Goal: Register for event/course

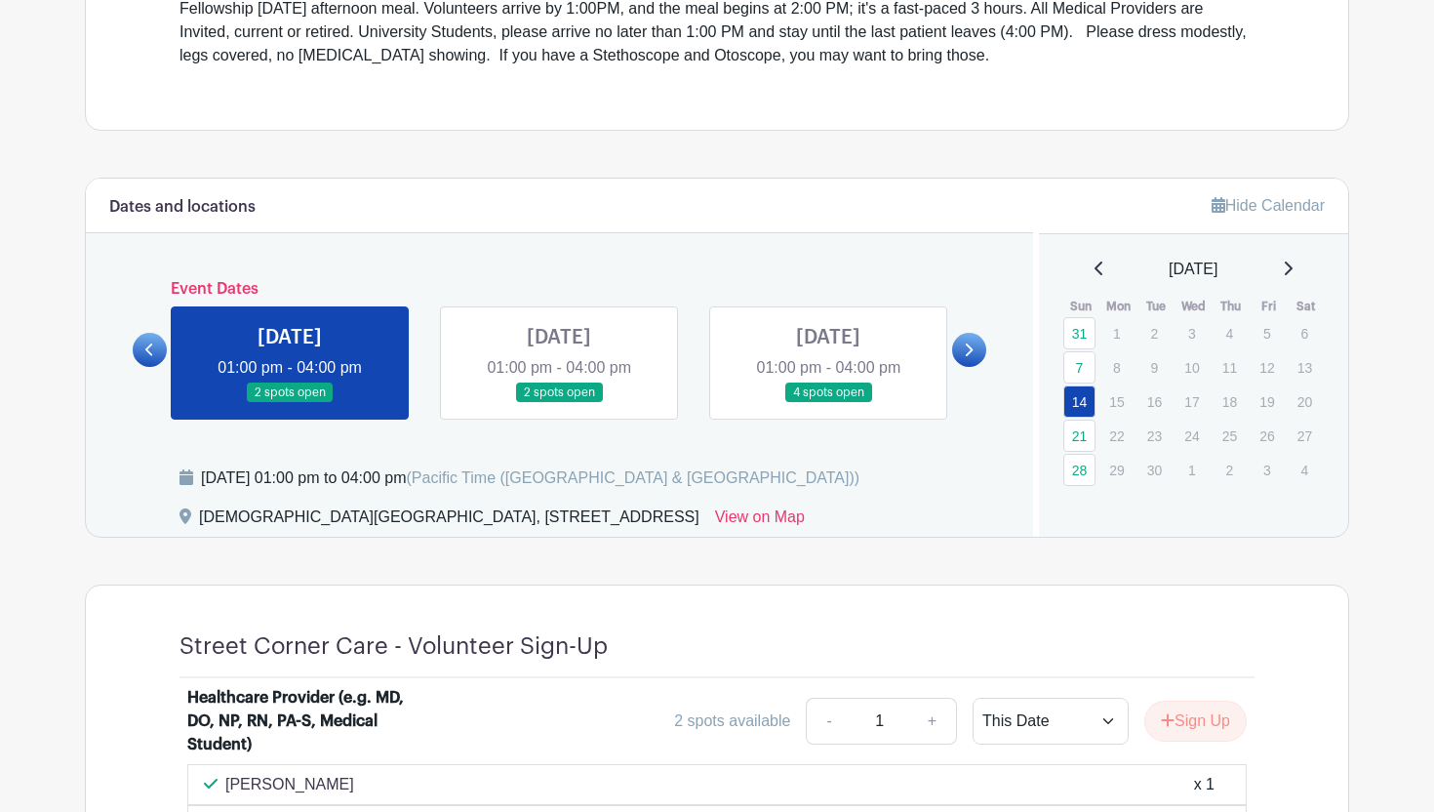
scroll to position [695, 0]
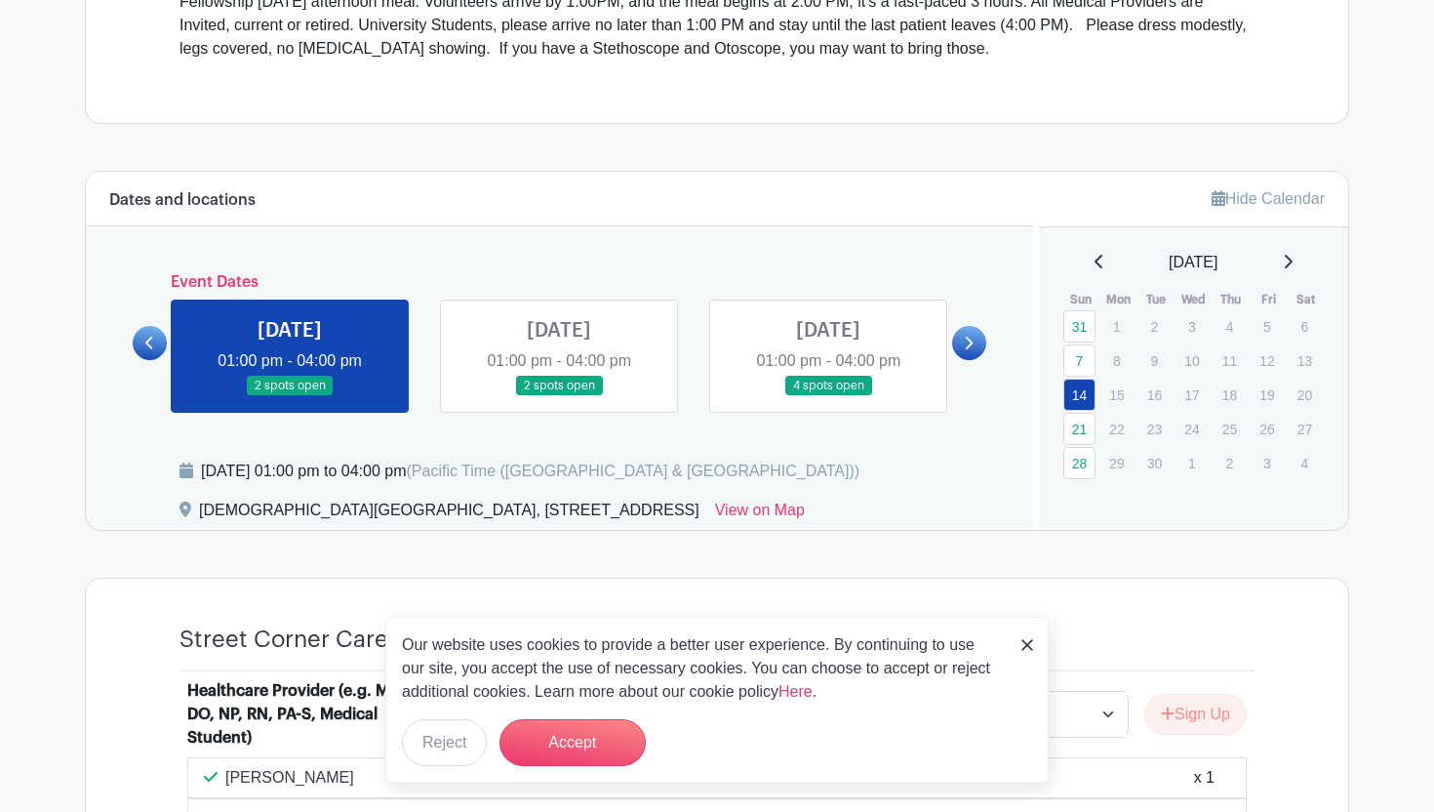
click at [559, 396] on link at bounding box center [559, 396] width 0 height 0
click at [595, 739] on button "Accept" at bounding box center [573, 742] width 146 height 47
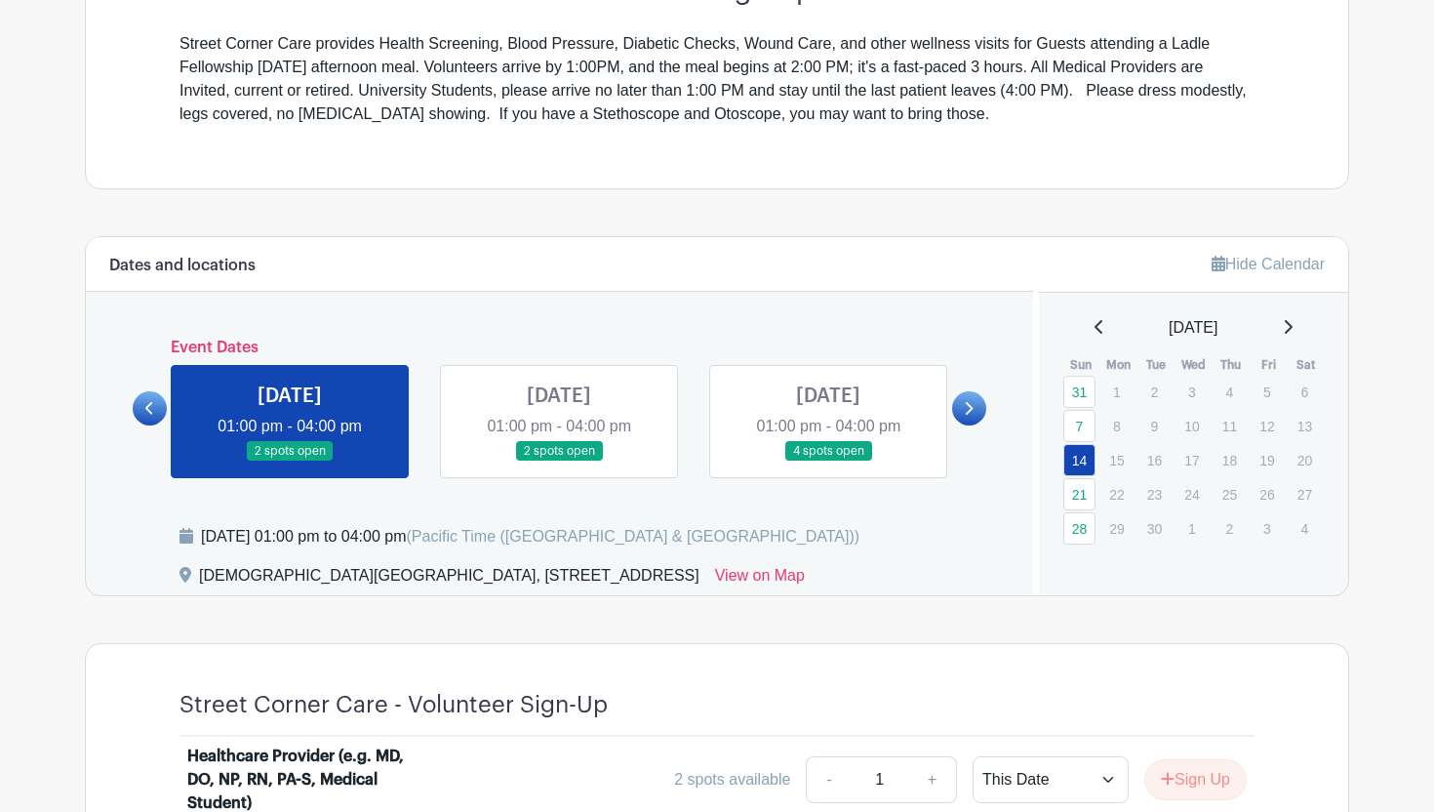
scroll to position [632, 0]
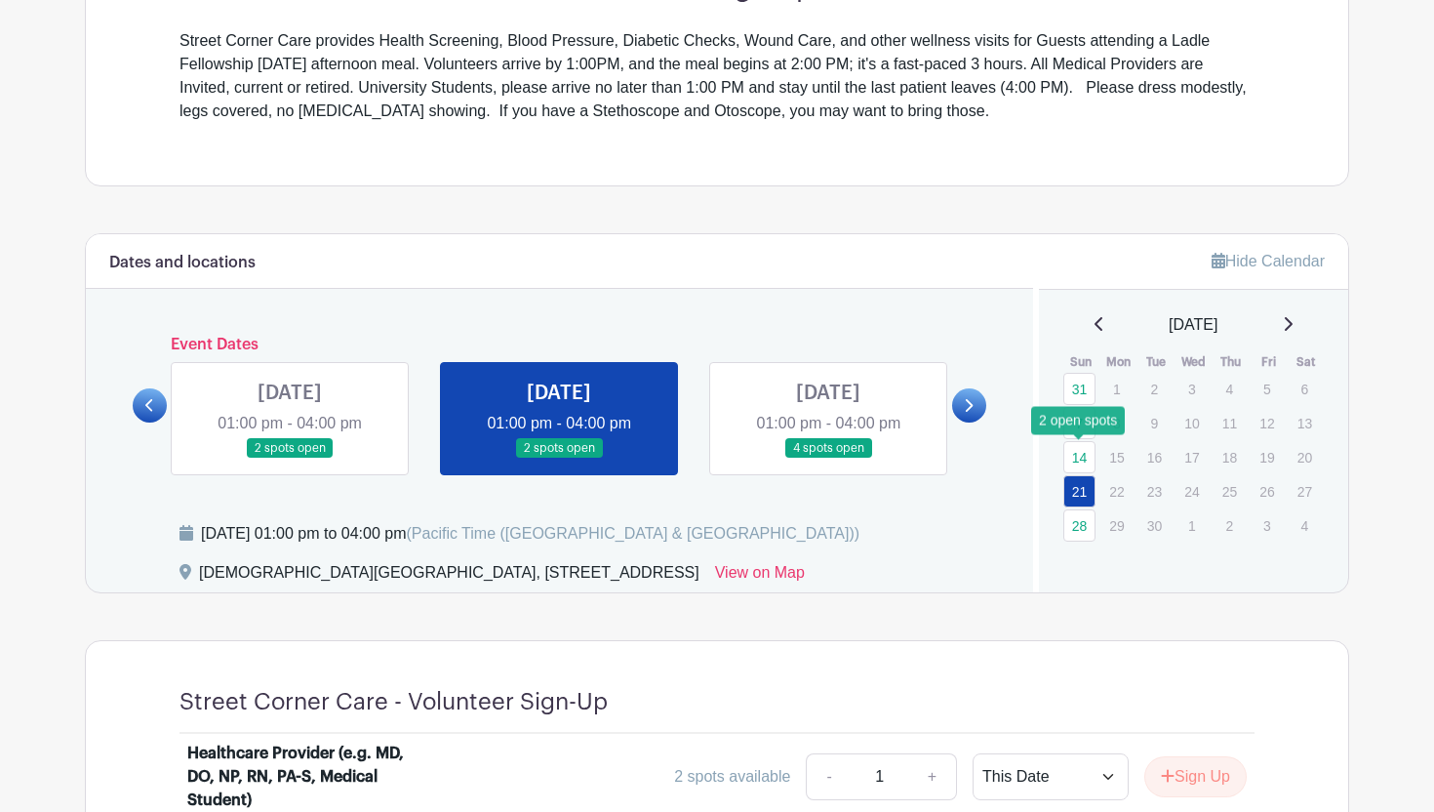
click at [1078, 457] on link "14" at bounding box center [1080, 457] width 32 height 32
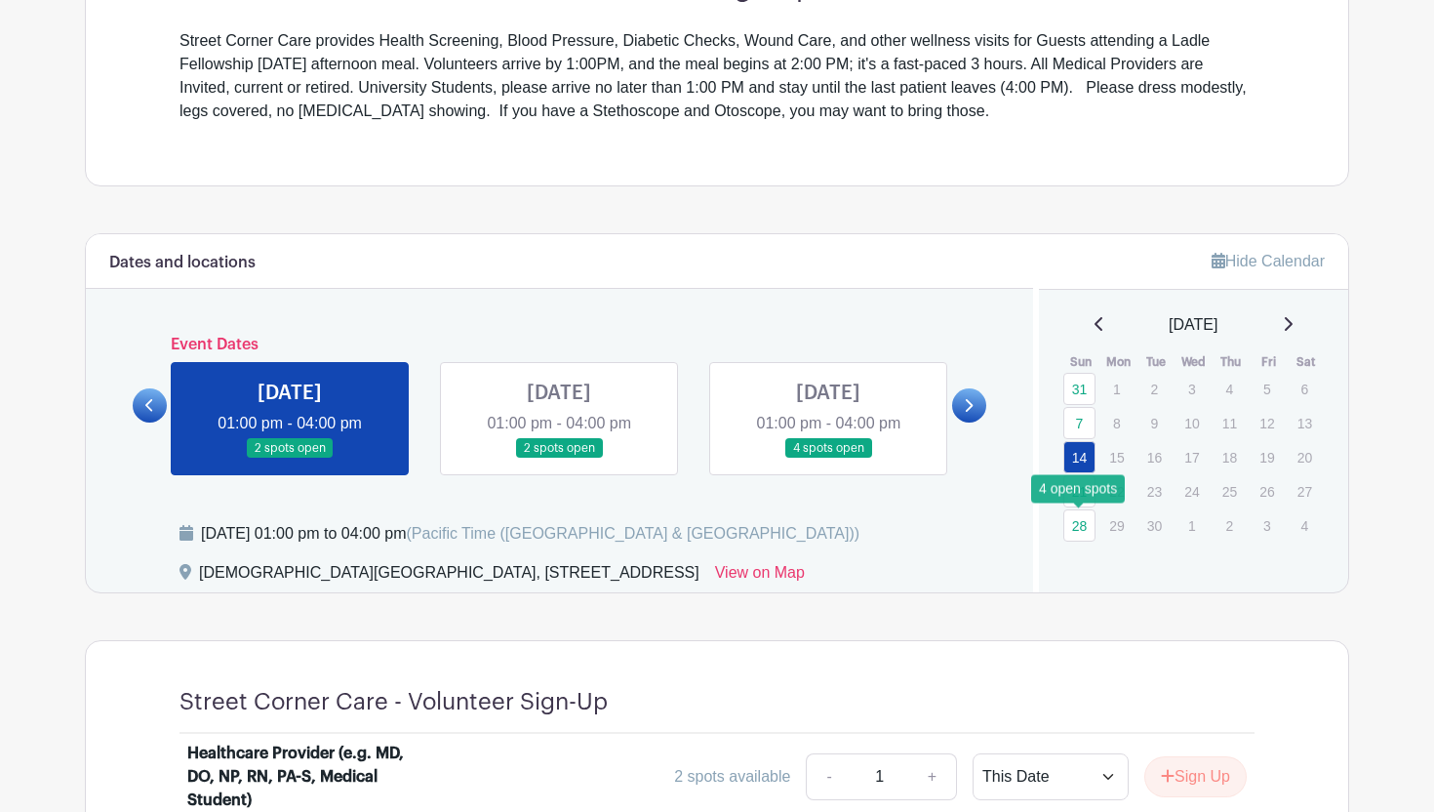
click at [1081, 529] on link "28" at bounding box center [1080, 525] width 32 height 32
click at [1076, 521] on link "28" at bounding box center [1080, 525] width 32 height 32
click at [1004, 437] on div "Dates and locations Event Dates [DATE] 01:30 pm - 04:00 pm many spots open [DAT…" at bounding box center [559, 413] width 947 height 358
click at [1077, 522] on link "28" at bounding box center [1080, 525] width 32 height 32
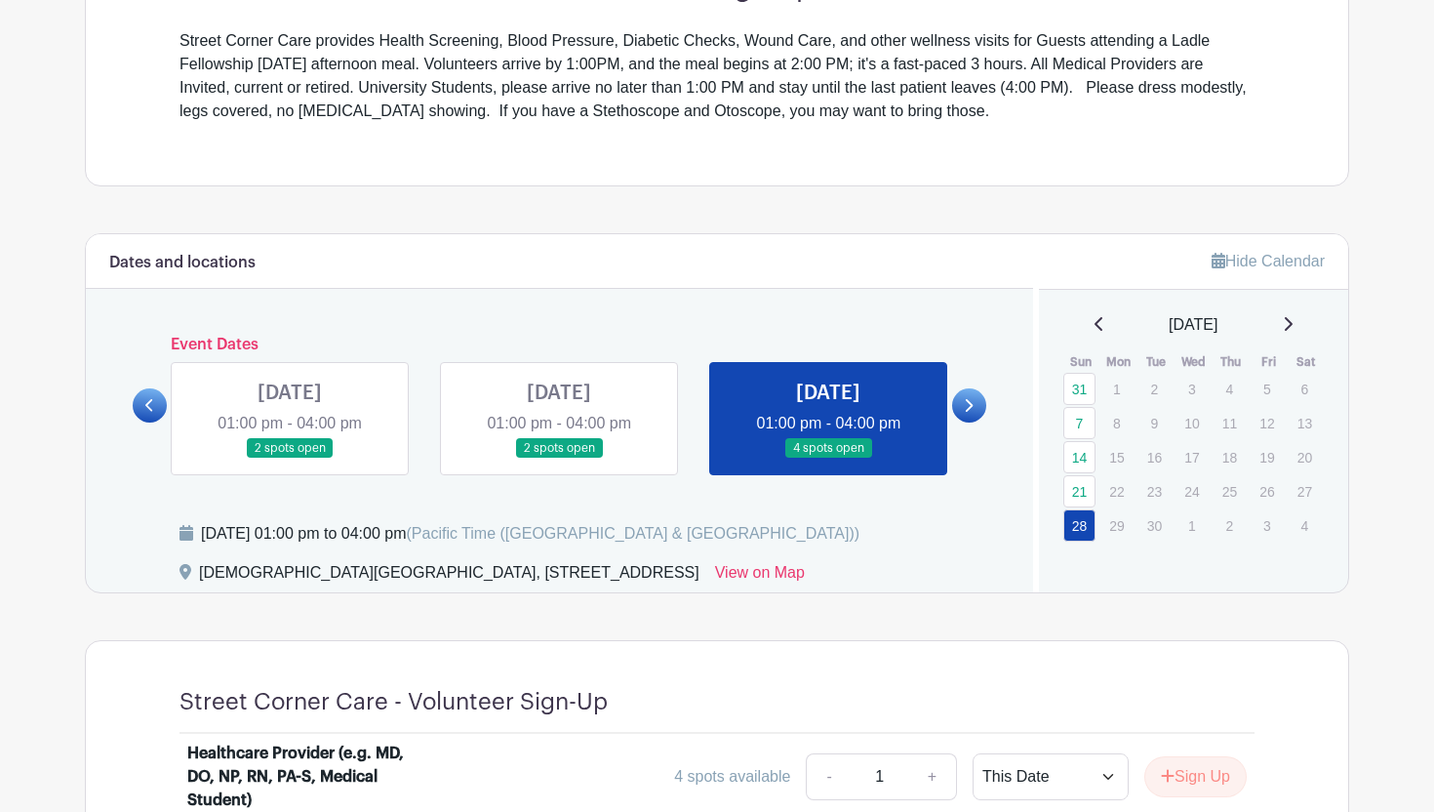
click at [828, 459] on link at bounding box center [828, 459] width 0 height 0
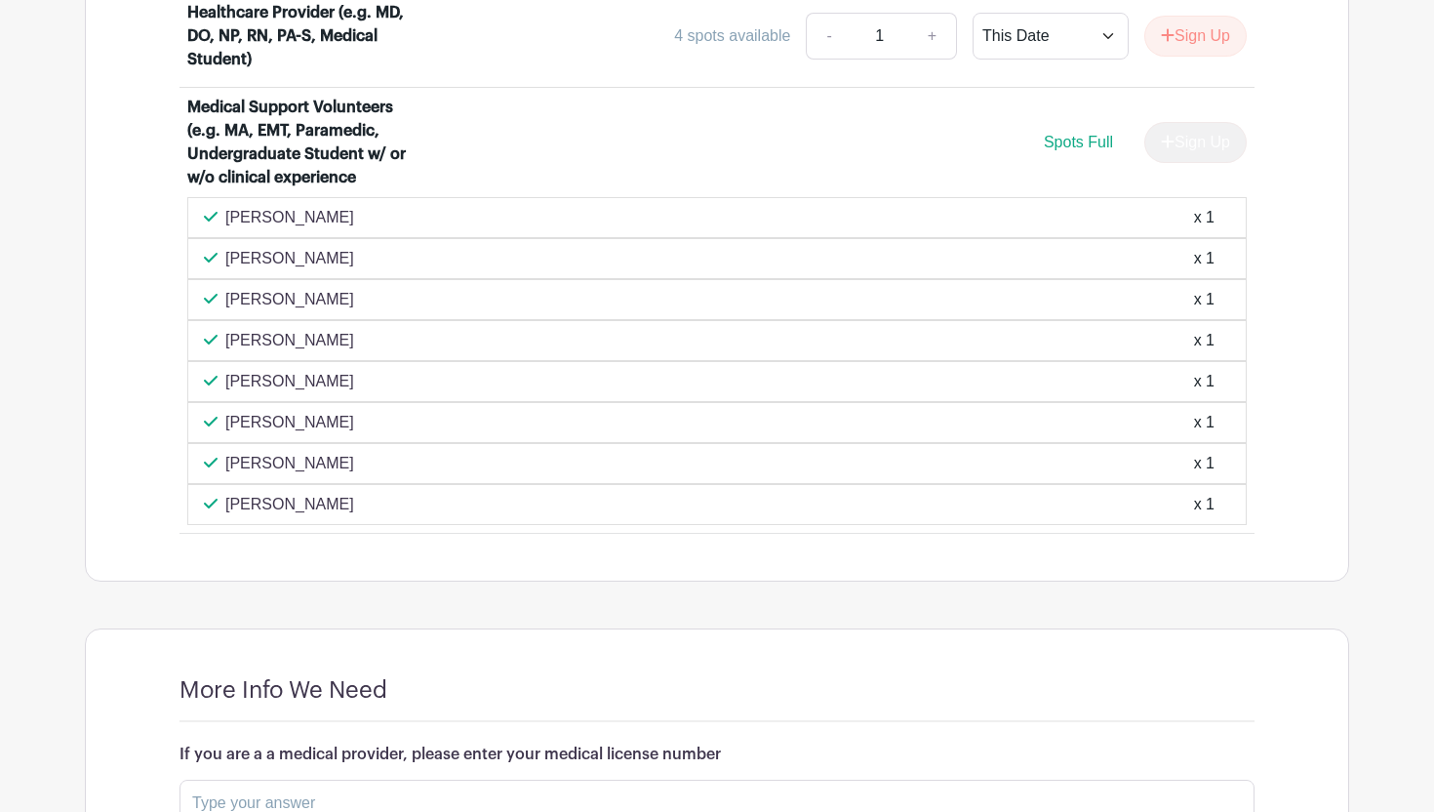
scroll to position [1379, 0]
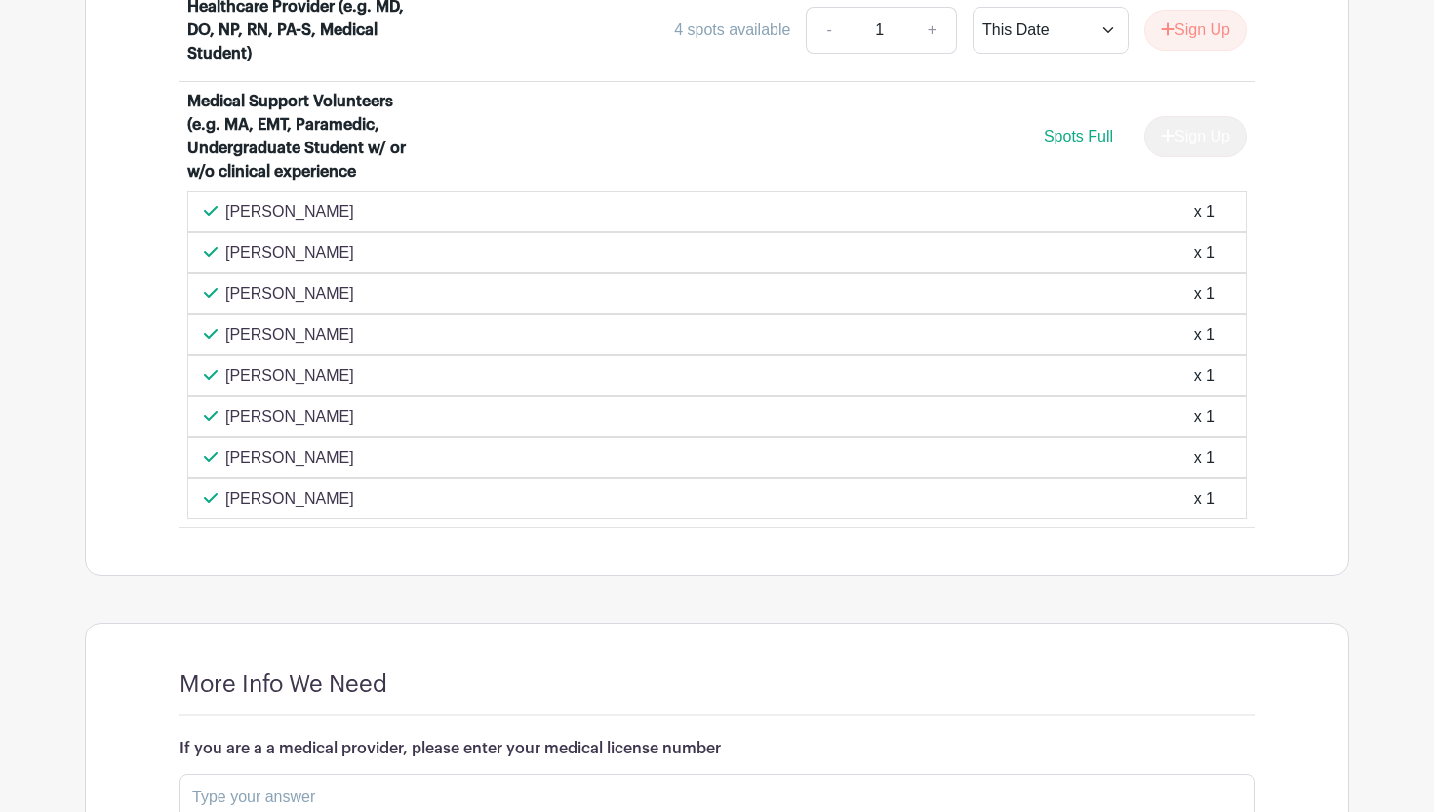
click at [778, 535] on div "Street Corner Care - Volunteer Sign-Up Healthcare Provider (e.g. MD, DO, NP, RN…" at bounding box center [717, 235] width 1169 height 680
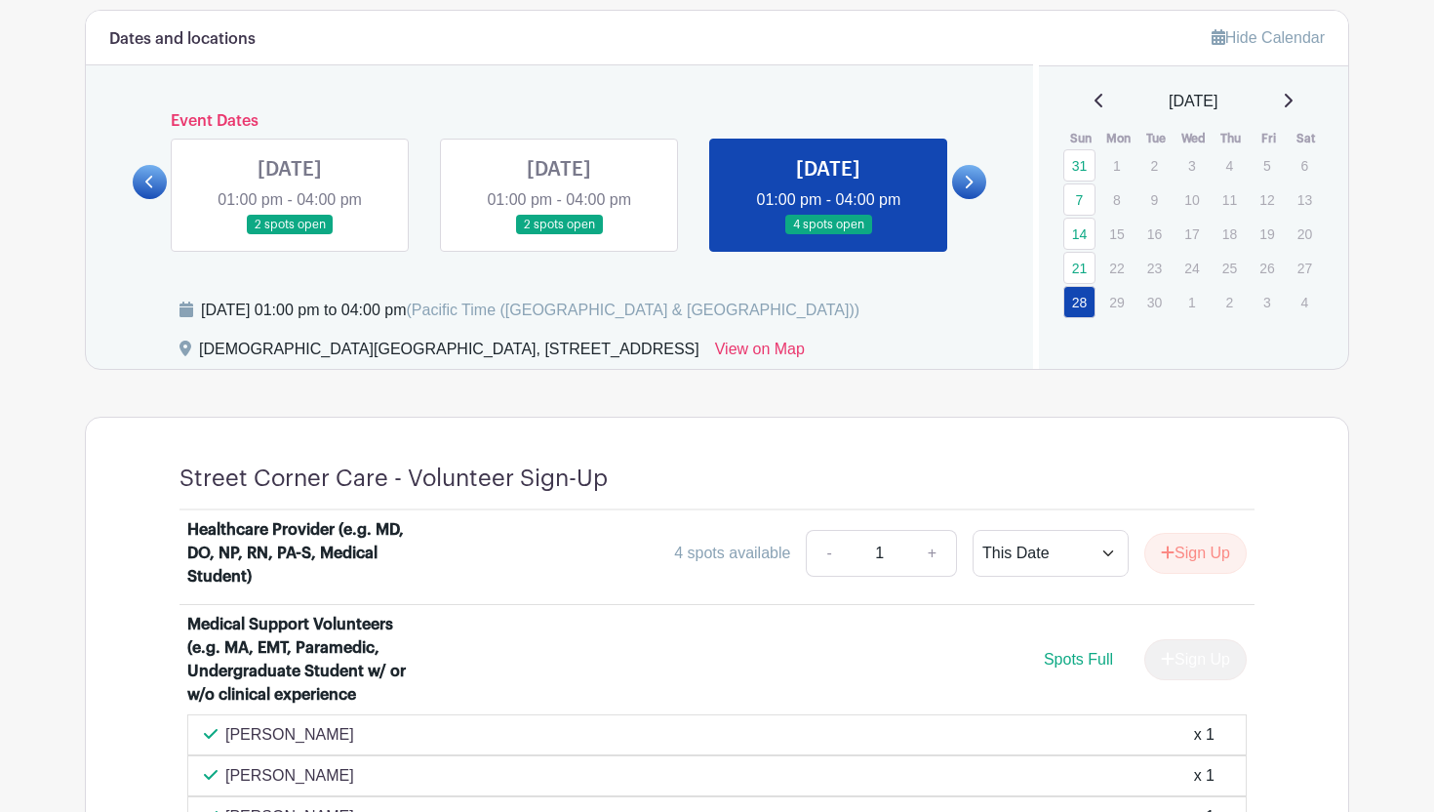
scroll to position [837, 0]
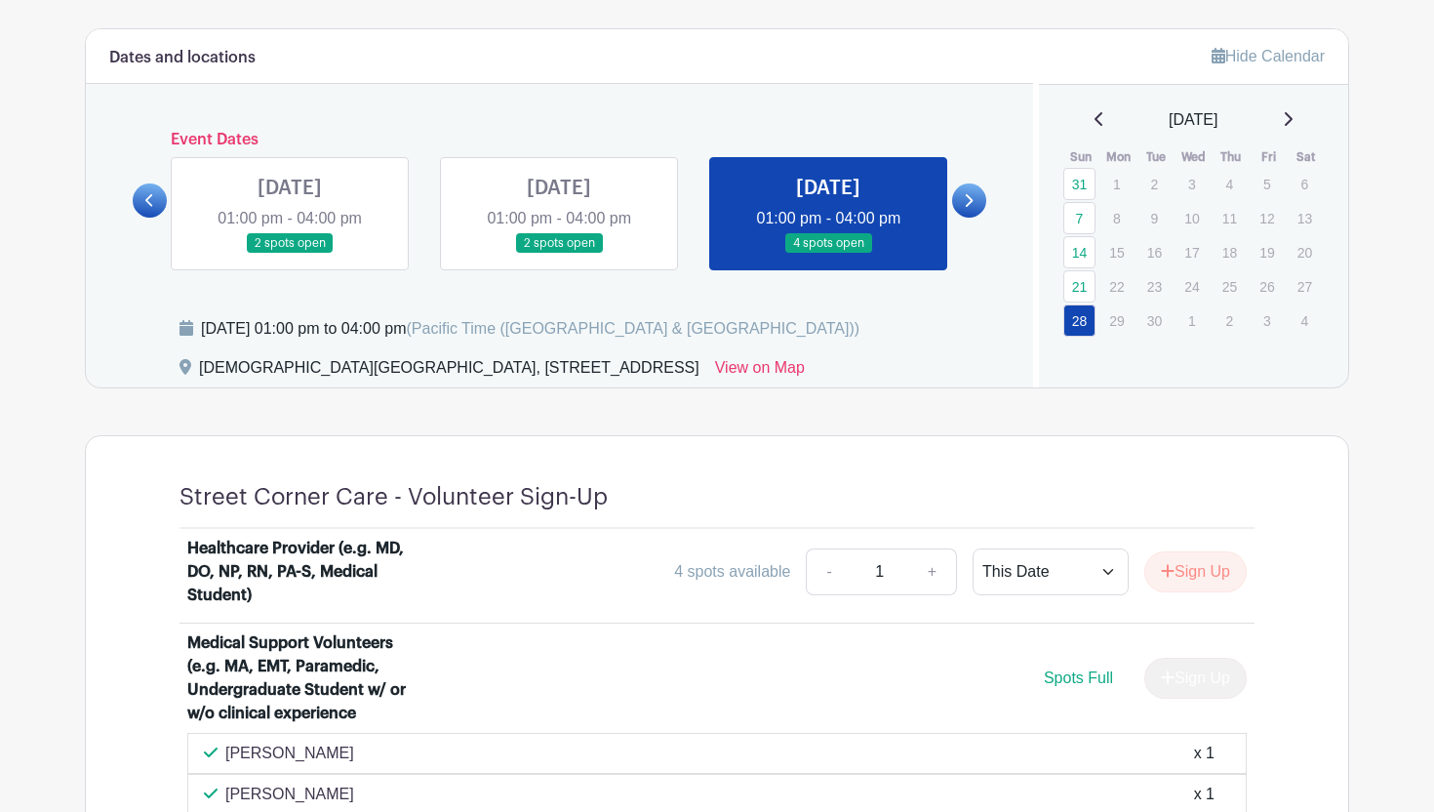
click at [1292, 113] on div "[DATE]" at bounding box center [1194, 119] width 263 height 23
click at [1293, 113] on icon at bounding box center [1289, 119] width 8 height 14
click at [1293, 114] on icon at bounding box center [1288, 119] width 10 height 16
click at [1095, 112] on icon at bounding box center [1100, 119] width 10 height 16
click at [1272, 66] on div "Hide Calendar" at bounding box center [1268, 56] width 113 height 23
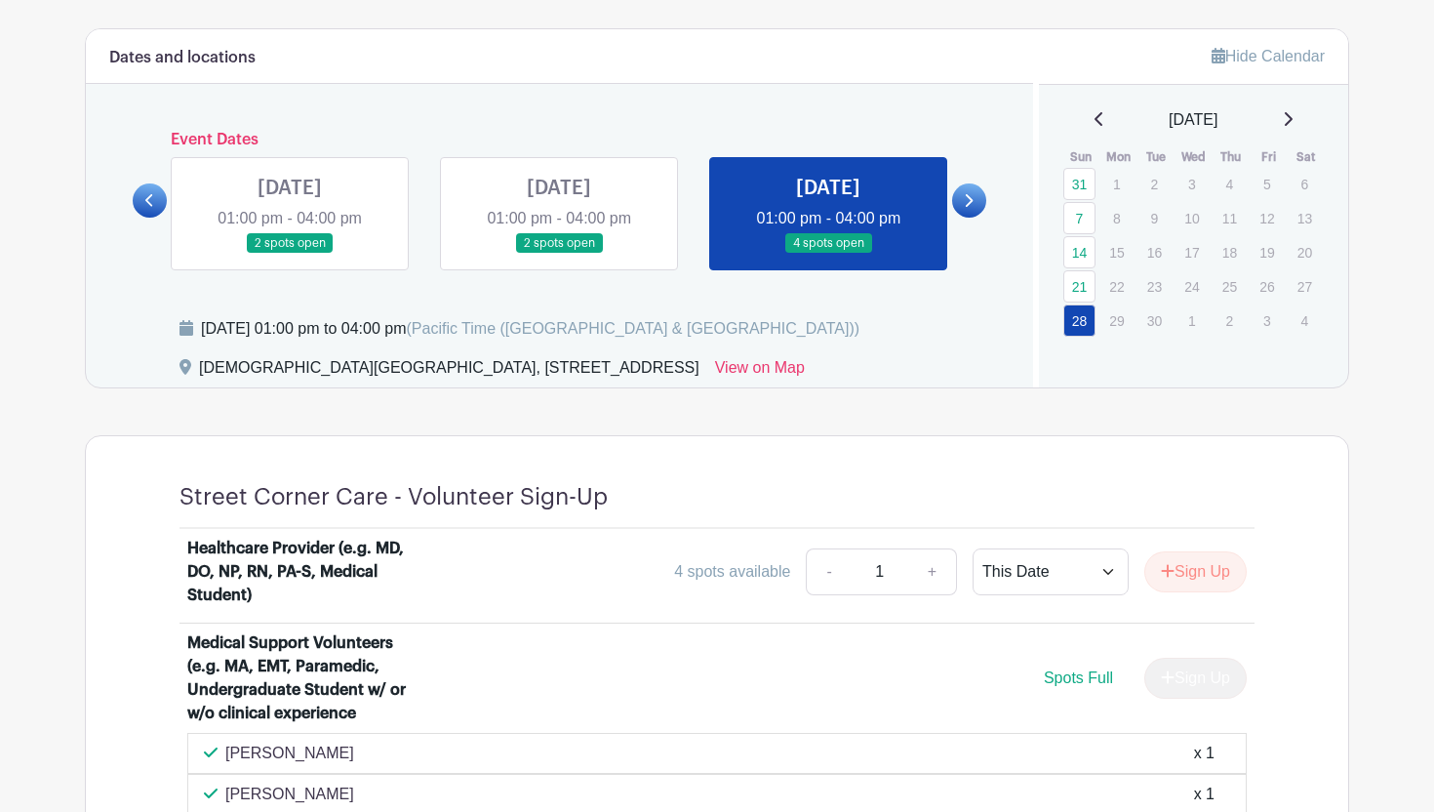
click at [1266, 64] on div "Hide Calendar" at bounding box center [1268, 56] width 113 height 23
click at [1218, 120] on span "[DATE]" at bounding box center [1193, 119] width 49 height 23
click at [1218, 129] on span "[DATE]" at bounding box center [1193, 119] width 49 height 23
click at [1133, 202] on td "8" at bounding box center [1119, 218] width 38 height 34
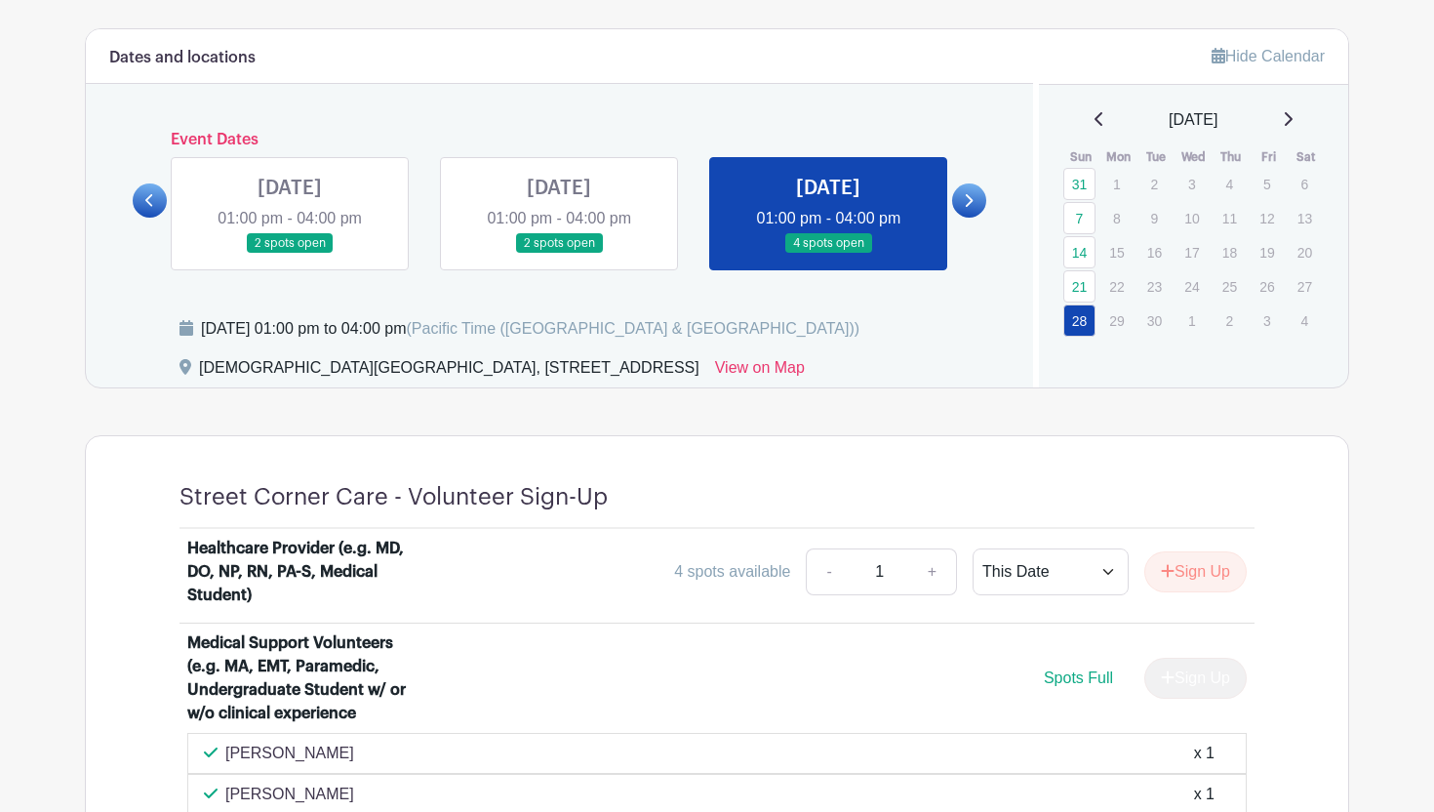
scroll to position [821, 0]
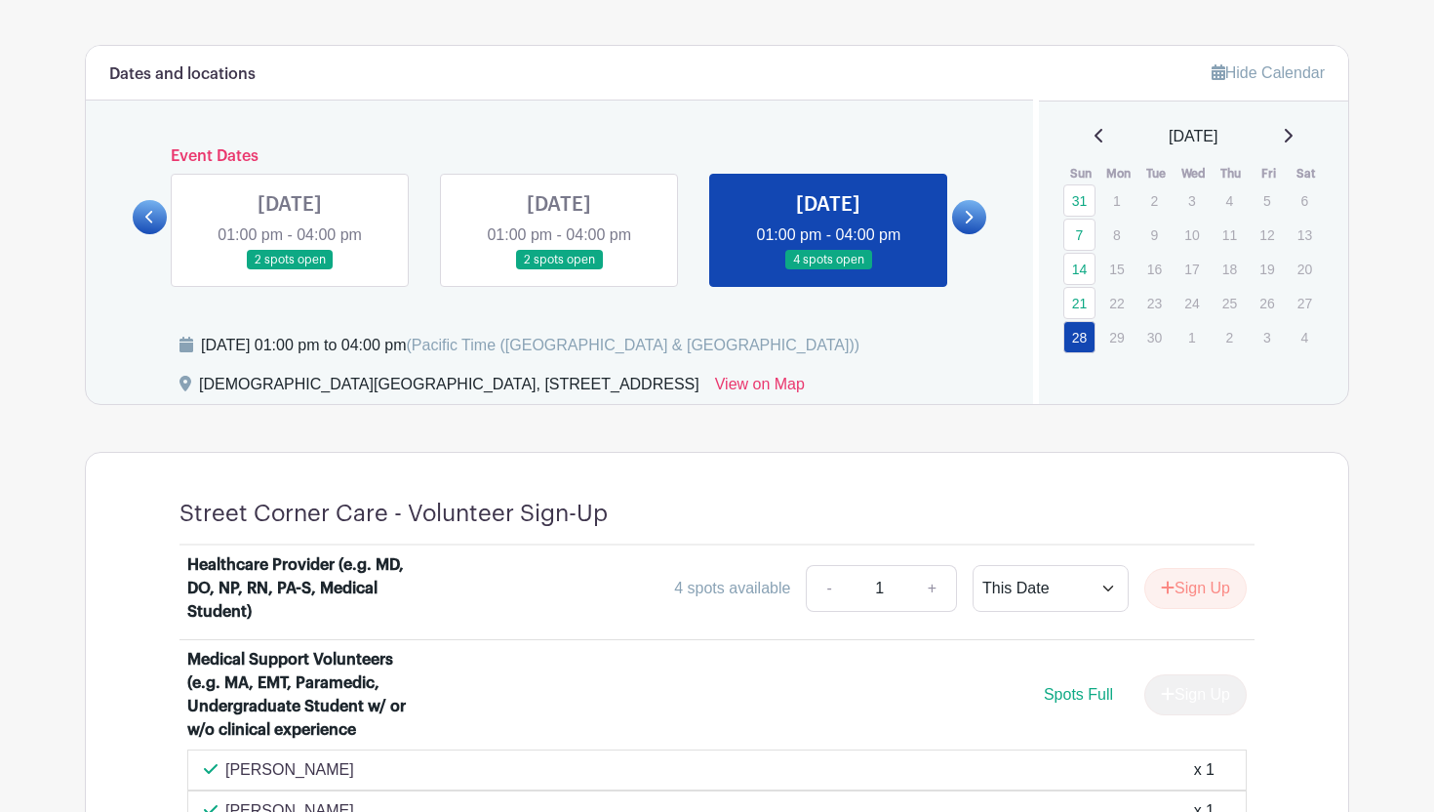
click at [963, 216] on link at bounding box center [969, 217] width 34 height 34
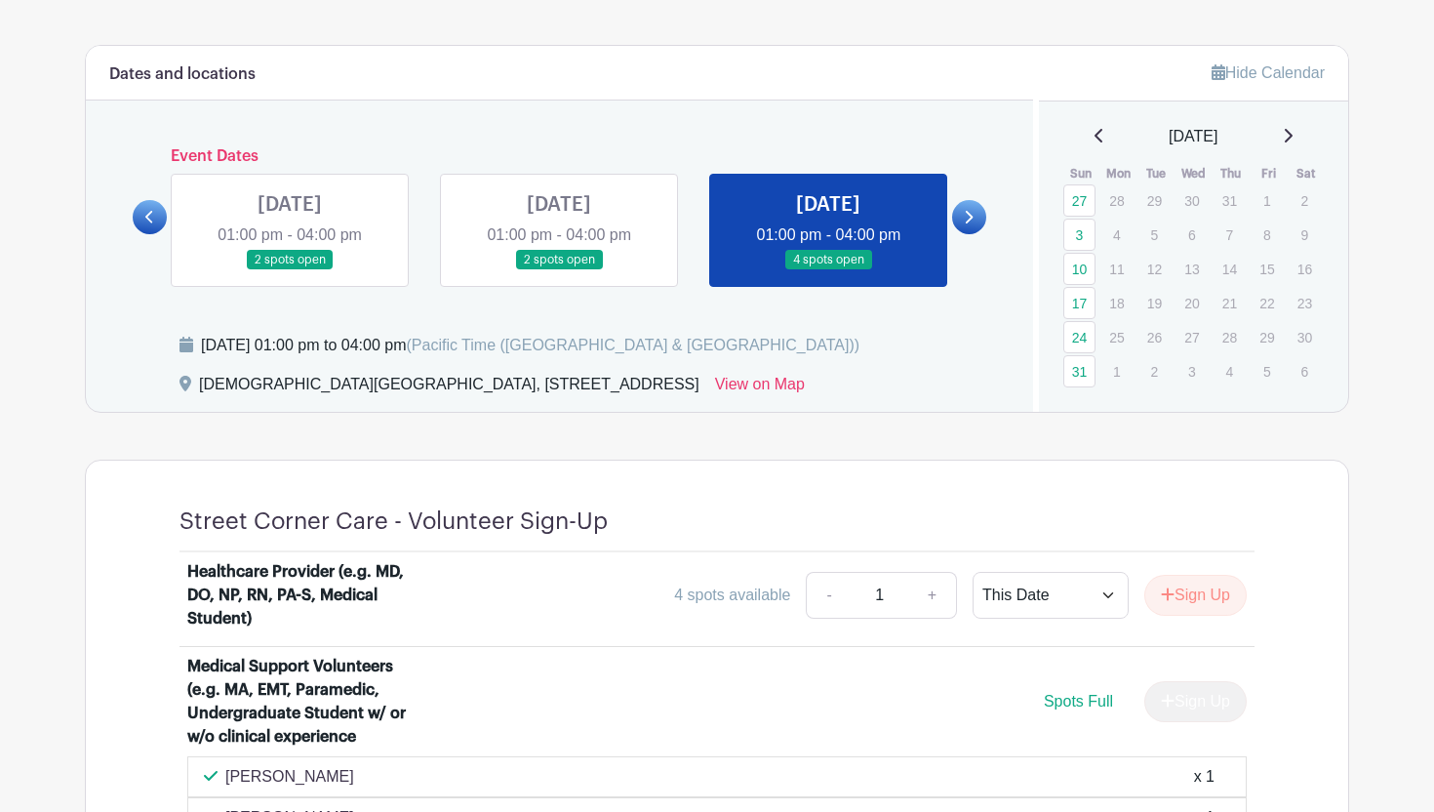
click at [290, 270] on link at bounding box center [290, 270] width 0 height 0
click at [559, 270] on link at bounding box center [559, 270] width 0 height 0
click at [1187, 278] on p "13" at bounding box center [1192, 269] width 32 height 30
click at [1085, 221] on link "3" at bounding box center [1080, 235] width 32 height 32
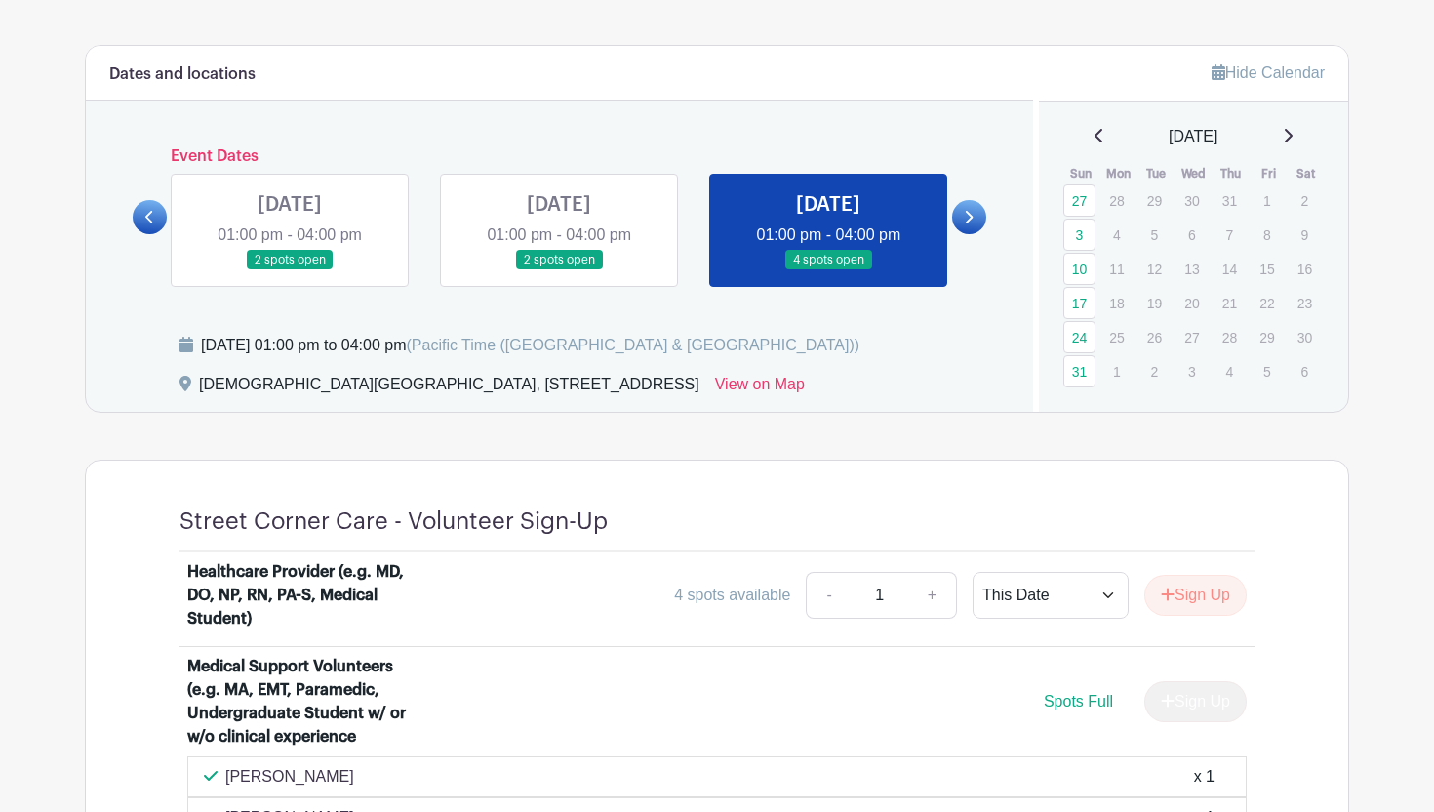
click at [559, 270] on link at bounding box center [559, 270] width 0 height 0
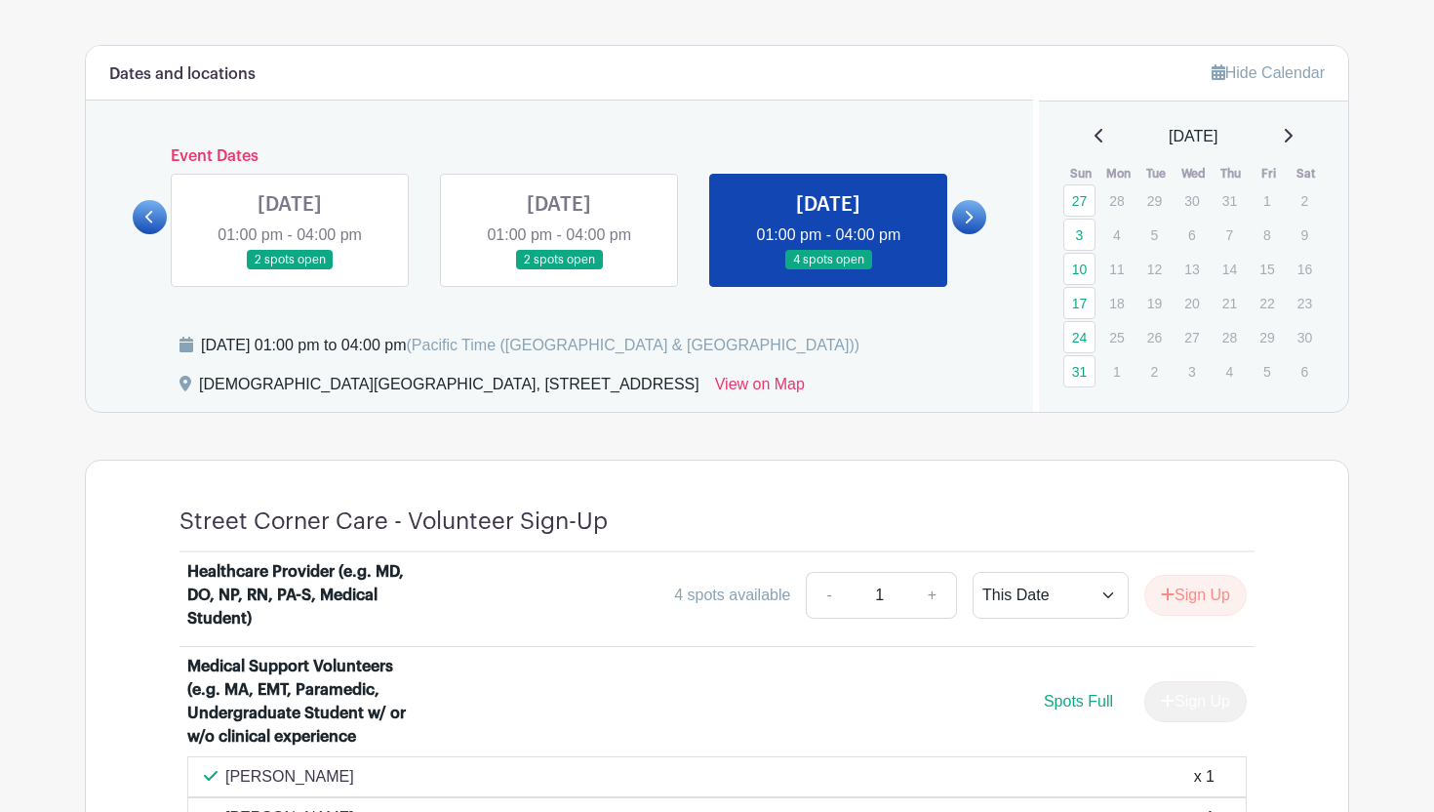
click at [559, 270] on link at bounding box center [559, 270] width 0 height 0
drag, startPoint x: 590, startPoint y: 248, endPoint x: 581, endPoint y: 240, distance: 12.5
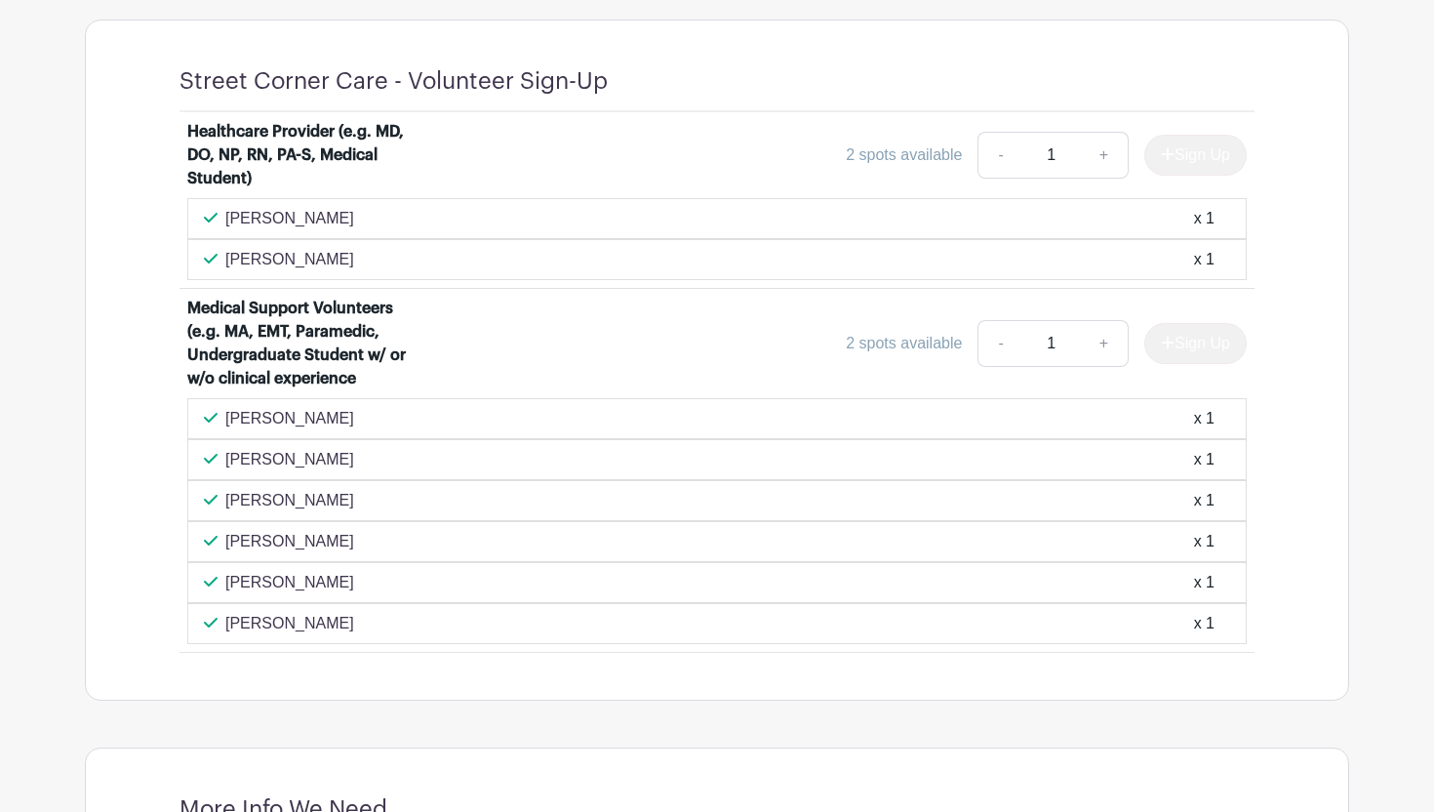
scroll to position [1269, 0]
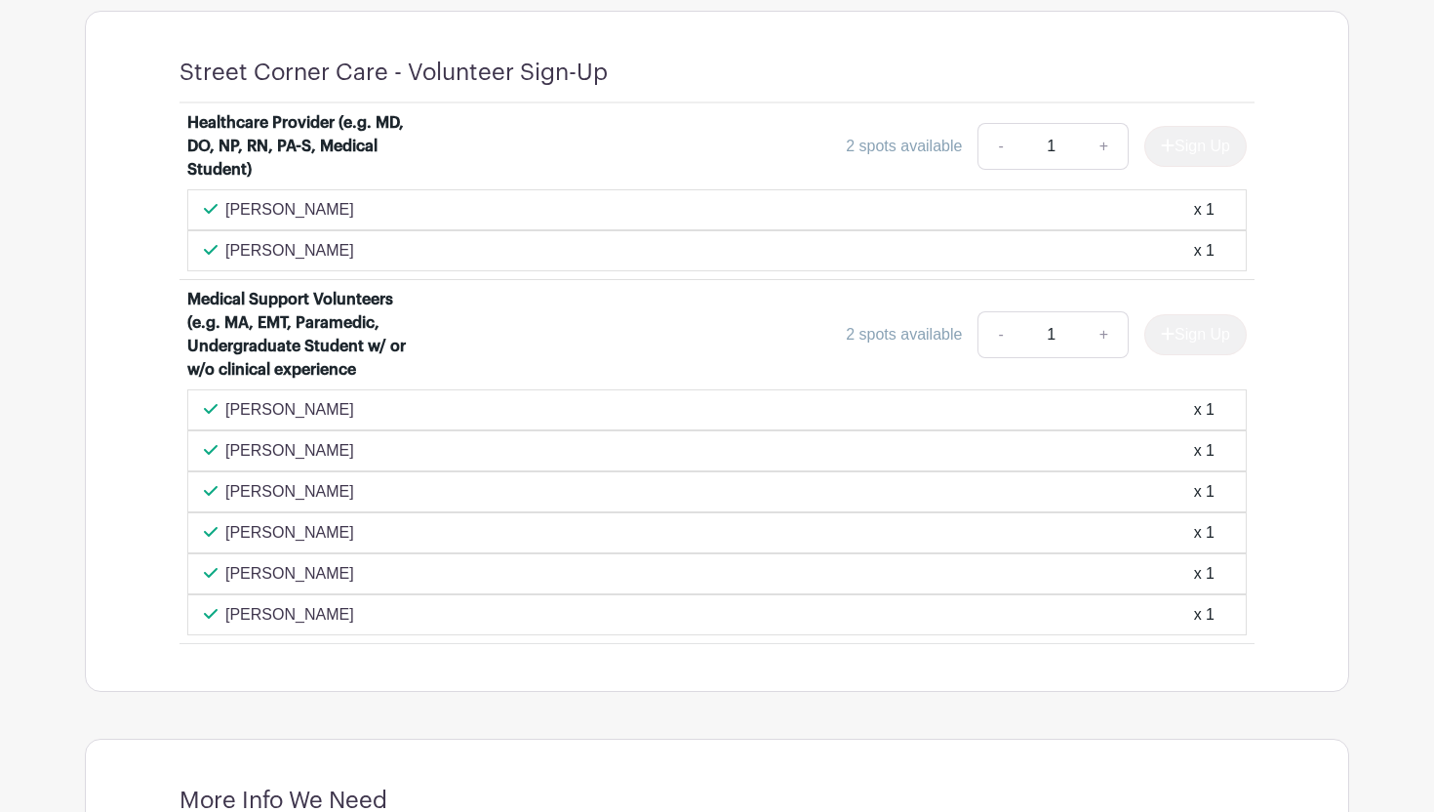
click at [896, 321] on div "2 spots available - 1 + Sign Up" at bounding box center [850, 334] width 795 height 47
click at [906, 342] on div "2 spots available" at bounding box center [904, 334] width 116 height 23
click at [1101, 335] on link "+" at bounding box center [1104, 334] width 49 height 47
click at [978, 338] on link "-" at bounding box center [1000, 334] width 45 height 47
type input "1"
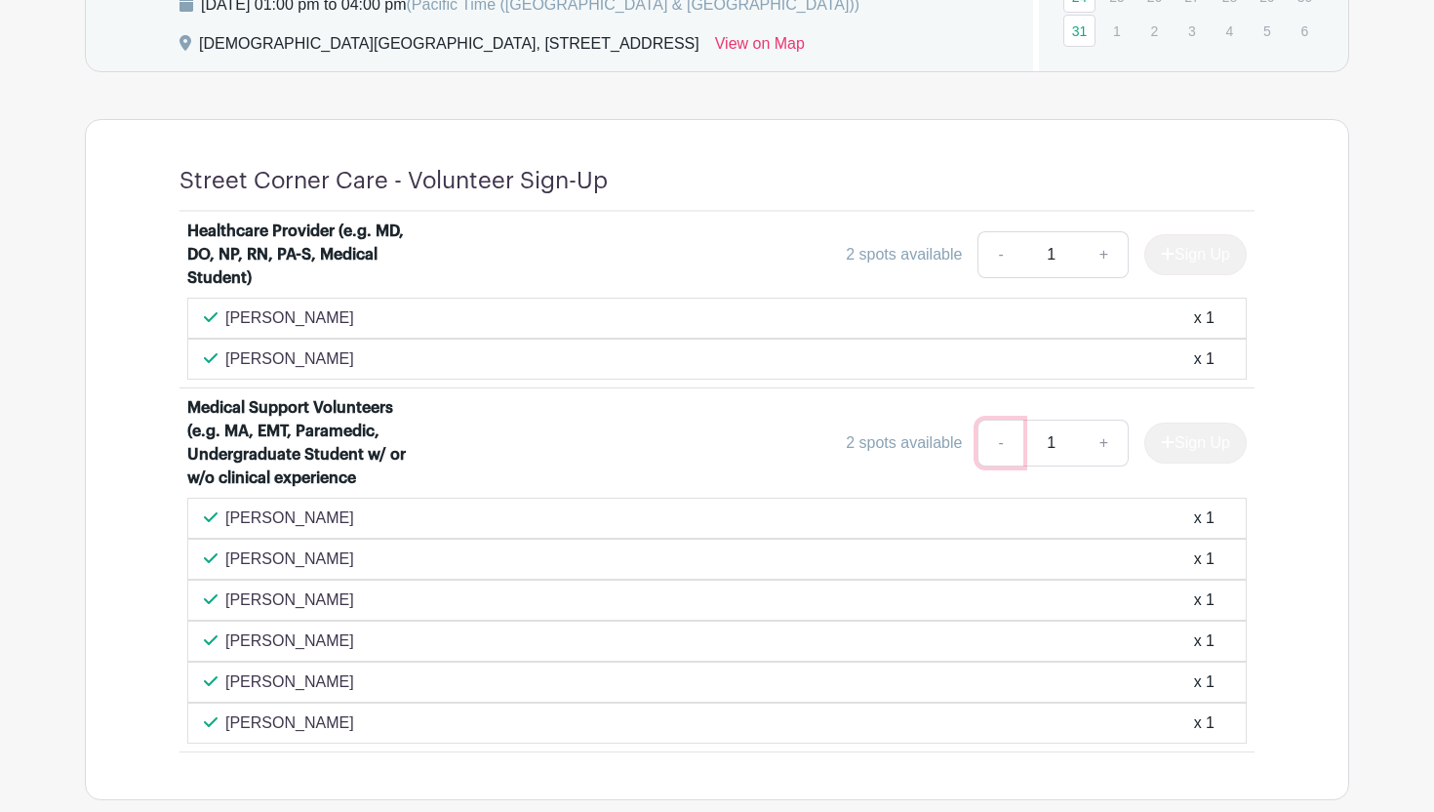
scroll to position [1135, 0]
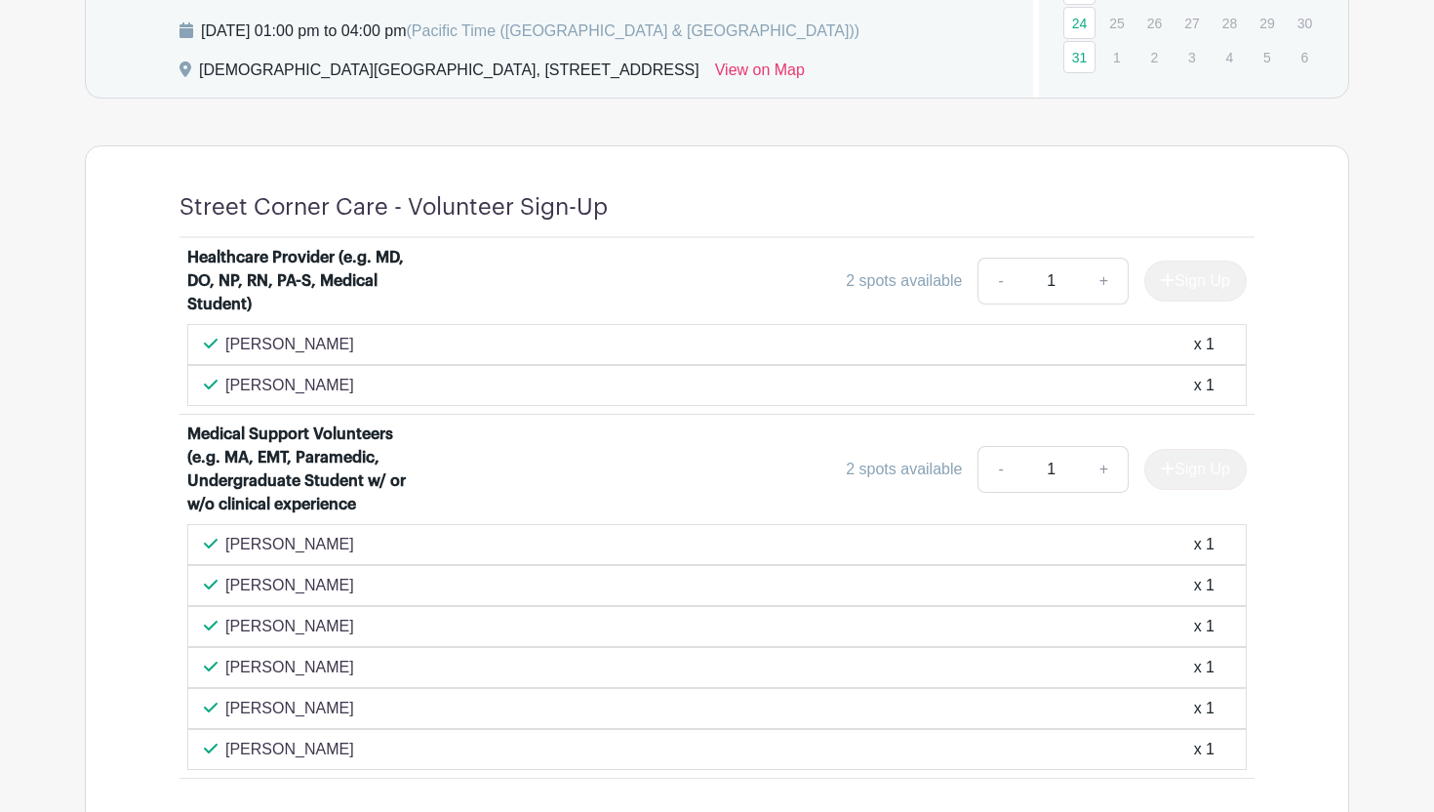
click at [926, 415] on li "Medical Support Volunteers (e.g. MA, EMT, Paramedic, Undergraduate Student w/ o…" at bounding box center [717, 596] width 1075 height 363
click at [902, 479] on div "2 spots available" at bounding box center [904, 469] width 116 height 23
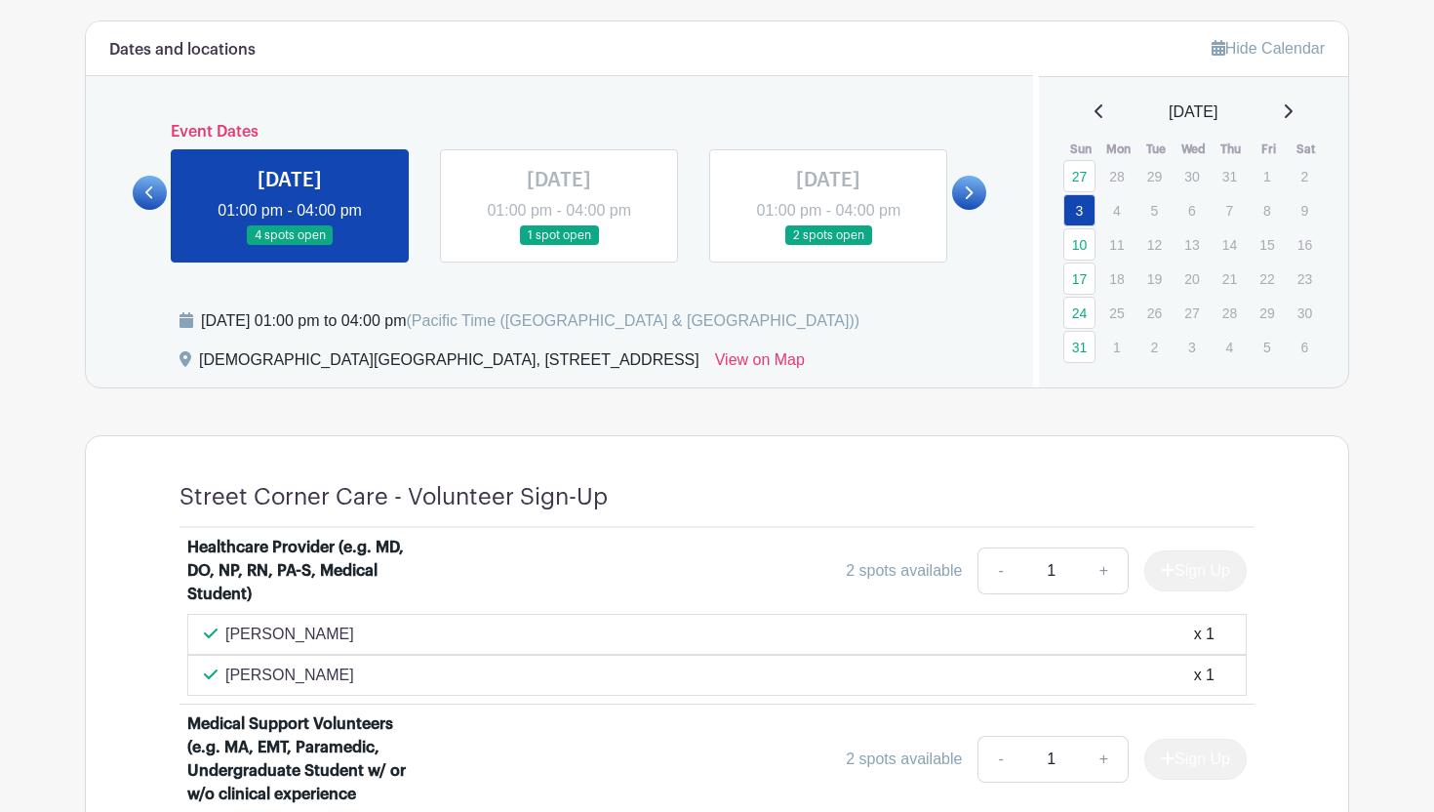
scroll to position [843, 0]
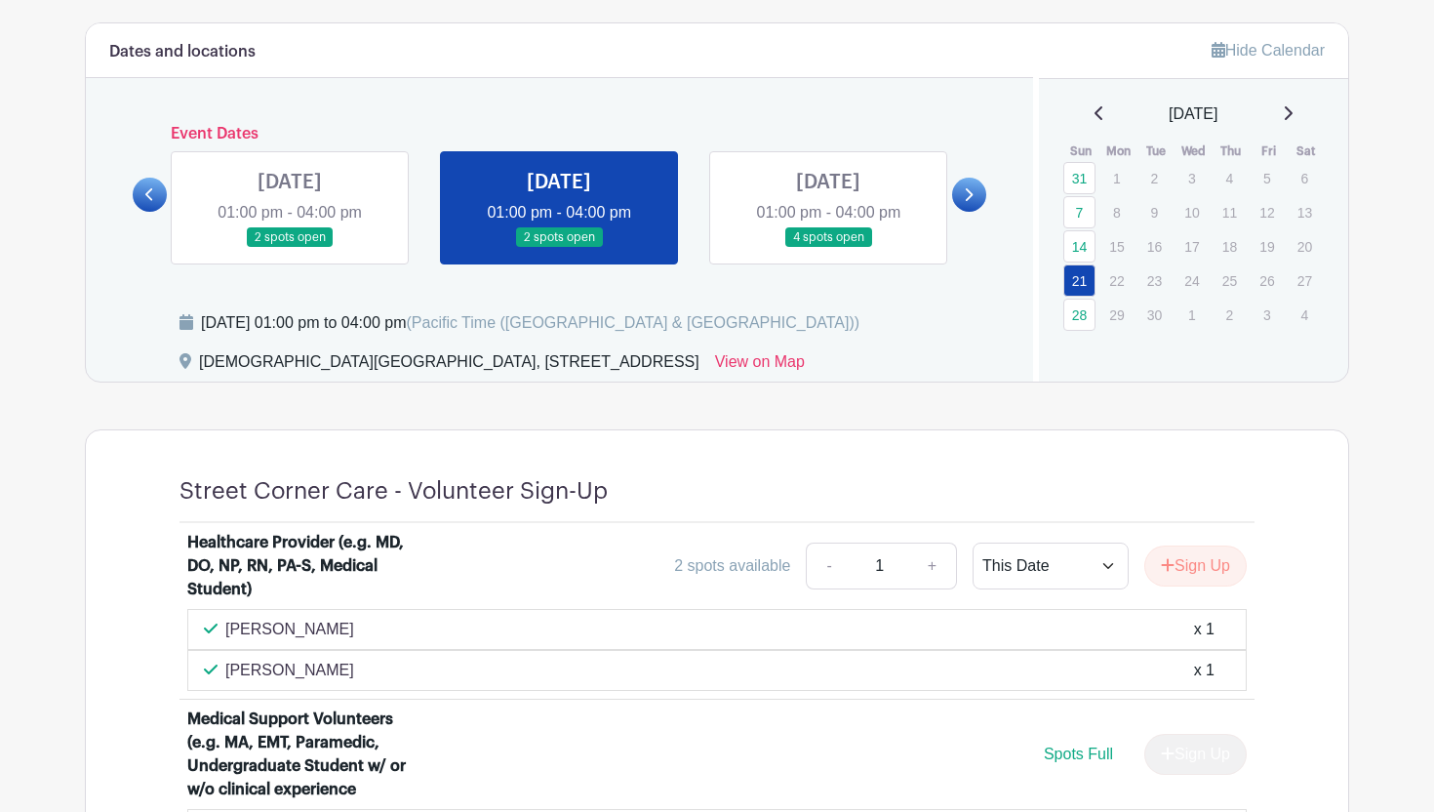
click at [971, 197] on icon at bounding box center [968, 194] width 9 height 15
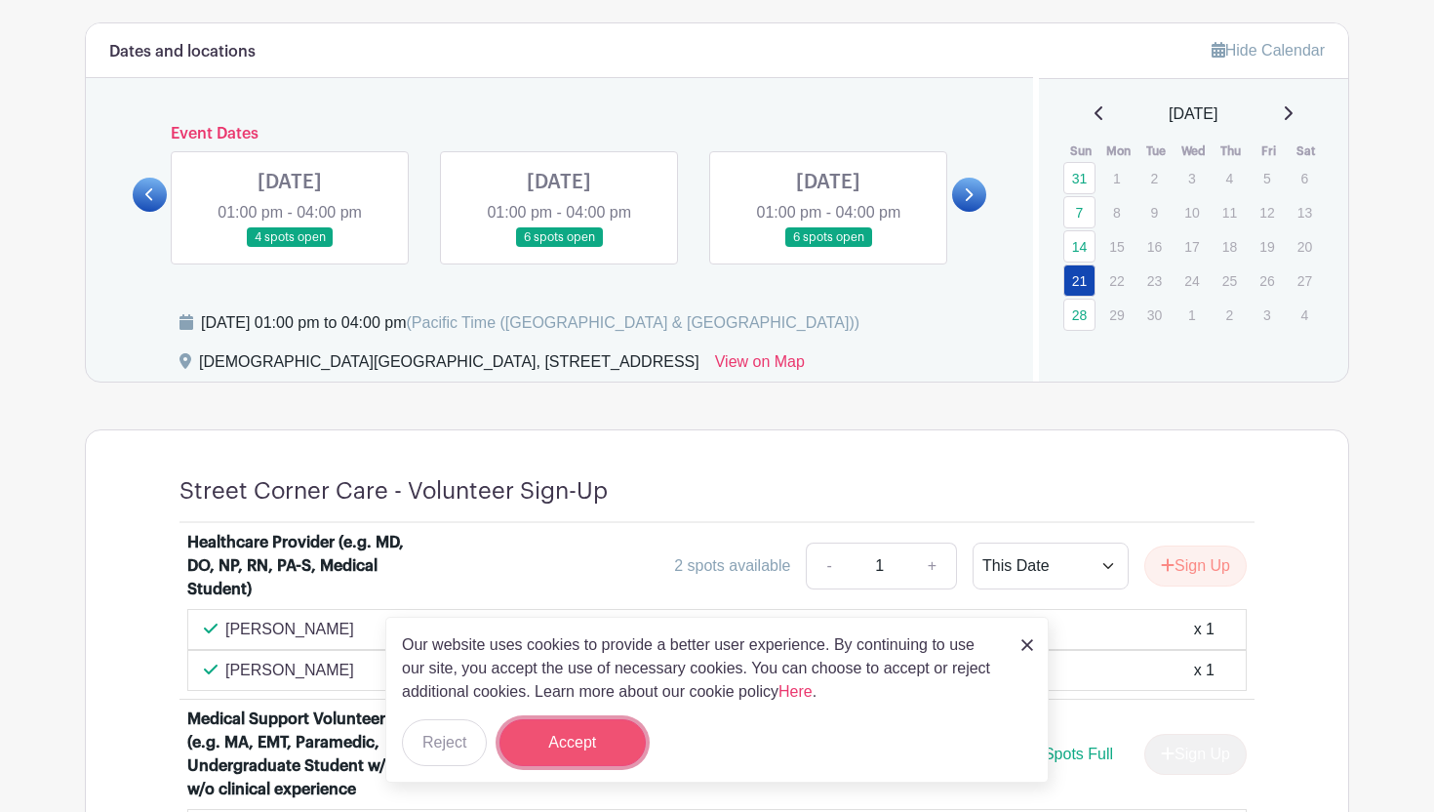
click at [596, 761] on button "Accept" at bounding box center [573, 742] width 146 height 47
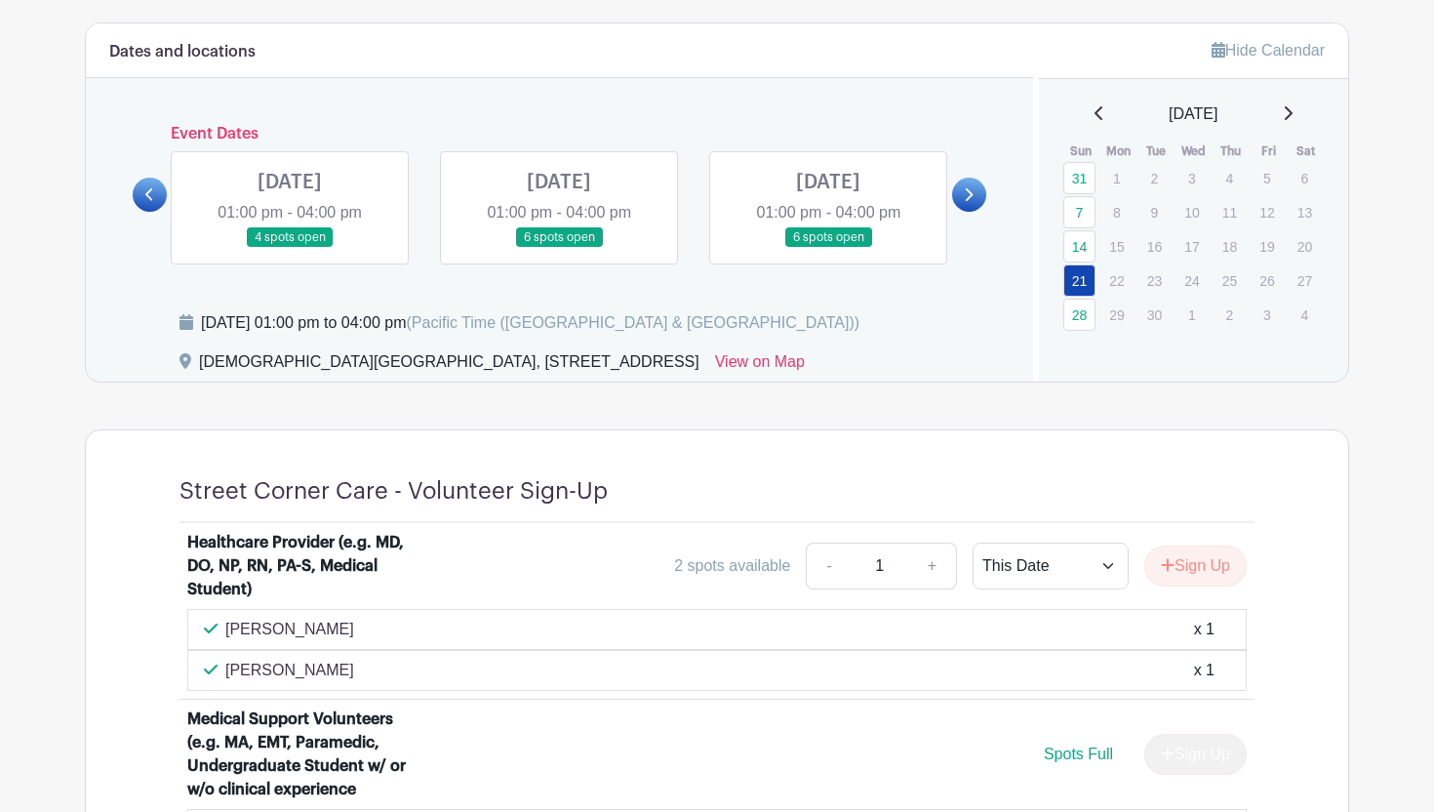
click at [290, 248] on link at bounding box center [290, 248] width 0 height 0
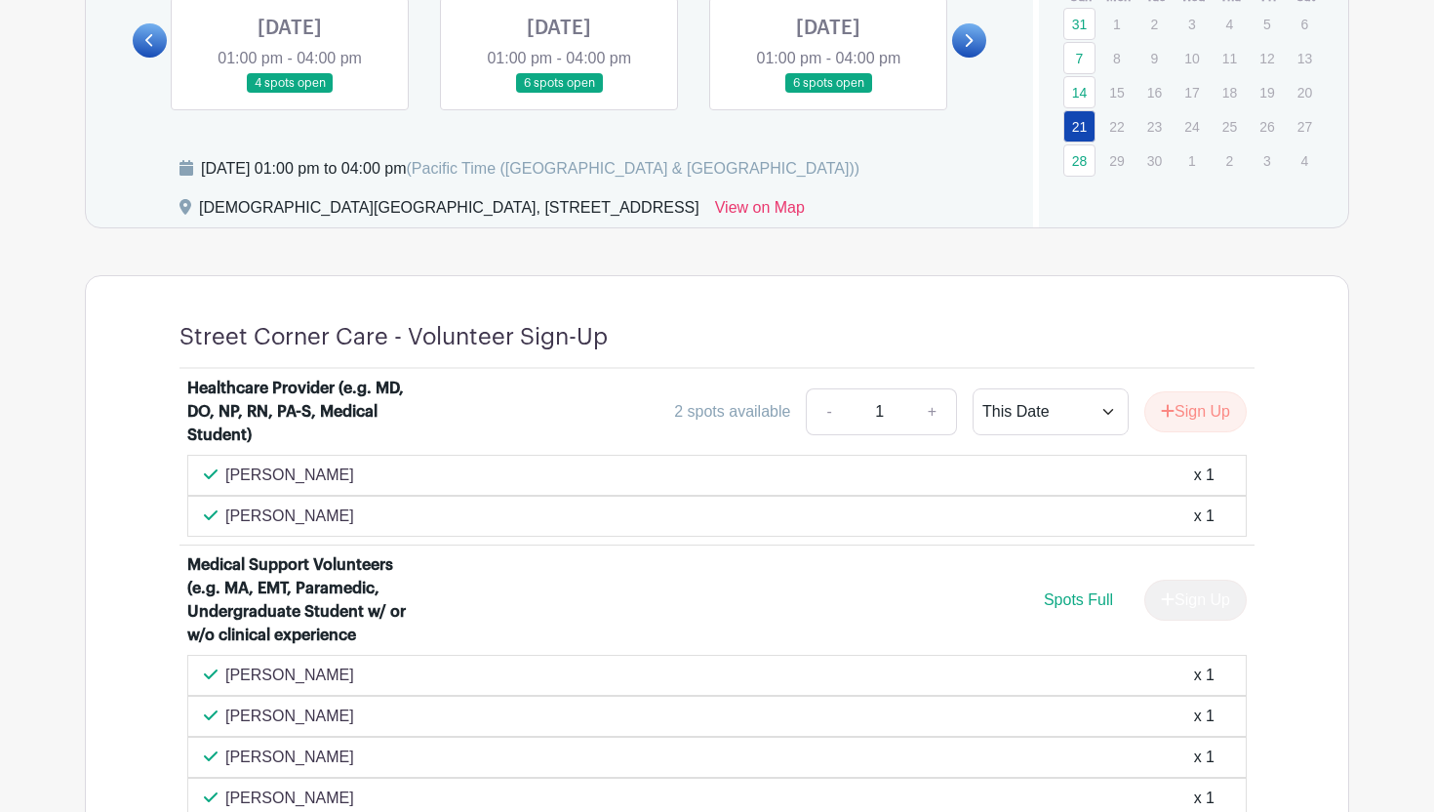
scroll to position [998, 0]
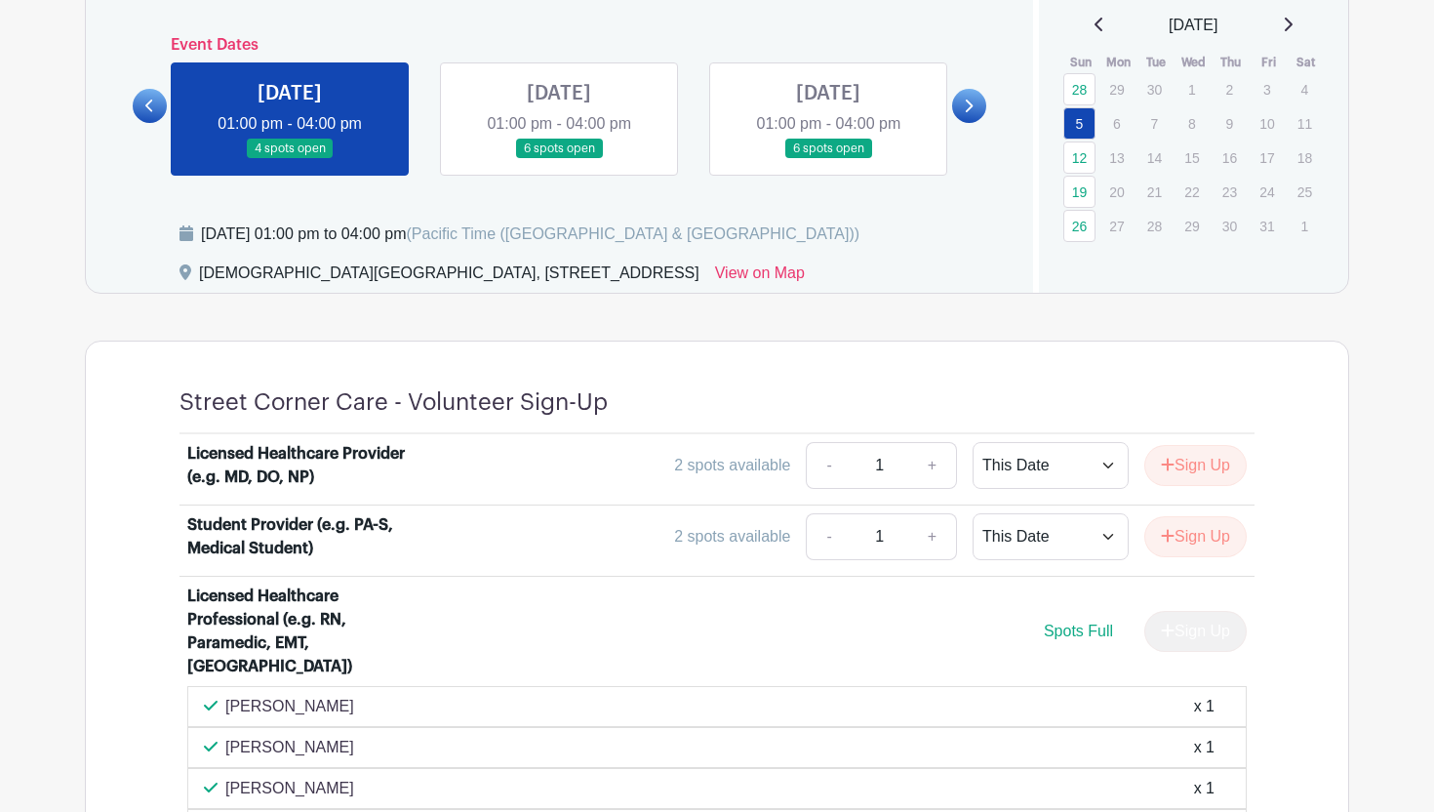
scroll to position [918, 0]
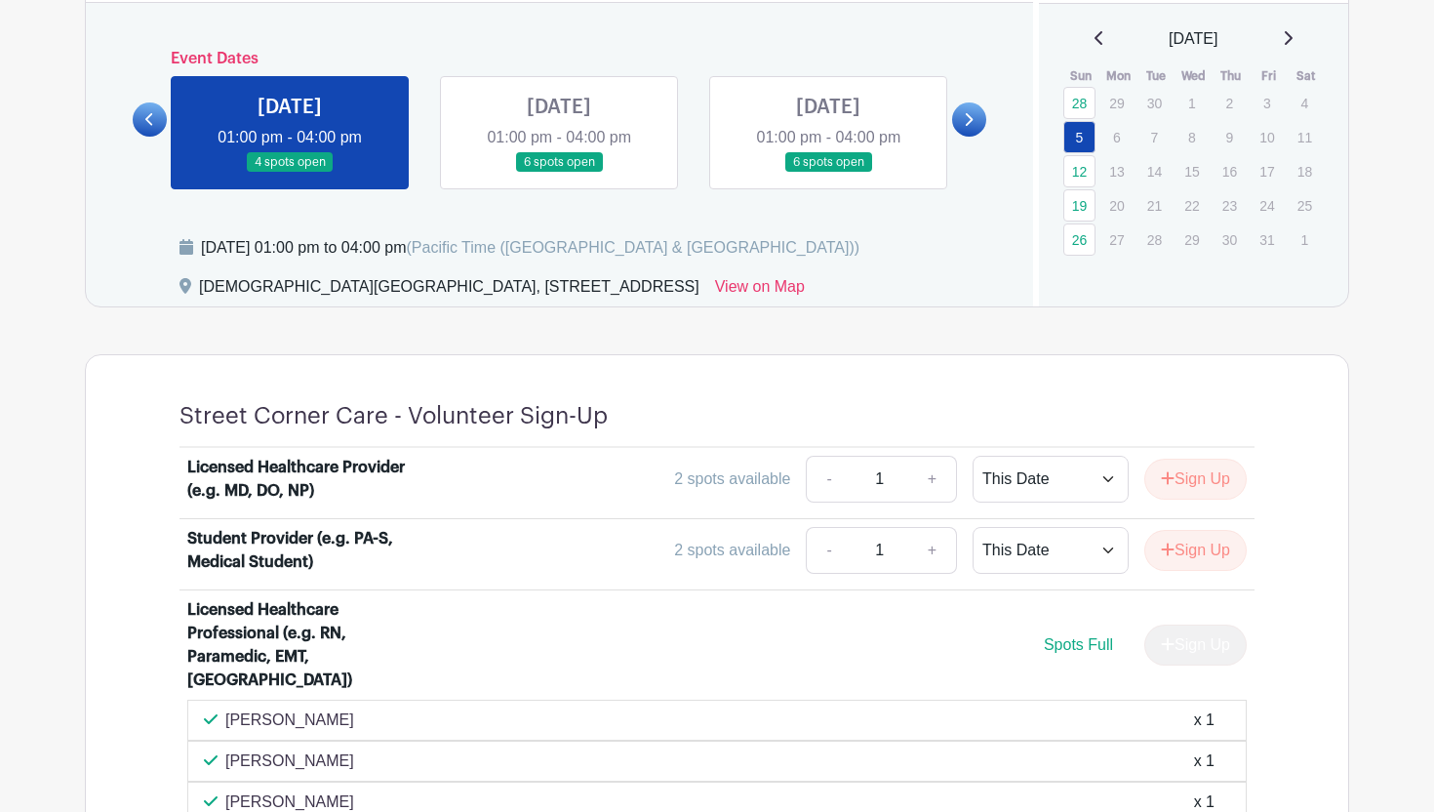
click at [559, 173] on link at bounding box center [559, 173] width 0 height 0
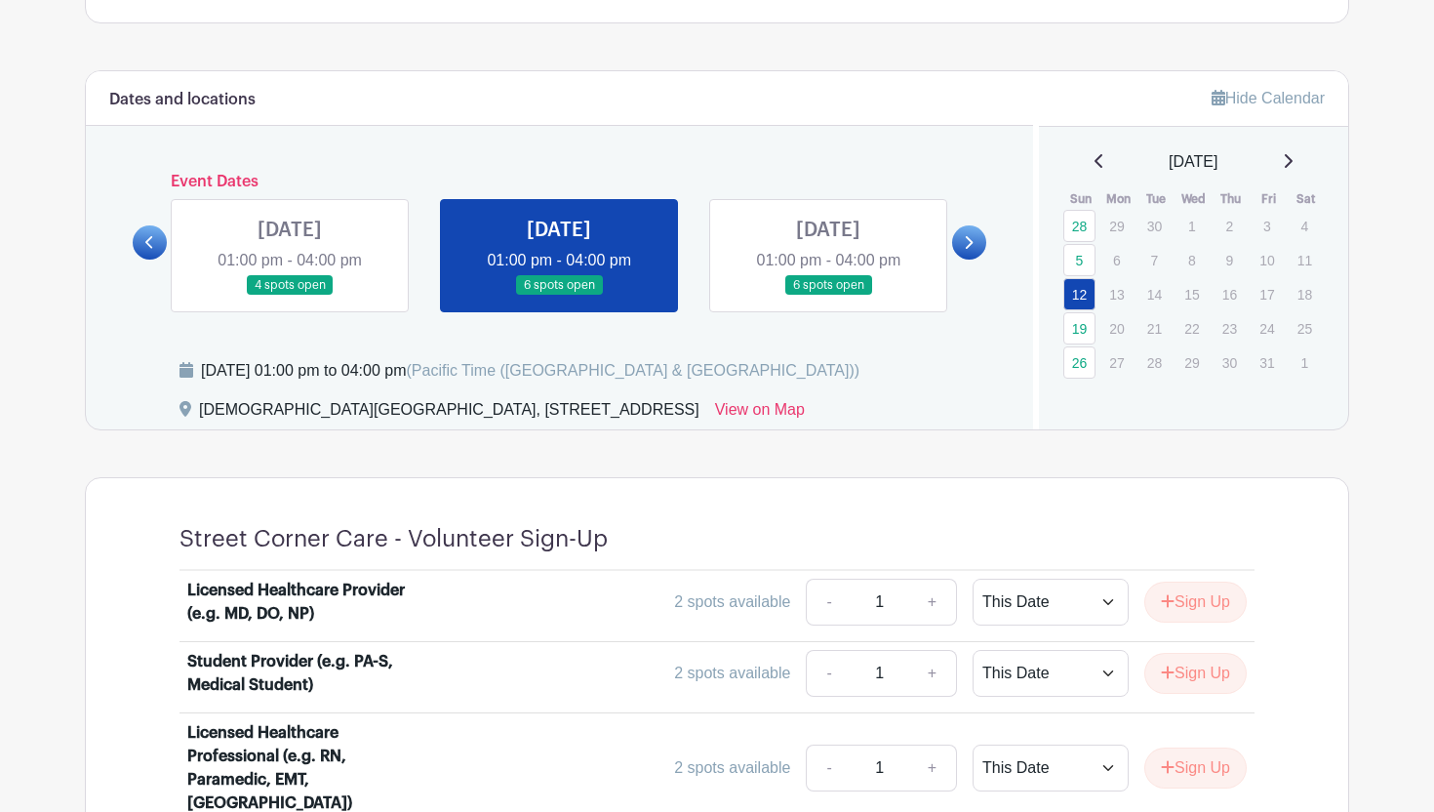
scroll to position [753, 0]
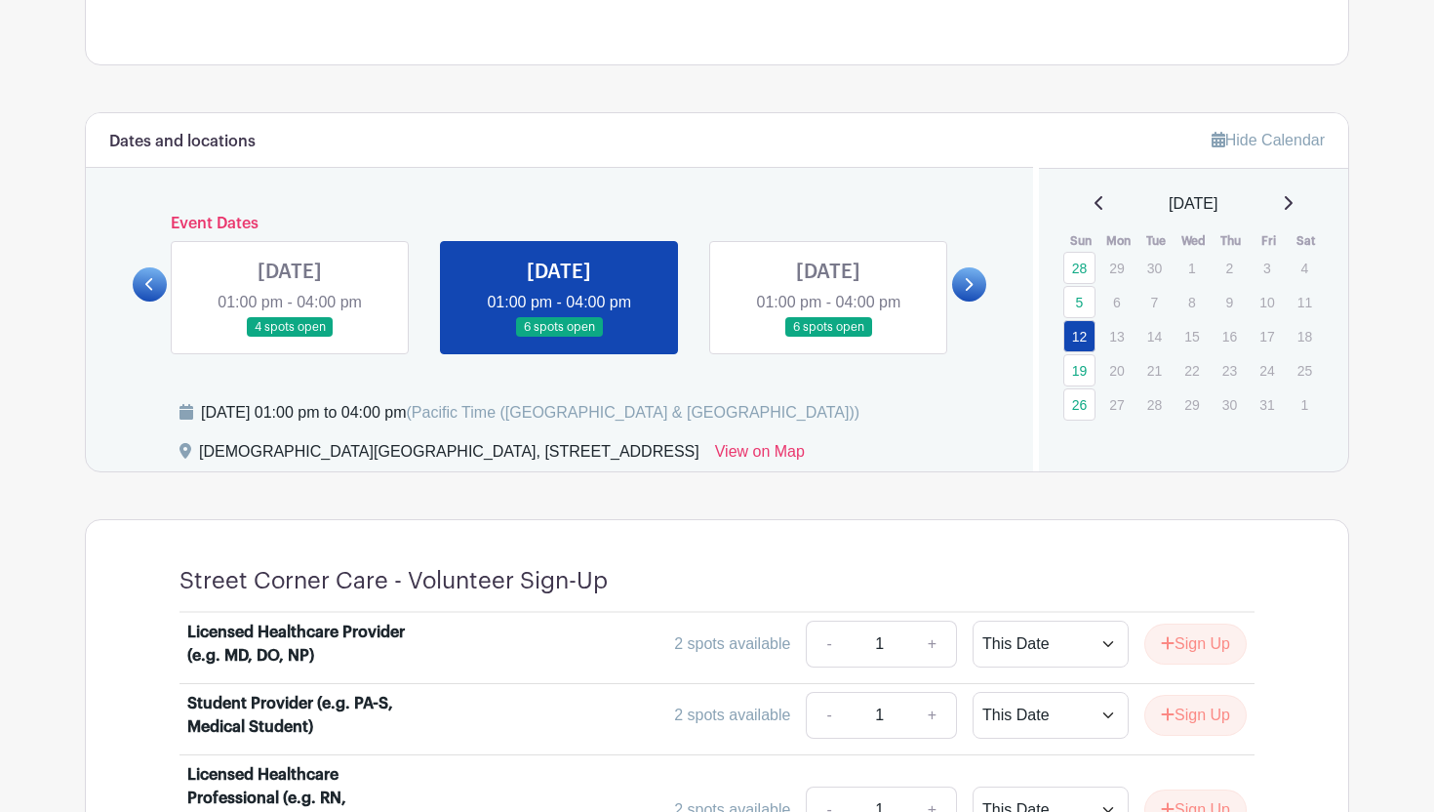
click at [828, 338] on link at bounding box center [828, 338] width 0 height 0
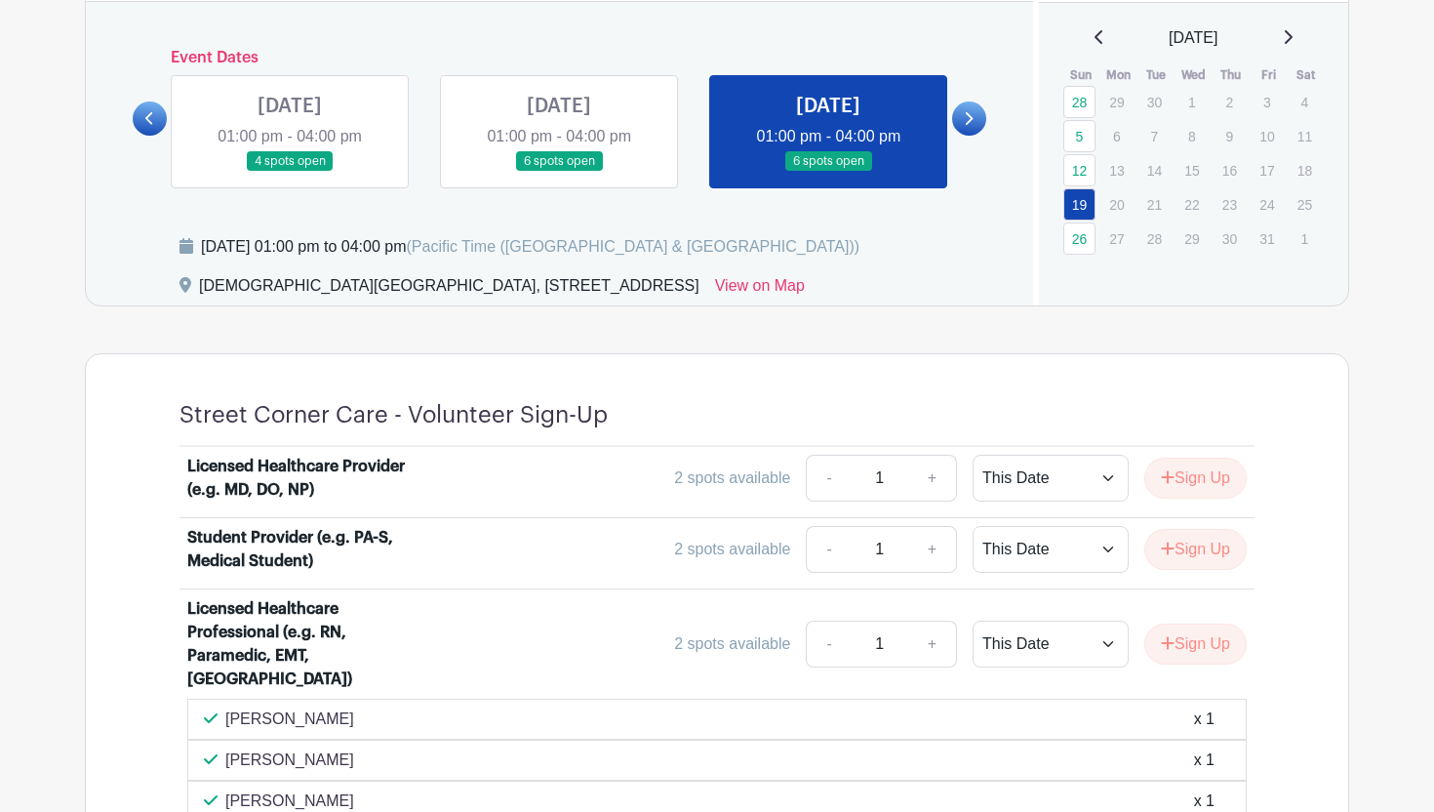
scroll to position [921, 0]
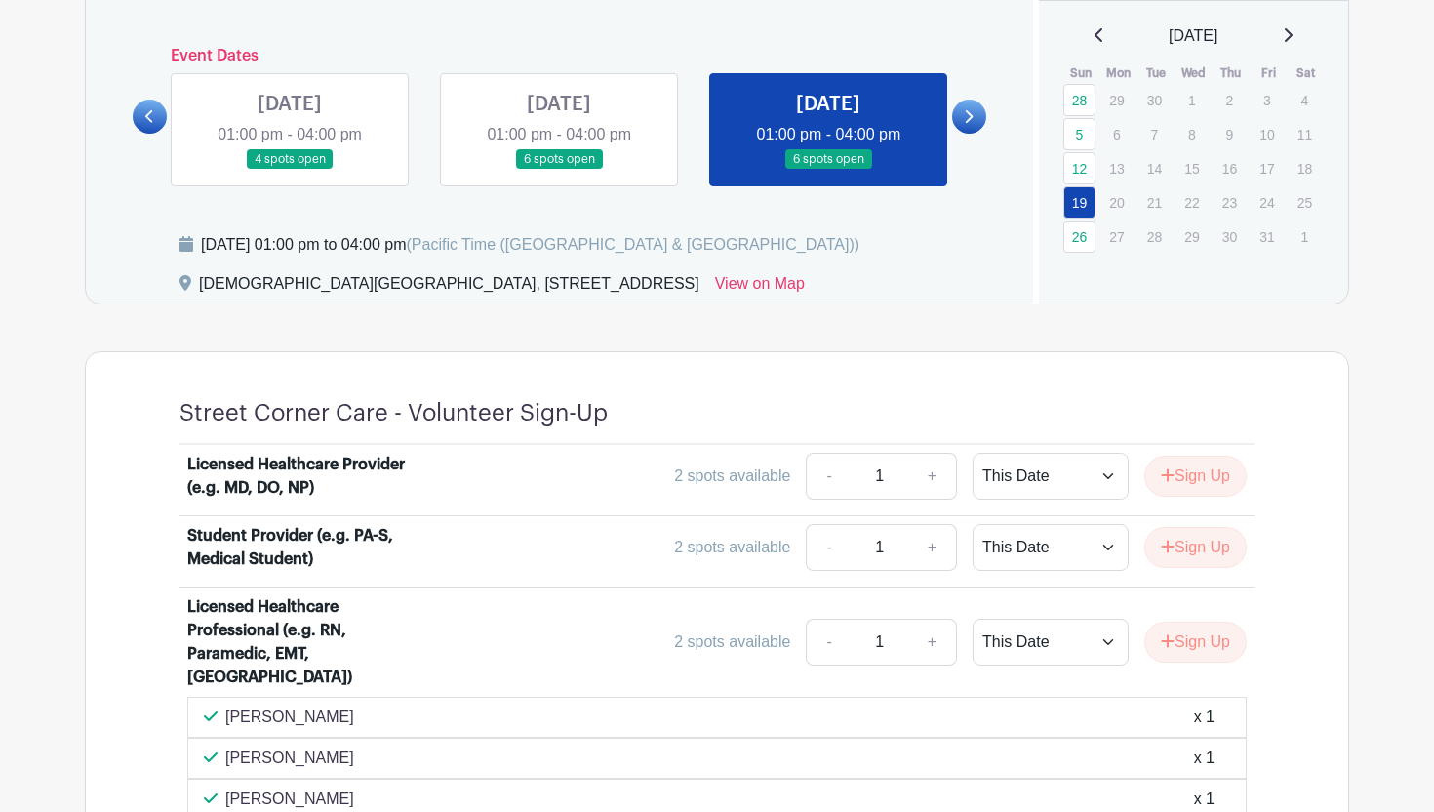
click at [971, 108] on link at bounding box center [969, 117] width 34 height 34
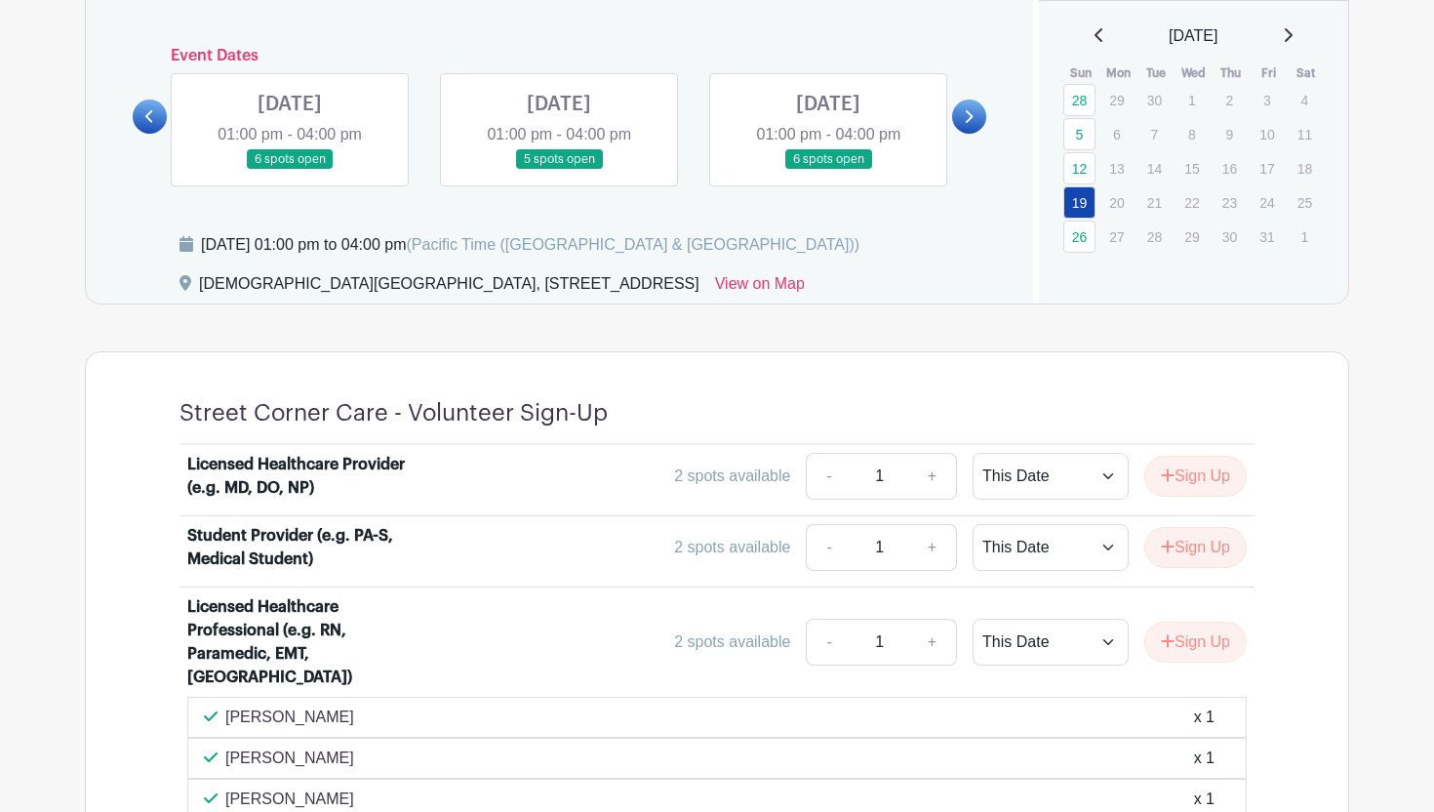
click at [290, 170] on link at bounding box center [290, 170] width 0 height 0
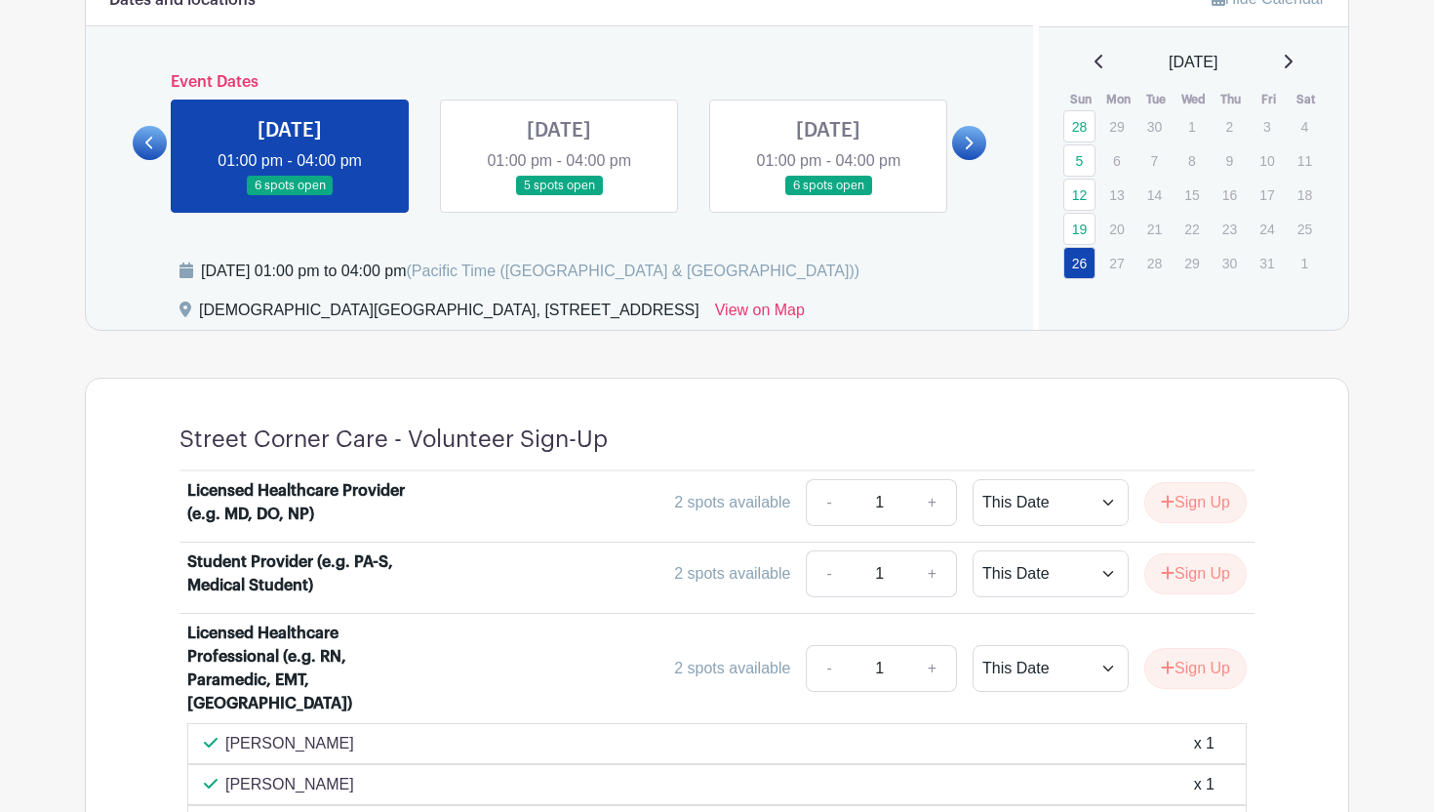
scroll to position [880, 0]
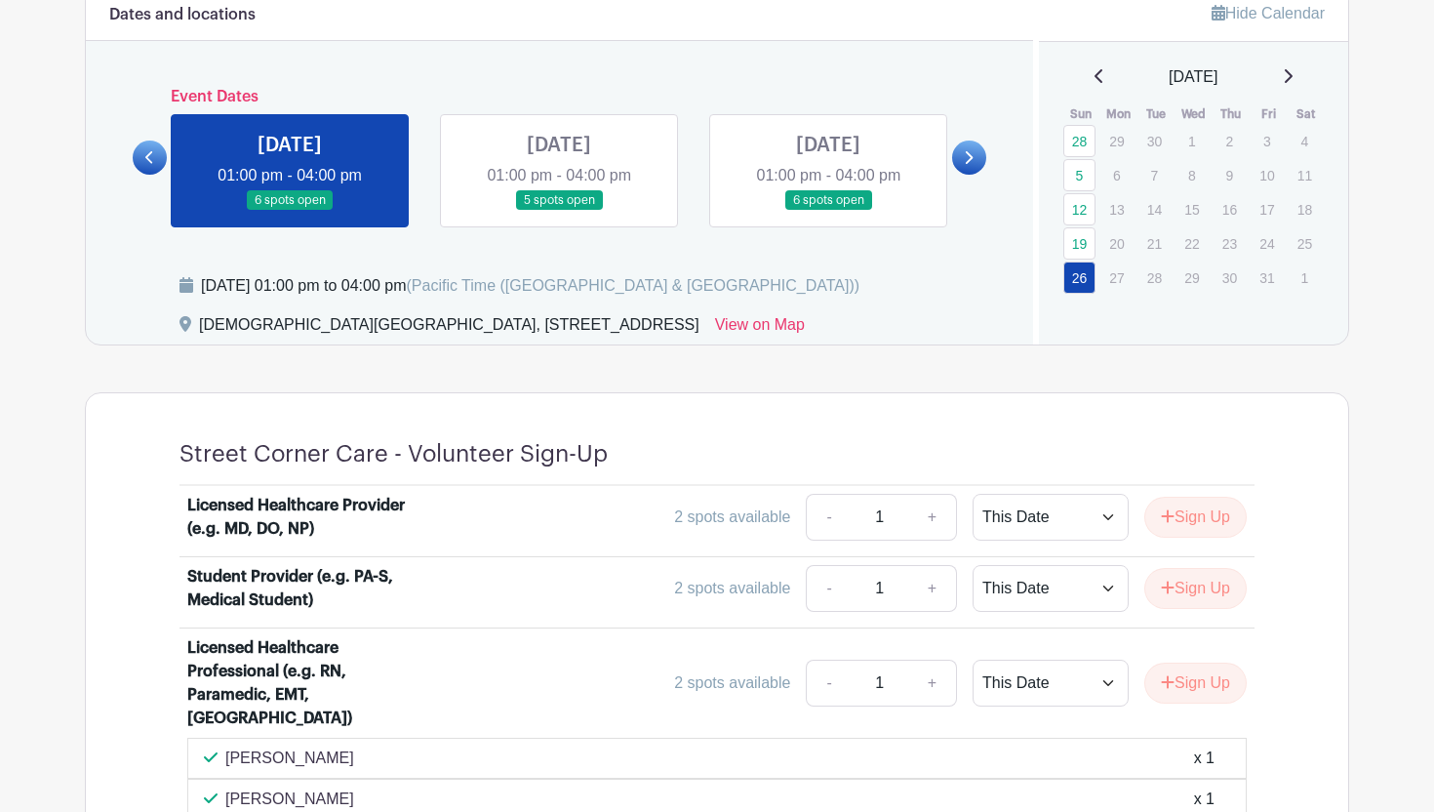
click at [559, 211] on link at bounding box center [559, 211] width 0 height 0
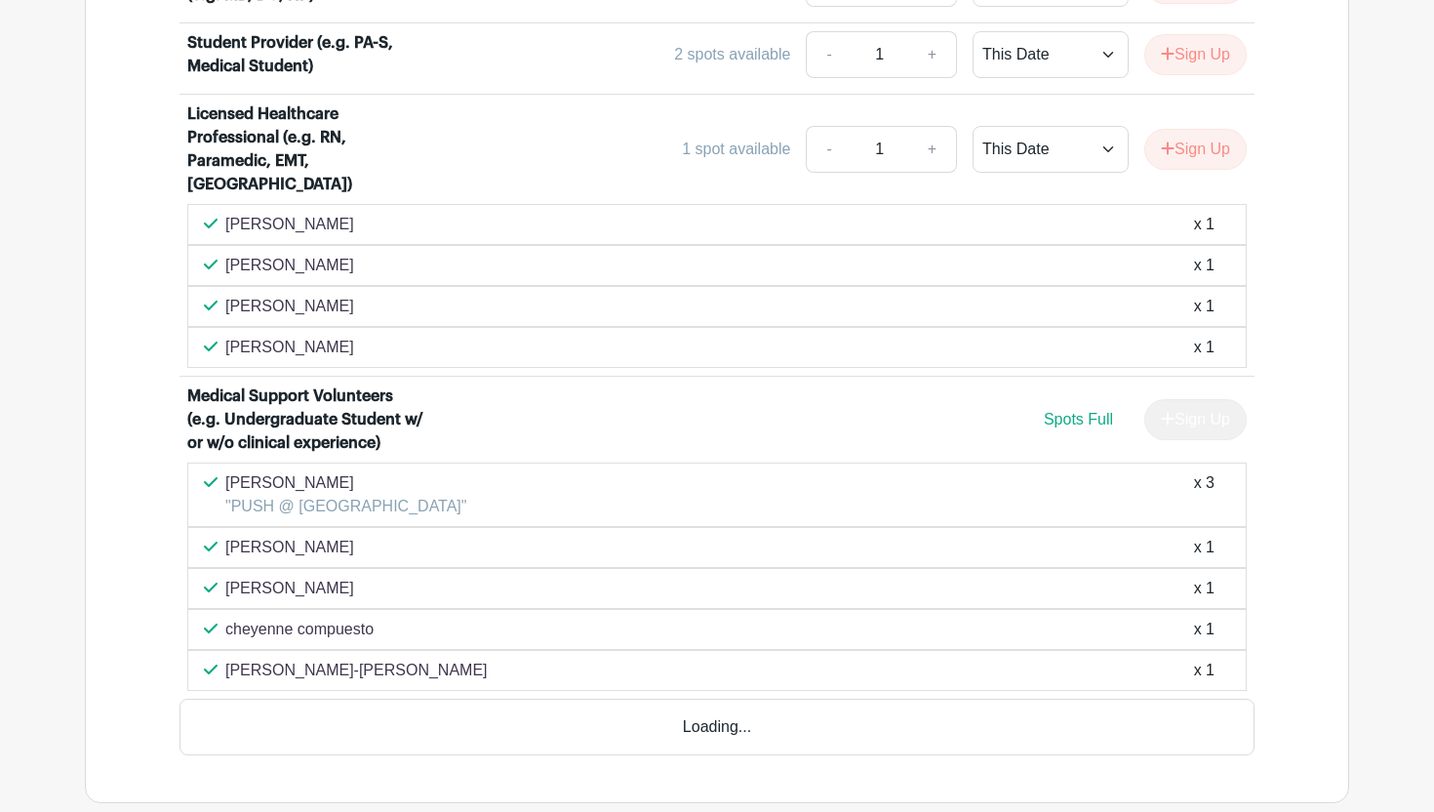
scroll to position [1425, 0]
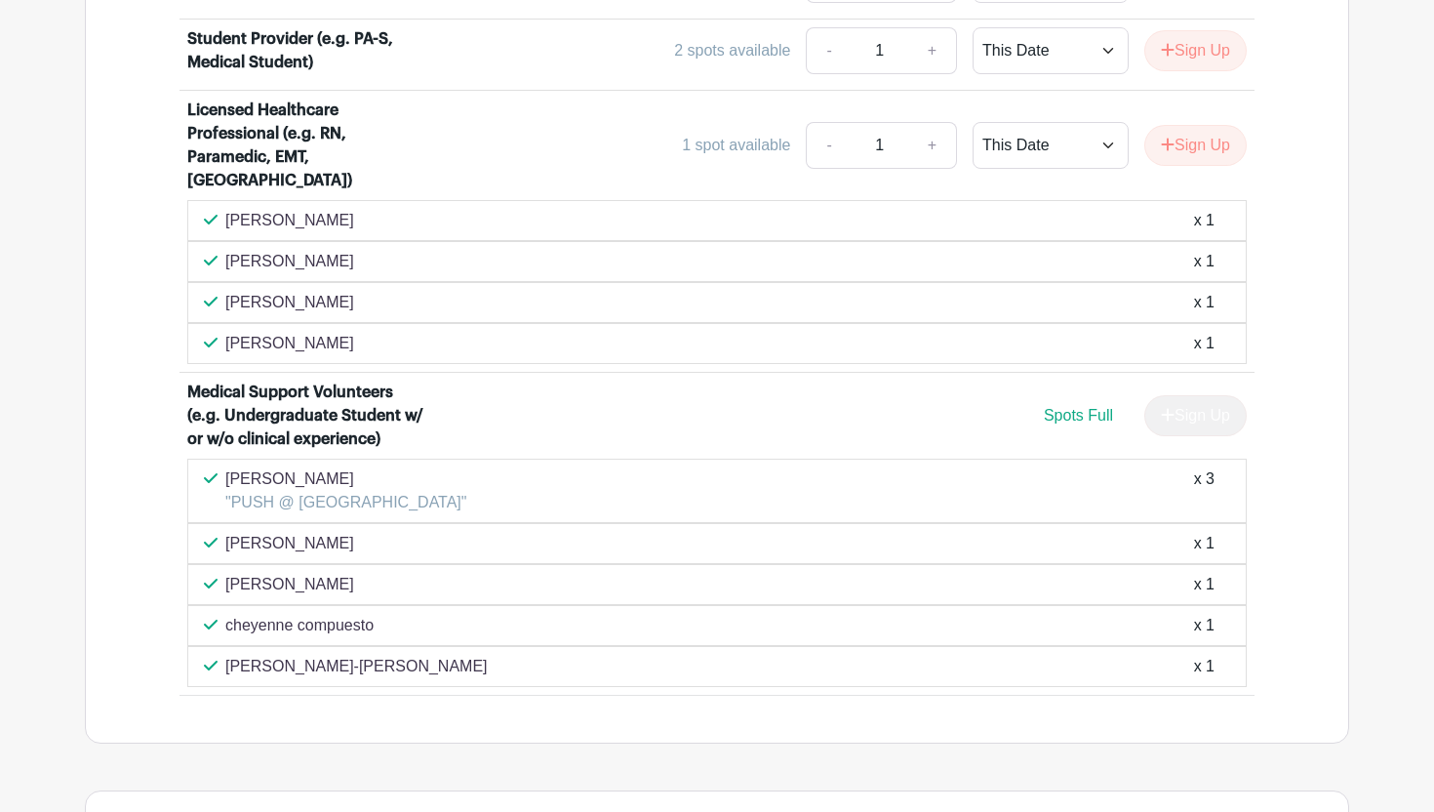
click at [356, 467] on p "Joann Cayabyab" at bounding box center [346, 478] width 242 height 23
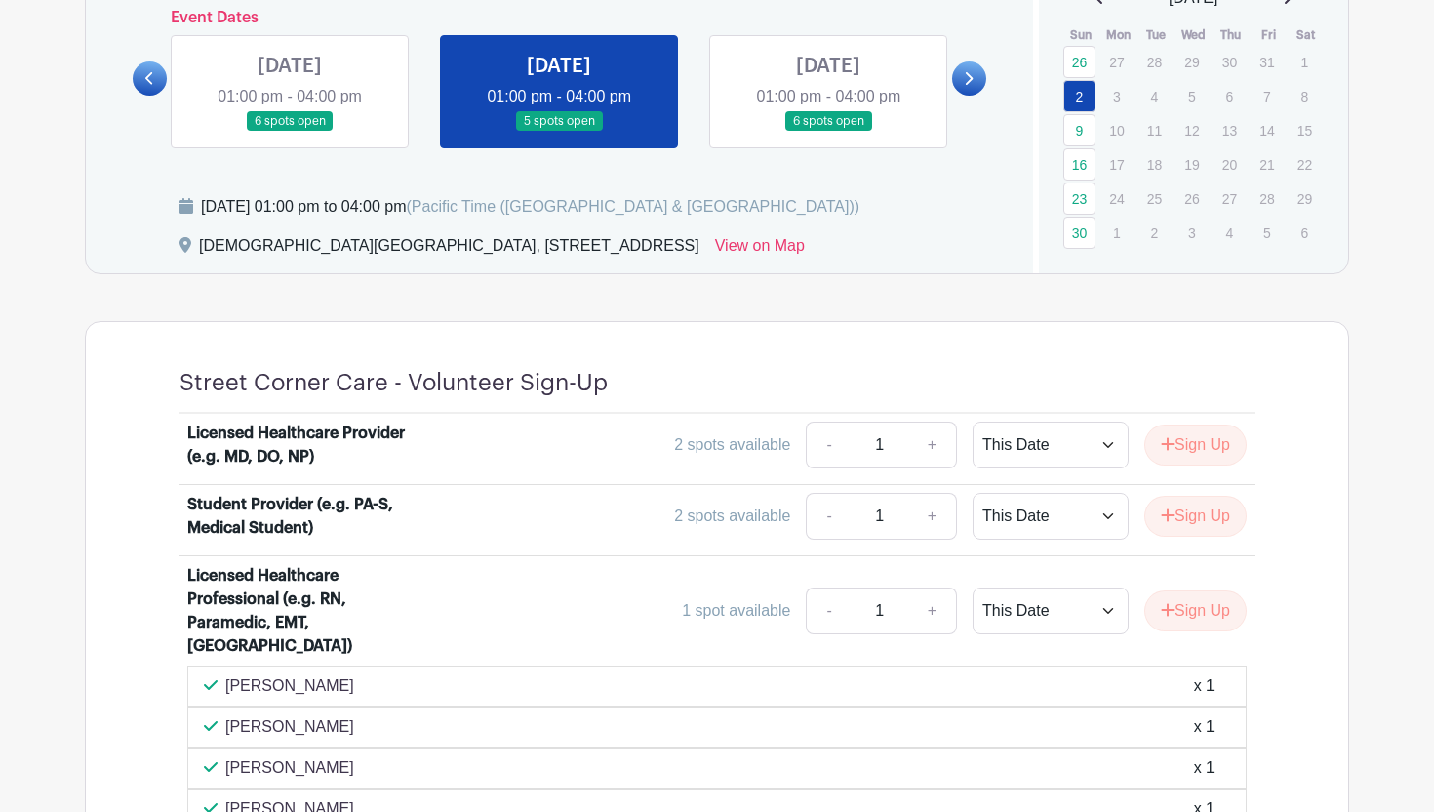
scroll to position [942, 0]
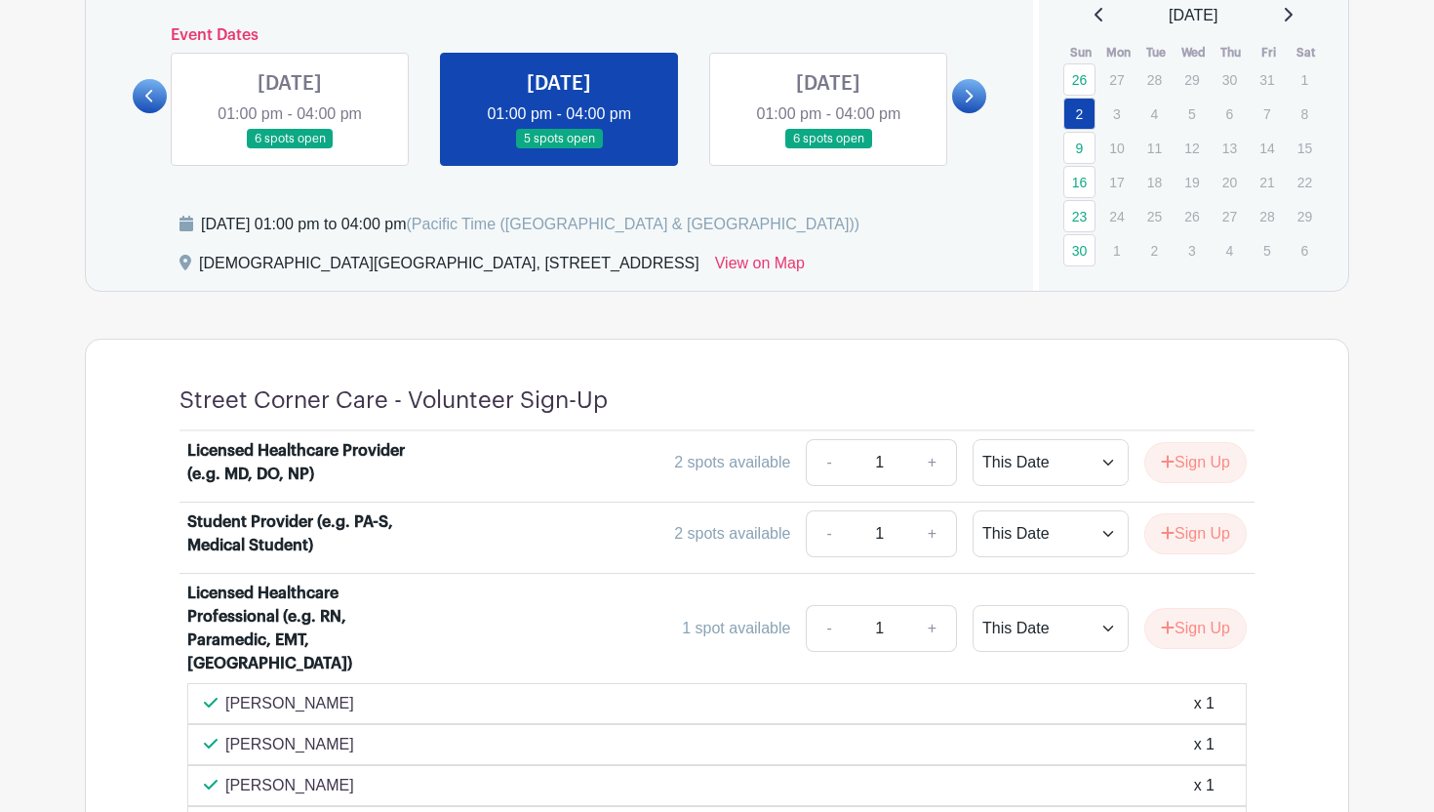
click at [828, 149] on link at bounding box center [828, 149] width 0 height 0
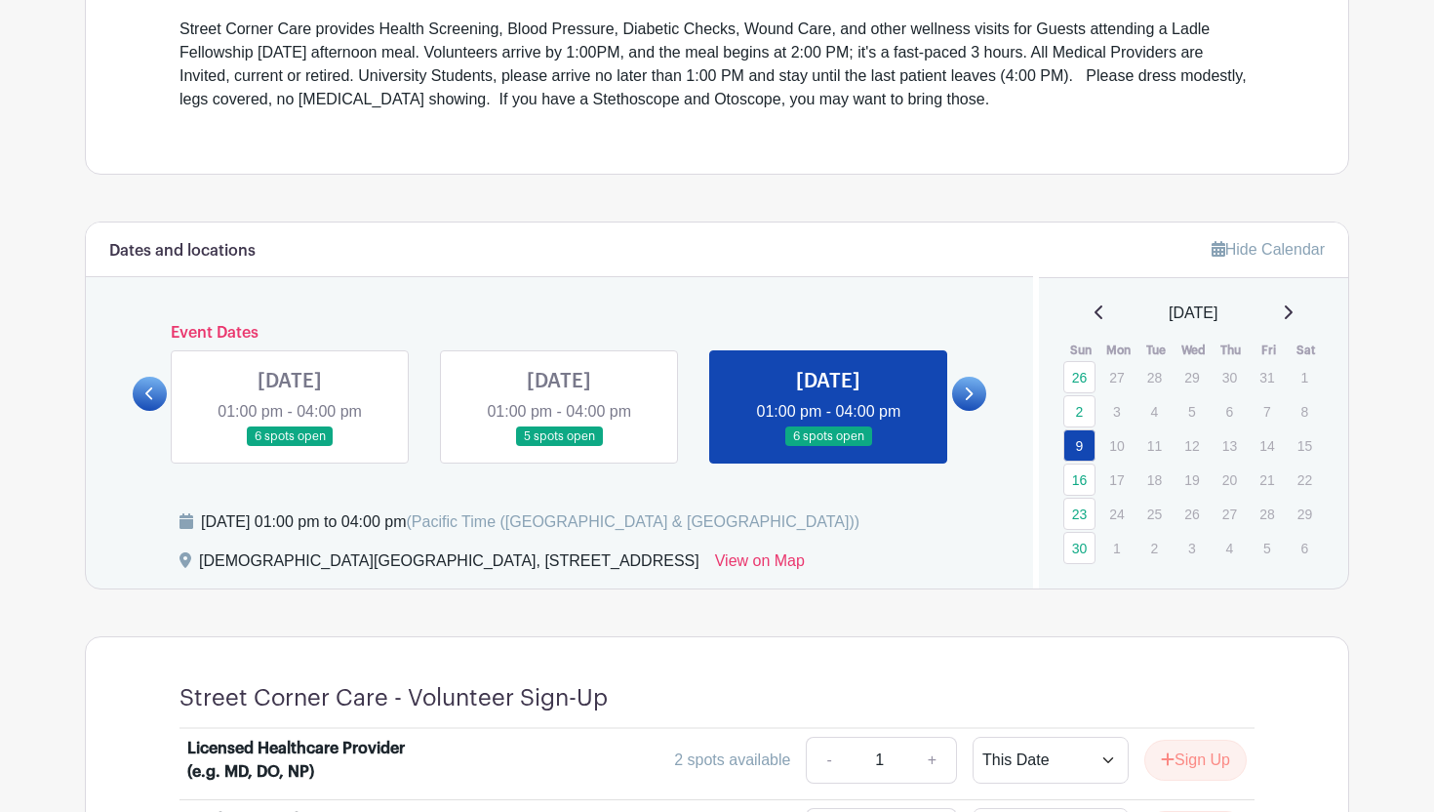
scroll to position [643, 0]
click at [963, 391] on link at bounding box center [969, 395] width 34 height 34
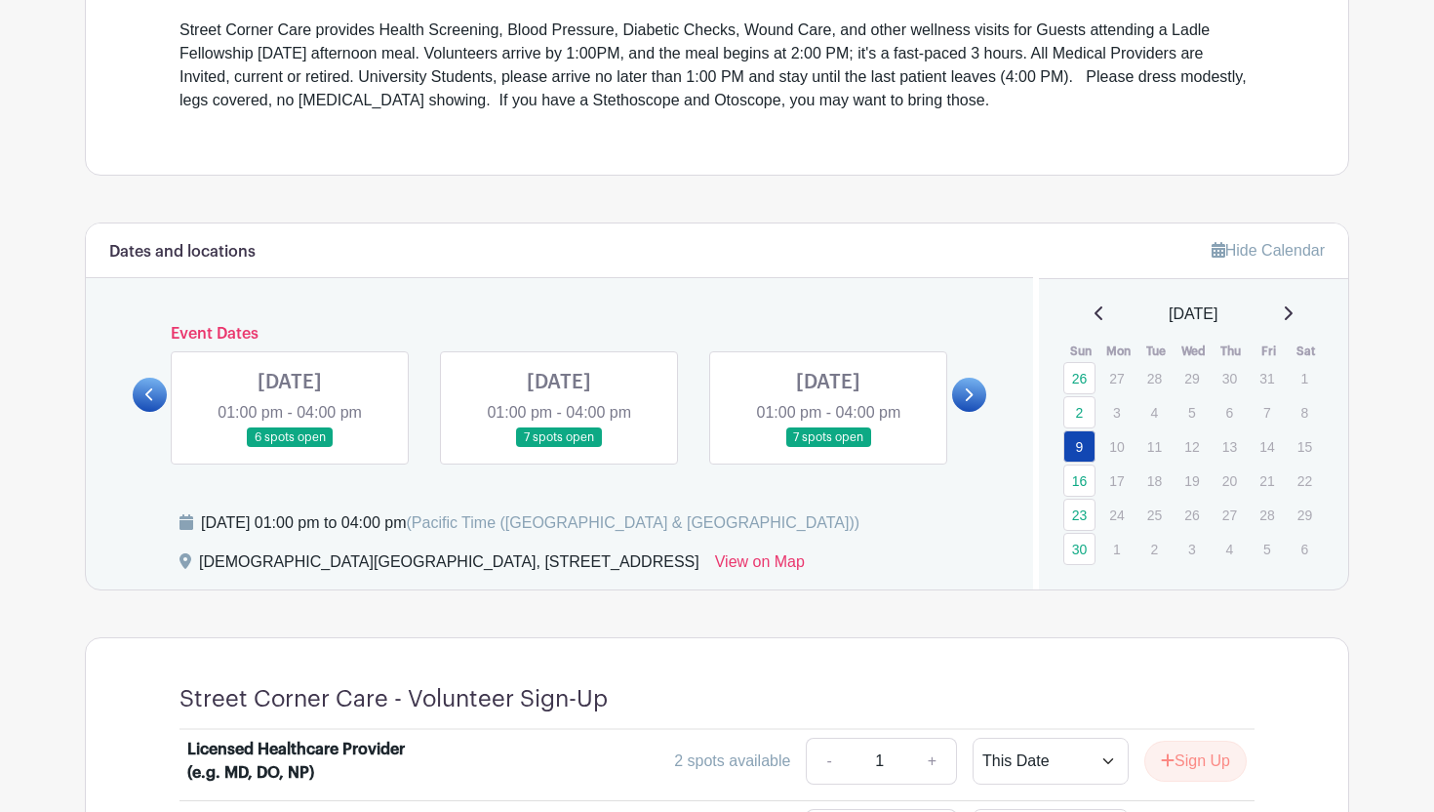
click at [290, 448] on link at bounding box center [290, 448] width 0 height 0
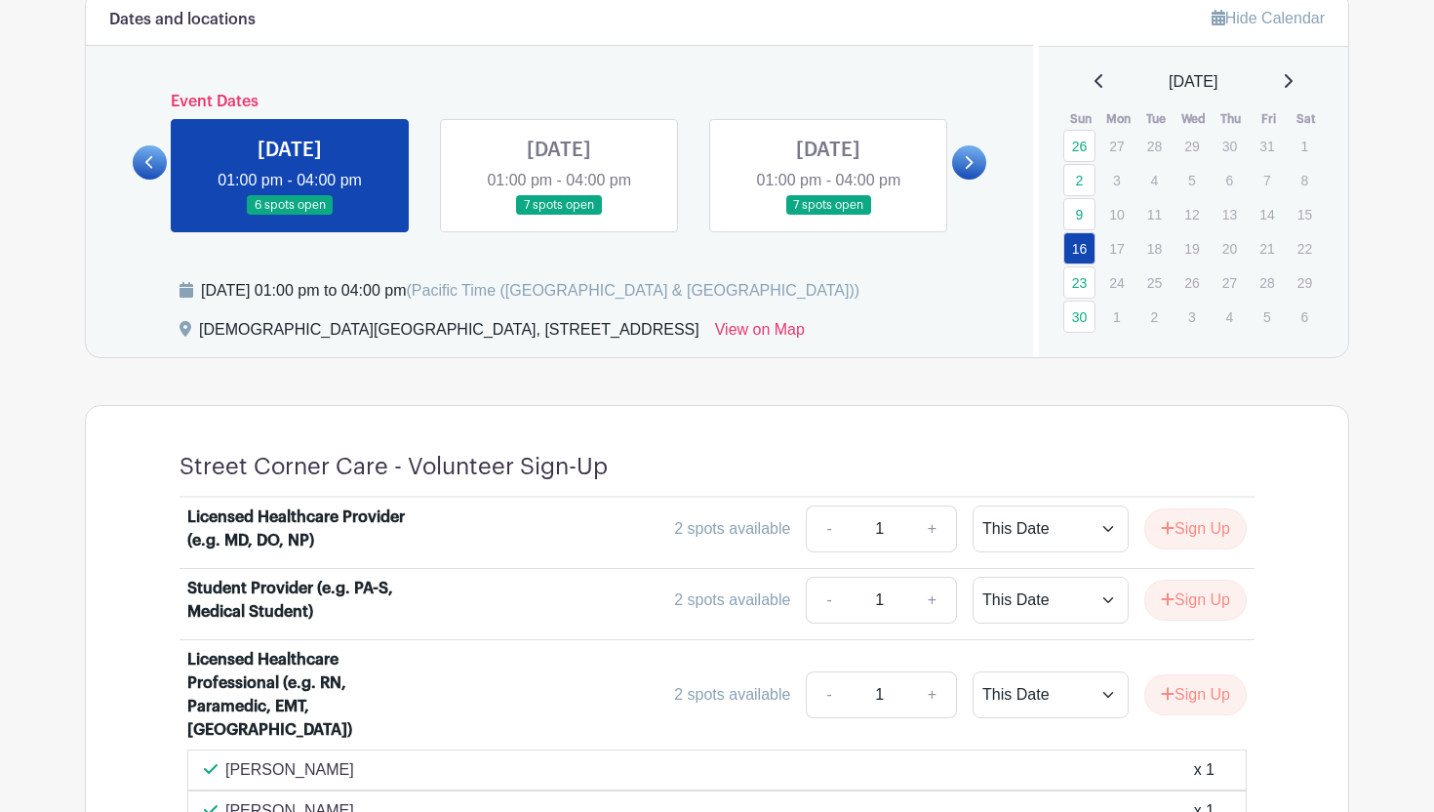
scroll to position [872, 0]
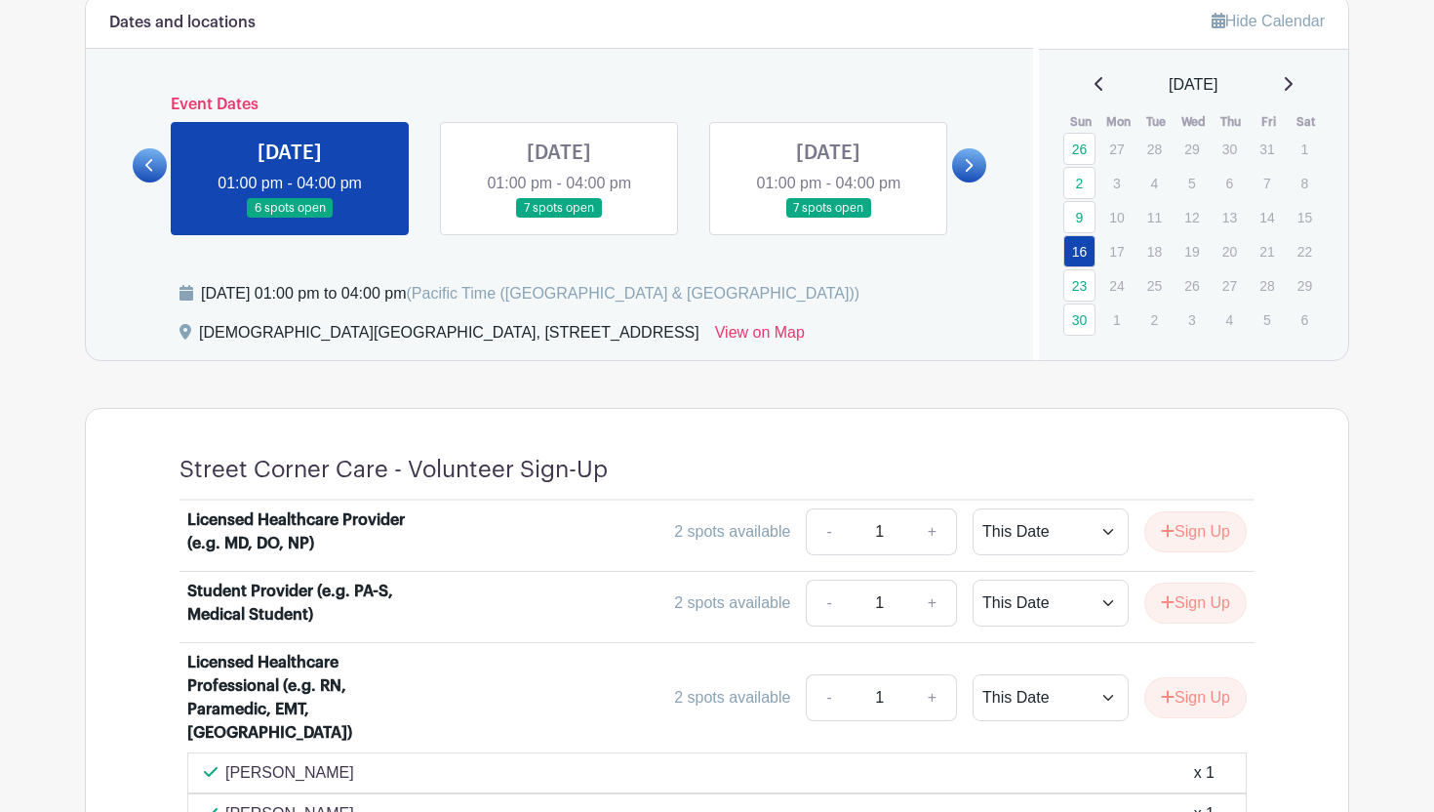
click at [559, 219] on link at bounding box center [559, 219] width 0 height 0
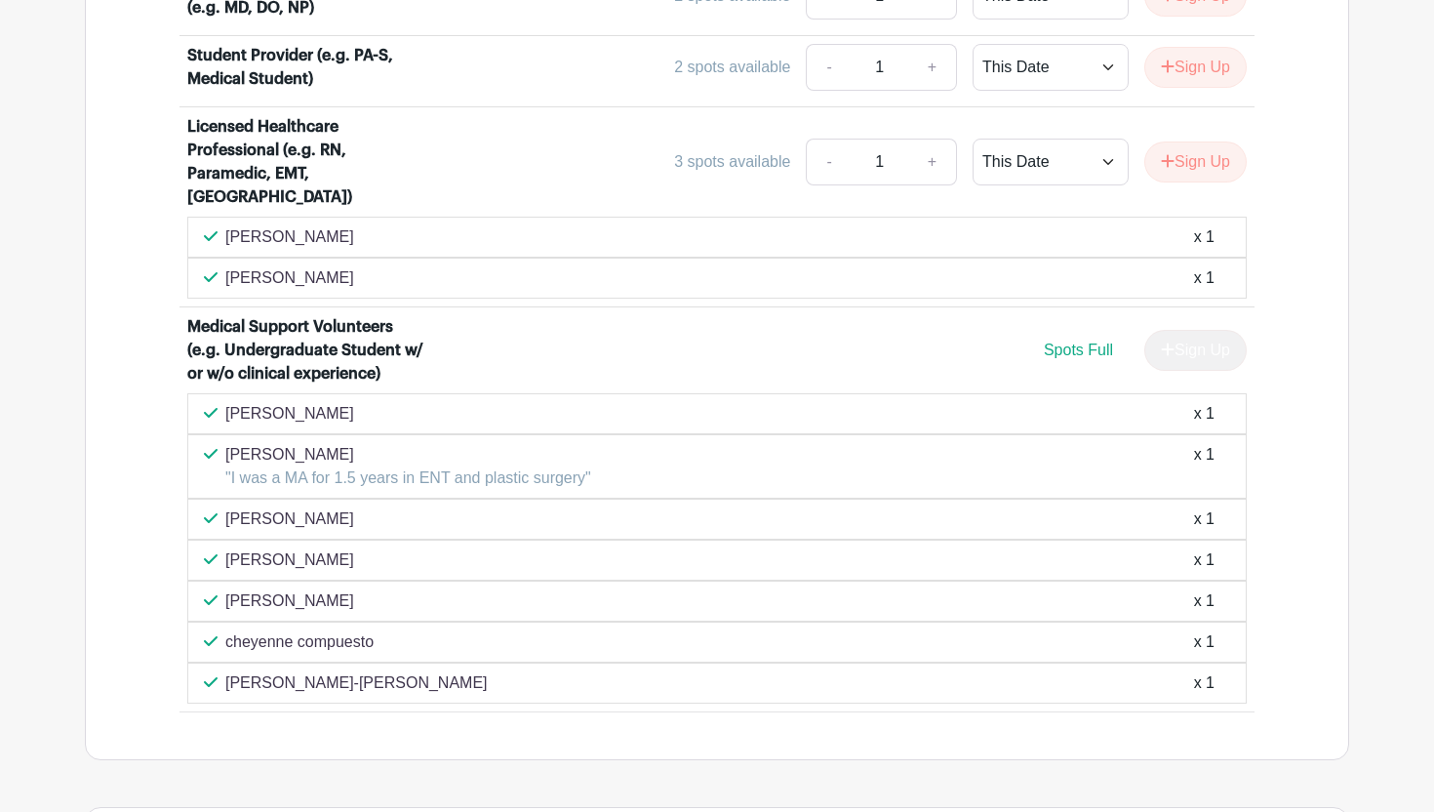
scroll to position [1410, 0]
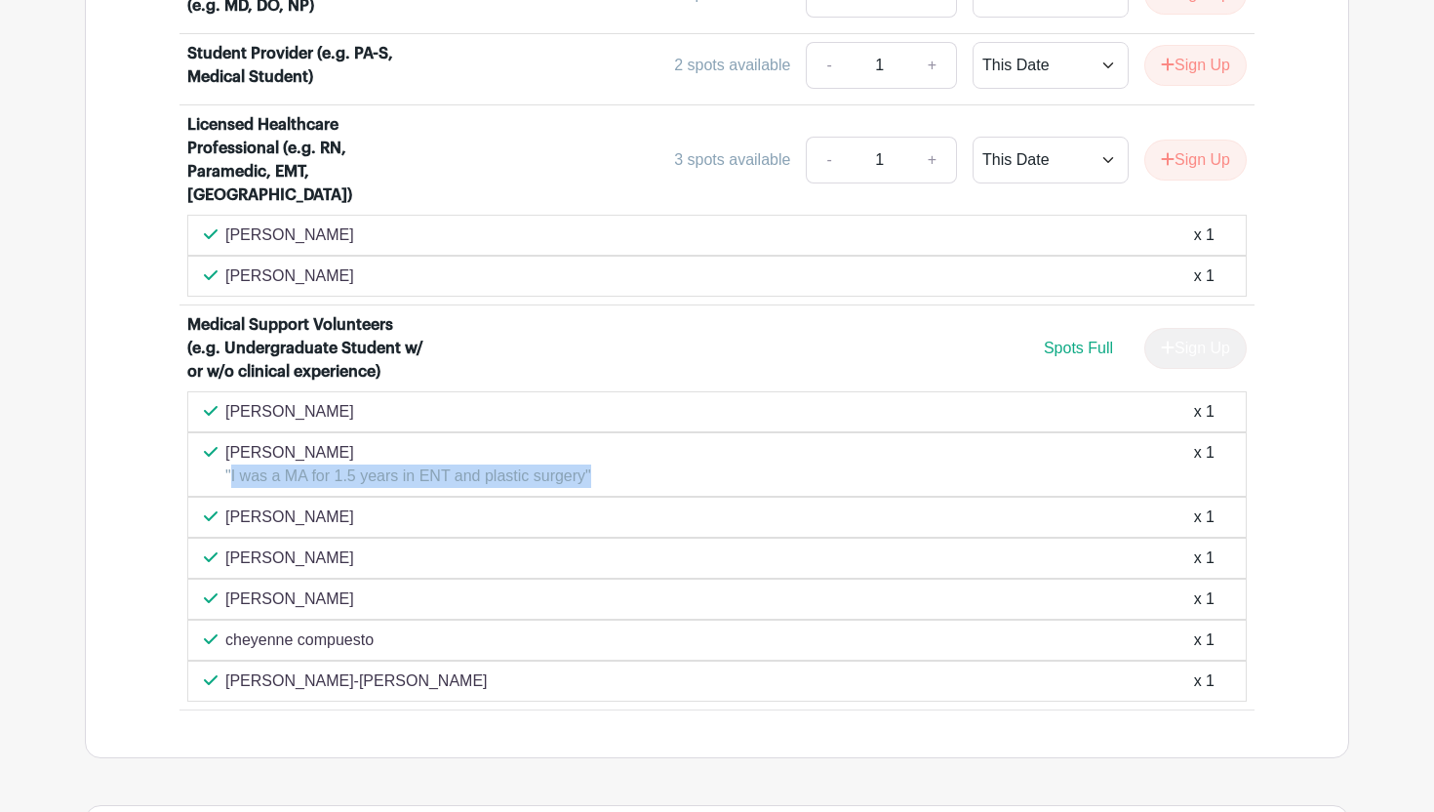
drag, startPoint x: 230, startPoint y: 455, endPoint x: 597, endPoint y: 463, distance: 367.0
click at [597, 463] on div "Angela Wu "I was a MA for 1.5 years in ENT and plastic surgery" x 1" at bounding box center [717, 464] width 1026 height 47
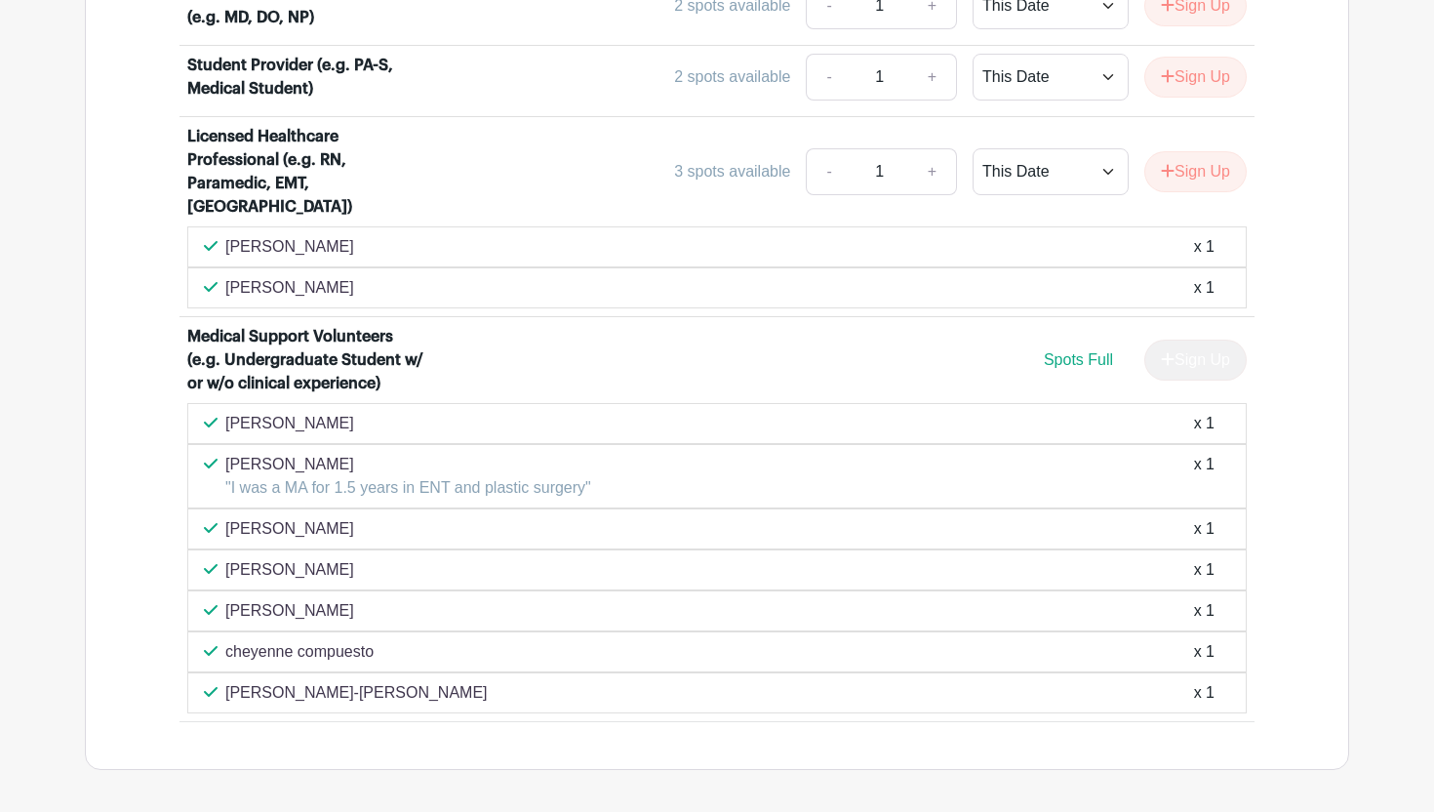
scroll to position [1397, 0]
drag, startPoint x: 297, startPoint y: 160, endPoint x: 350, endPoint y: 182, distance: 58.2
click at [350, 181] on div "Licensed Healthcare Professional (e.g. RN, Paramedic, EMT, MA)" at bounding box center [308, 173] width 242 height 94
click at [350, 182] on div "Licensed Healthcare Professional (e.g. RN, Paramedic, EMT, MA)" at bounding box center [308, 173] width 242 height 94
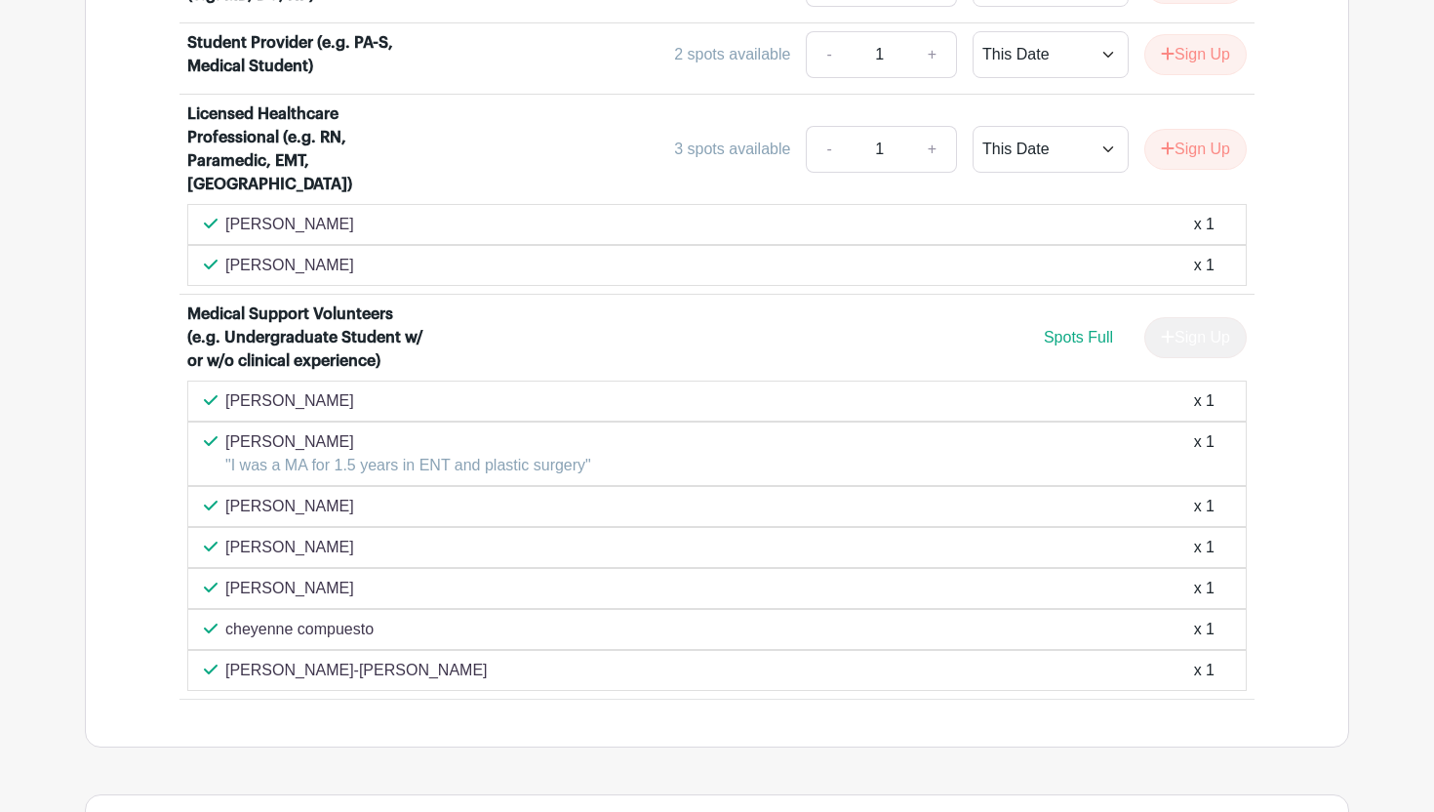
click at [303, 163] on div "Licensed Healthcare Professional (e.g. RN, Paramedic, EMT, MA)" at bounding box center [308, 149] width 242 height 94
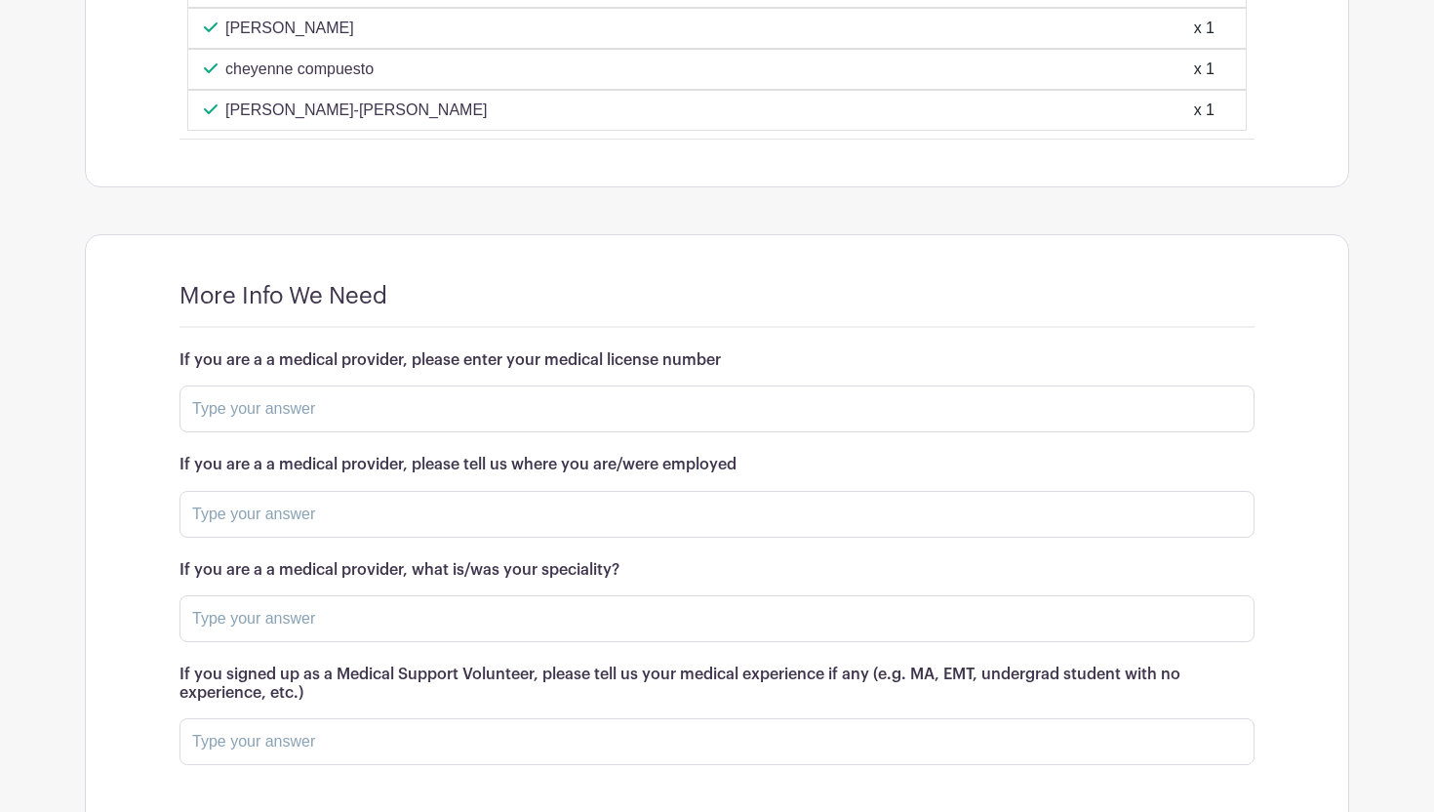
scroll to position [2104, 0]
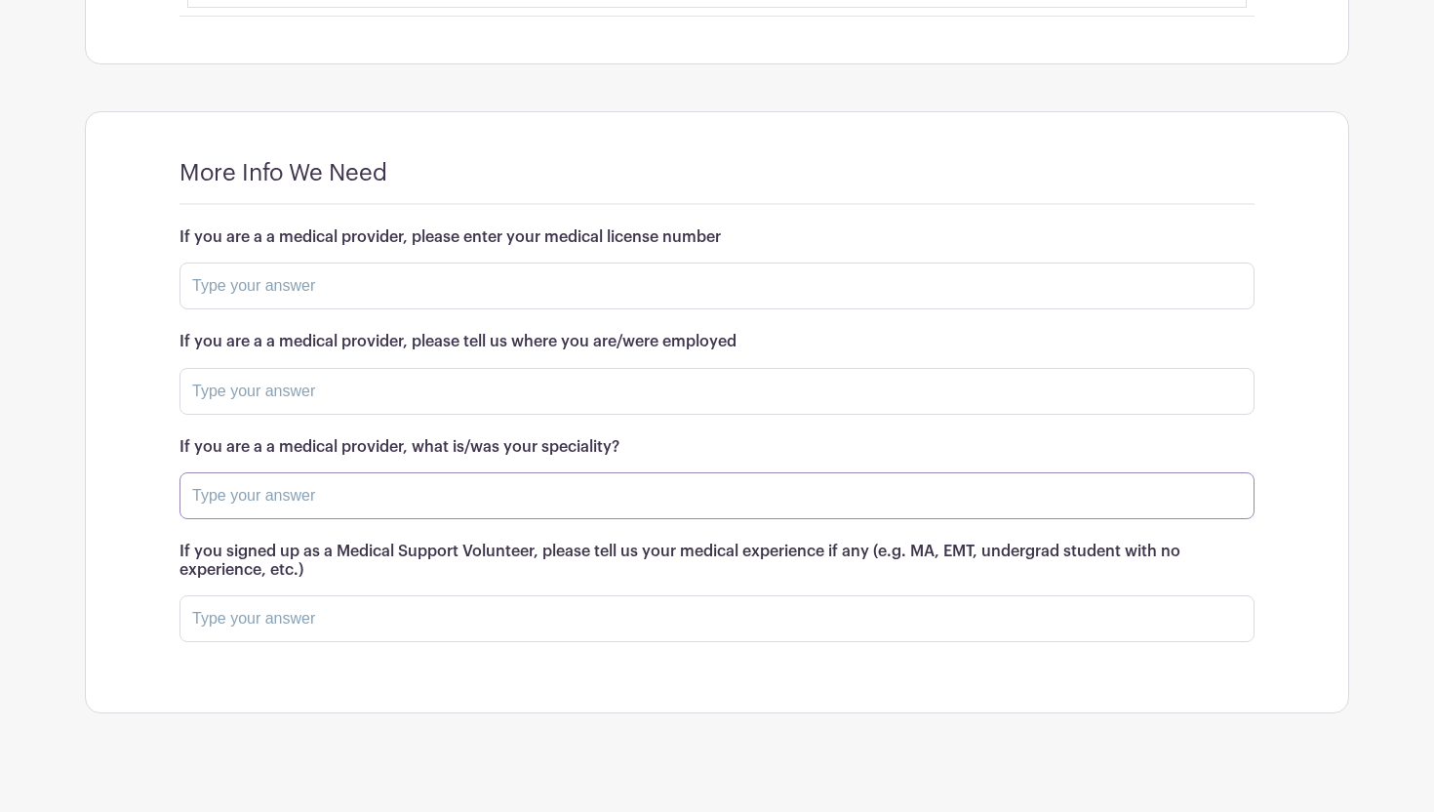
click at [324, 472] on input "text" at bounding box center [717, 495] width 1075 height 47
click at [315, 438] on h6 "If you are a a medical provider, what is/was your speciality?" at bounding box center [717, 447] width 1075 height 19
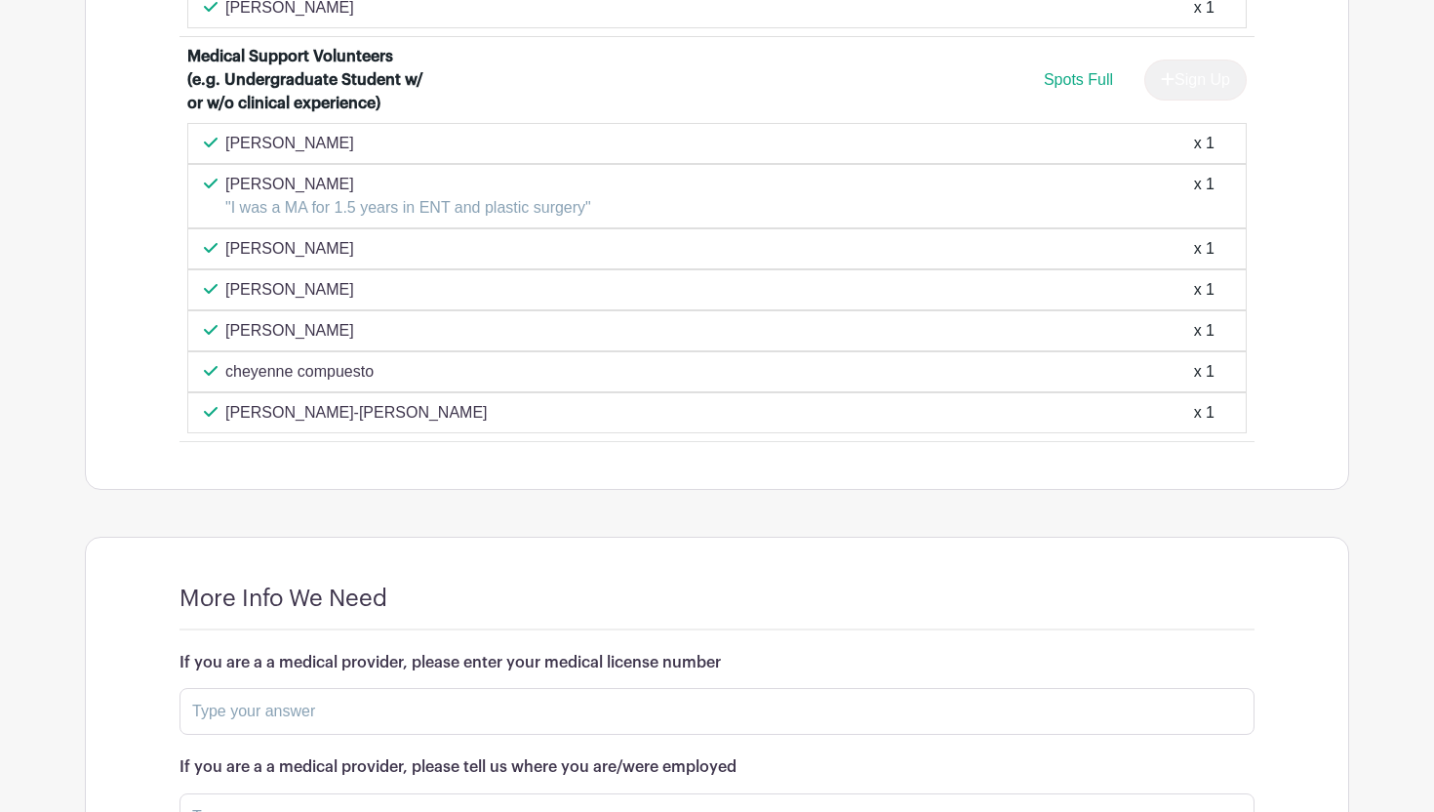
scroll to position [1679, 0]
click at [343, 697] on input "text" at bounding box center [717, 710] width 1075 height 47
click at [343, 690] on input "text" at bounding box center [717, 710] width 1075 height 47
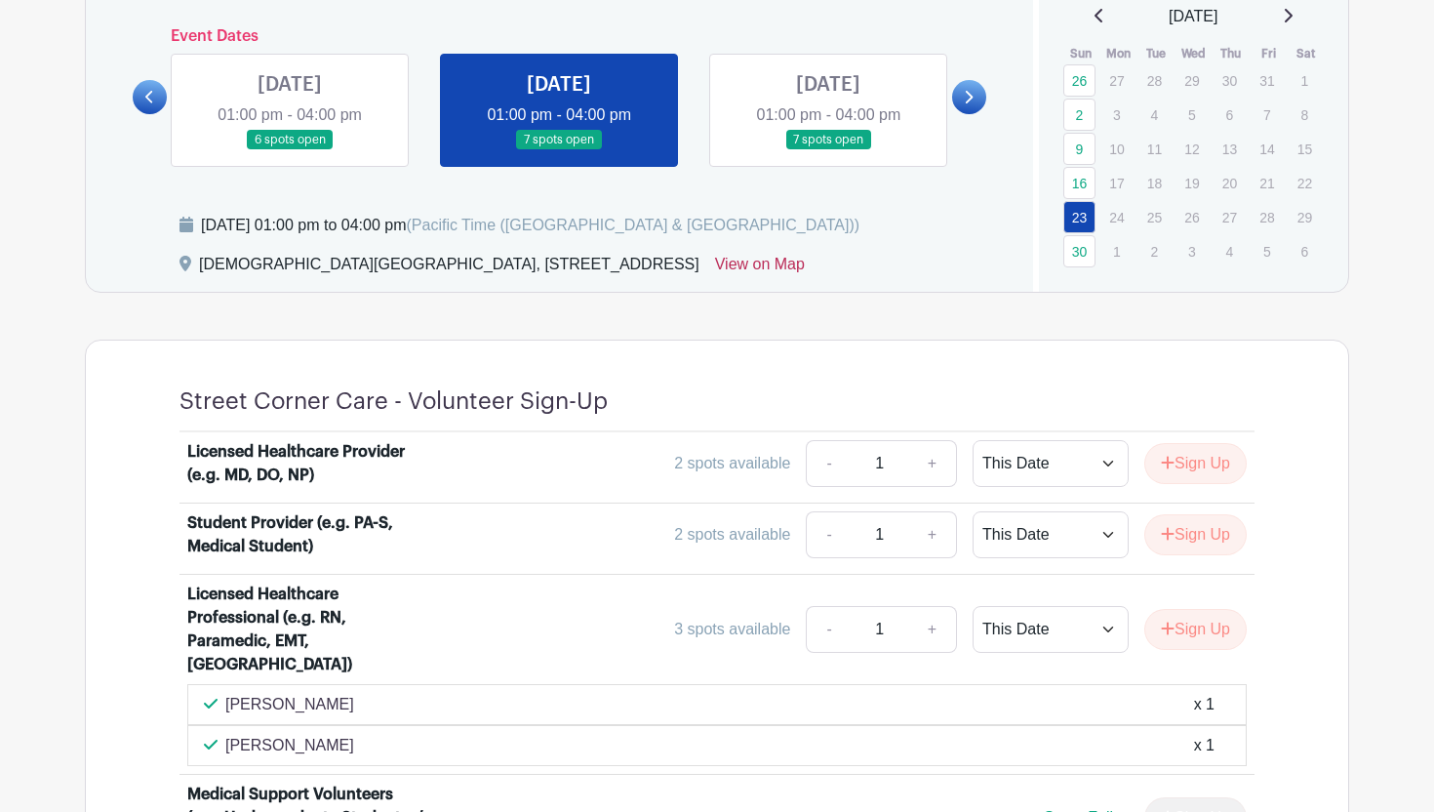
scroll to position [928, 0]
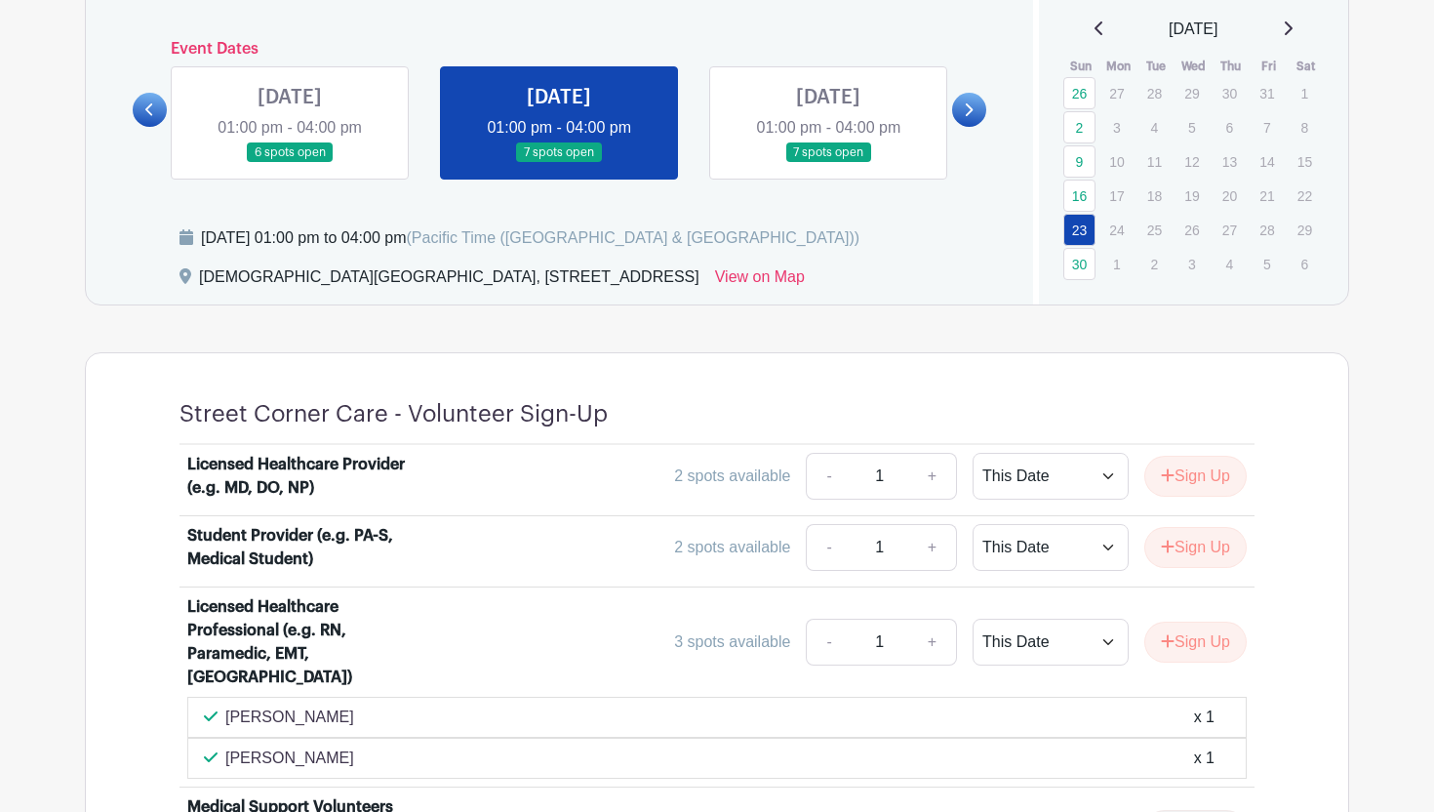
click at [828, 163] on link at bounding box center [828, 163] width 0 height 0
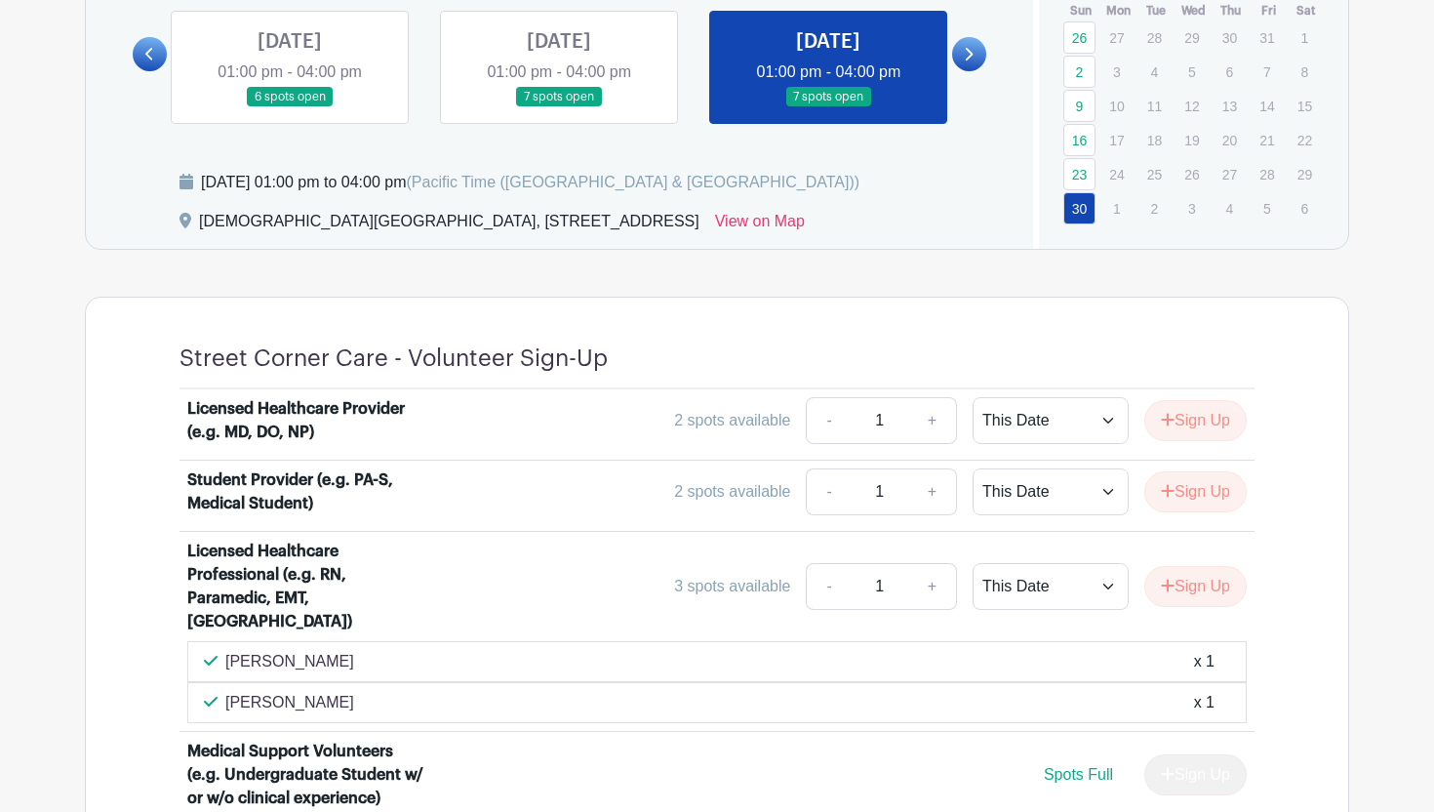
scroll to position [982, 0]
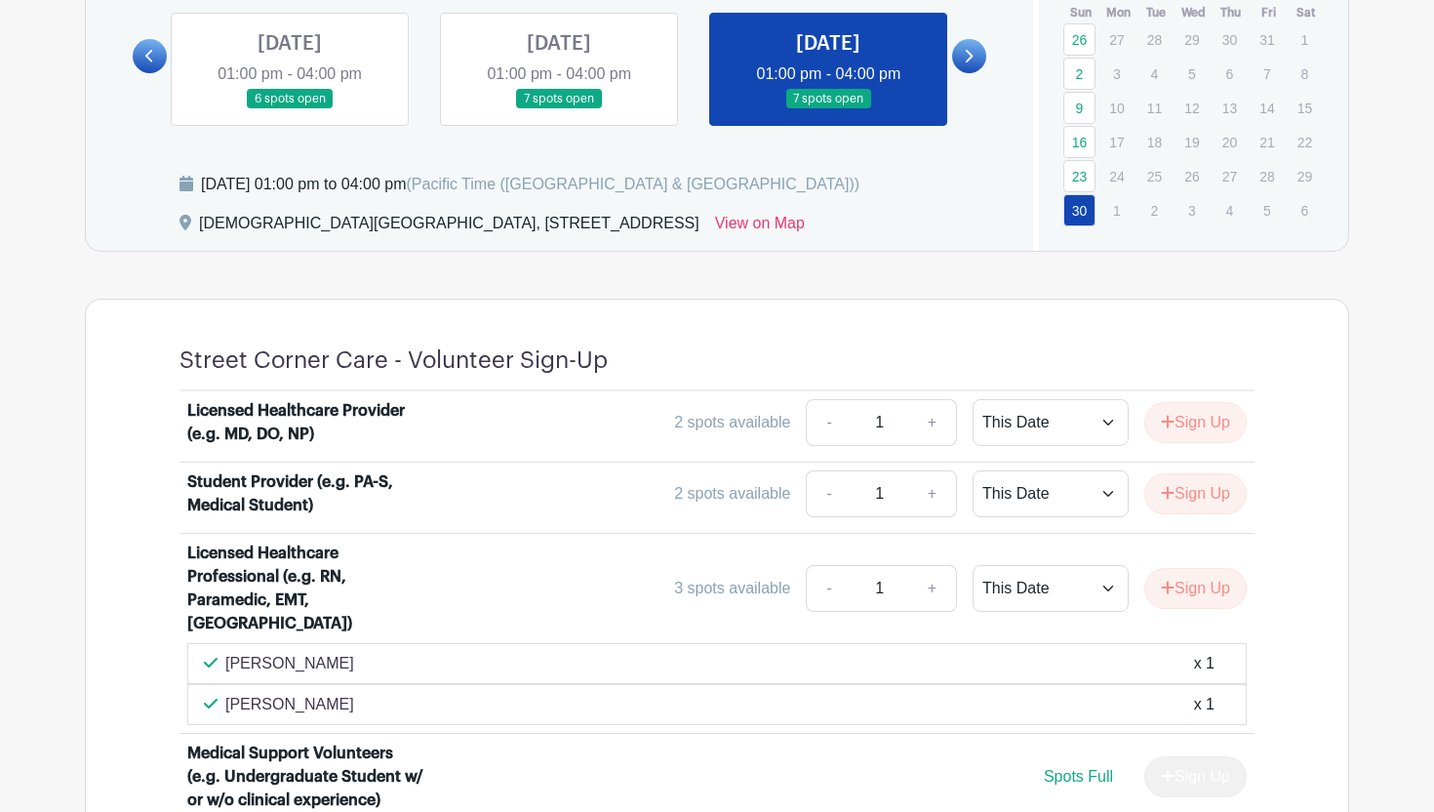
click at [969, 49] on icon at bounding box center [968, 56] width 9 height 15
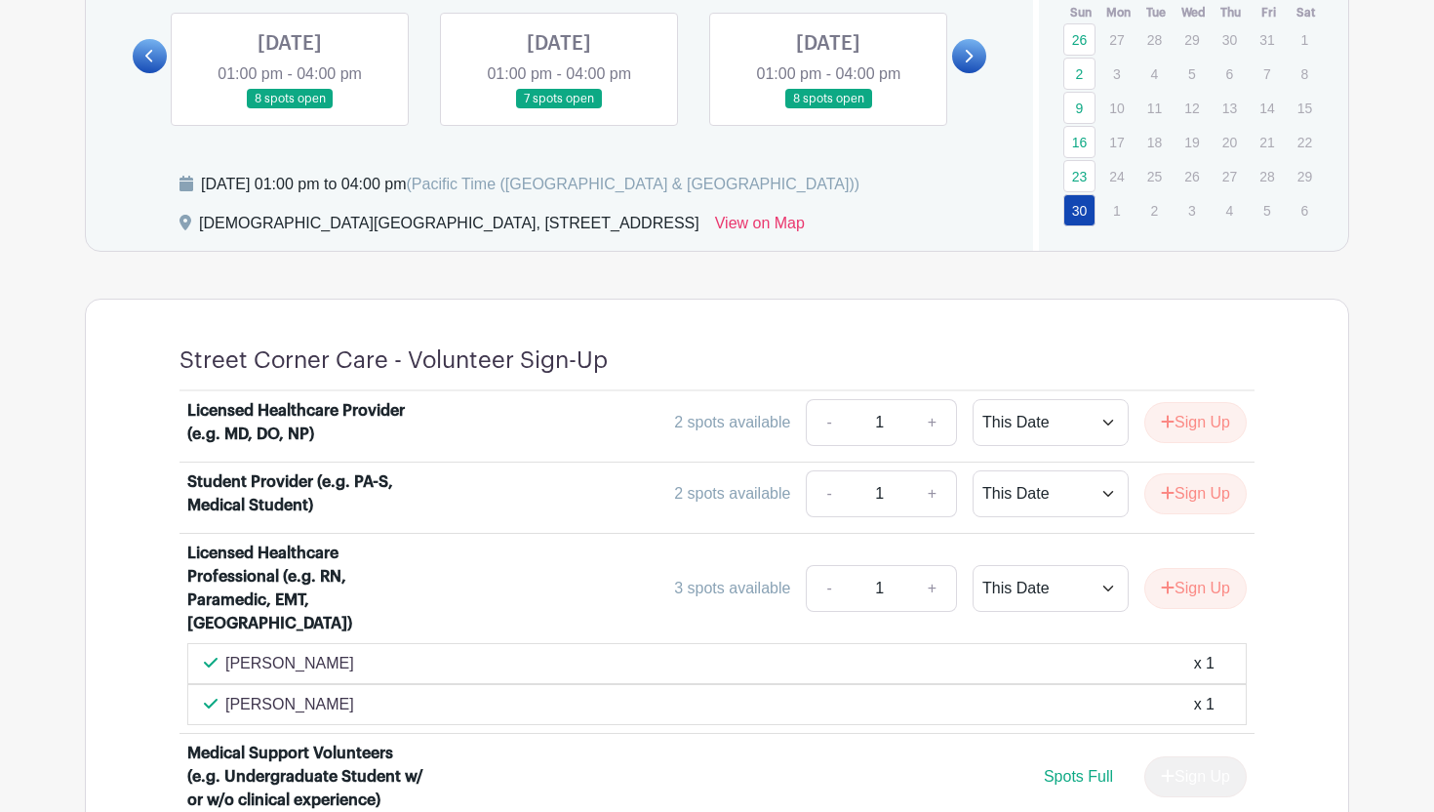
click at [290, 109] on link at bounding box center [290, 109] width 0 height 0
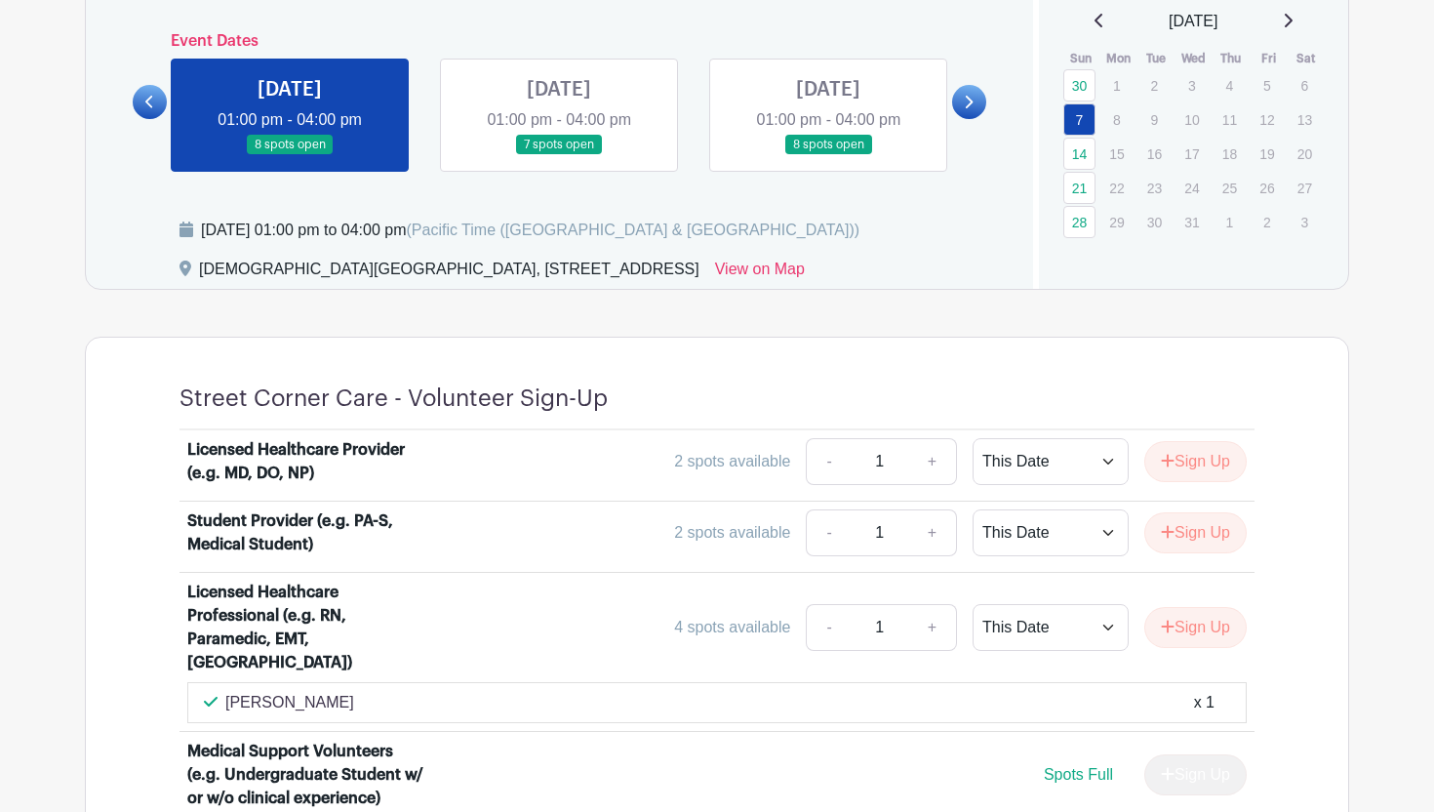
scroll to position [935, 0]
click at [559, 156] on link at bounding box center [559, 156] width 0 height 0
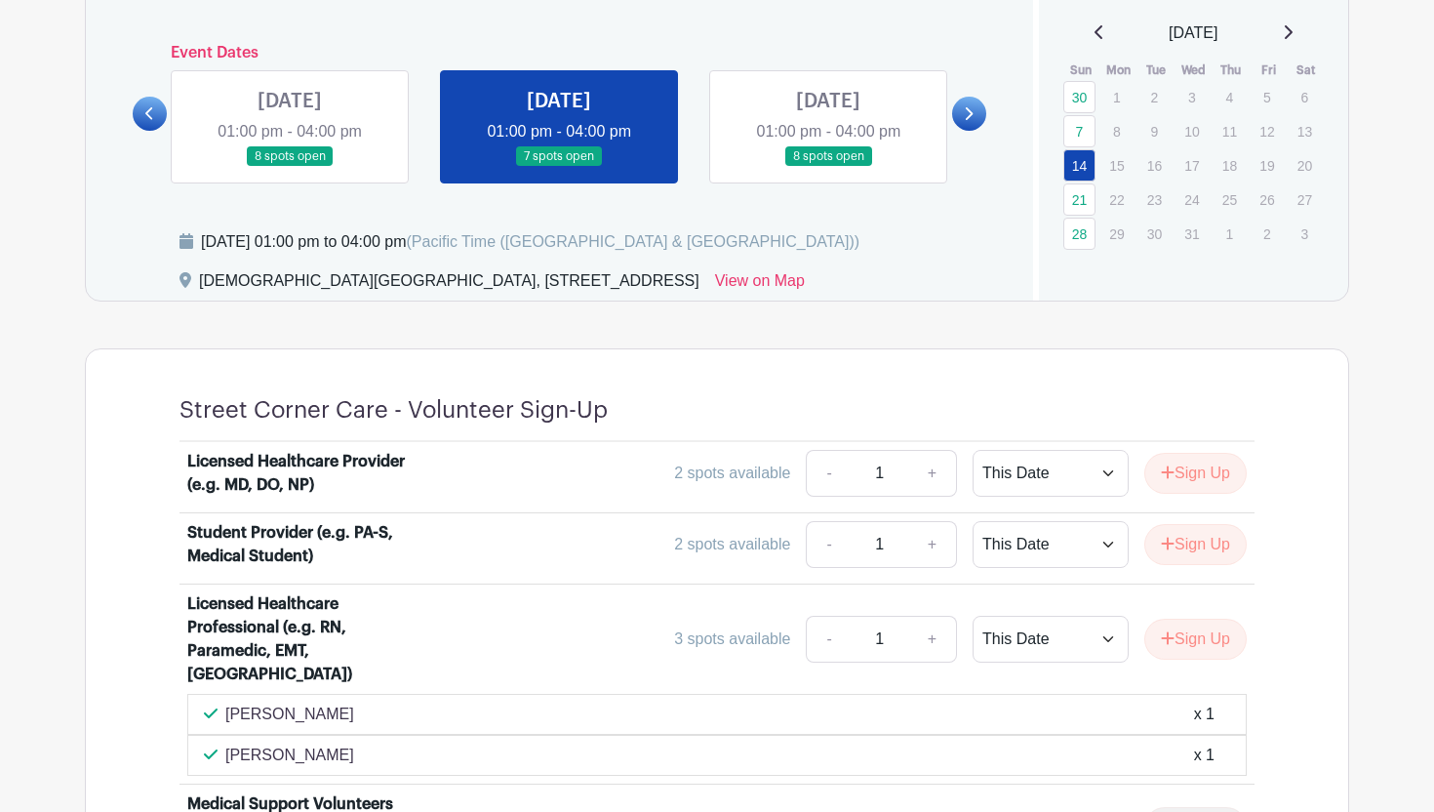
scroll to position [925, 0]
click at [828, 166] on link at bounding box center [828, 166] width 0 height 0
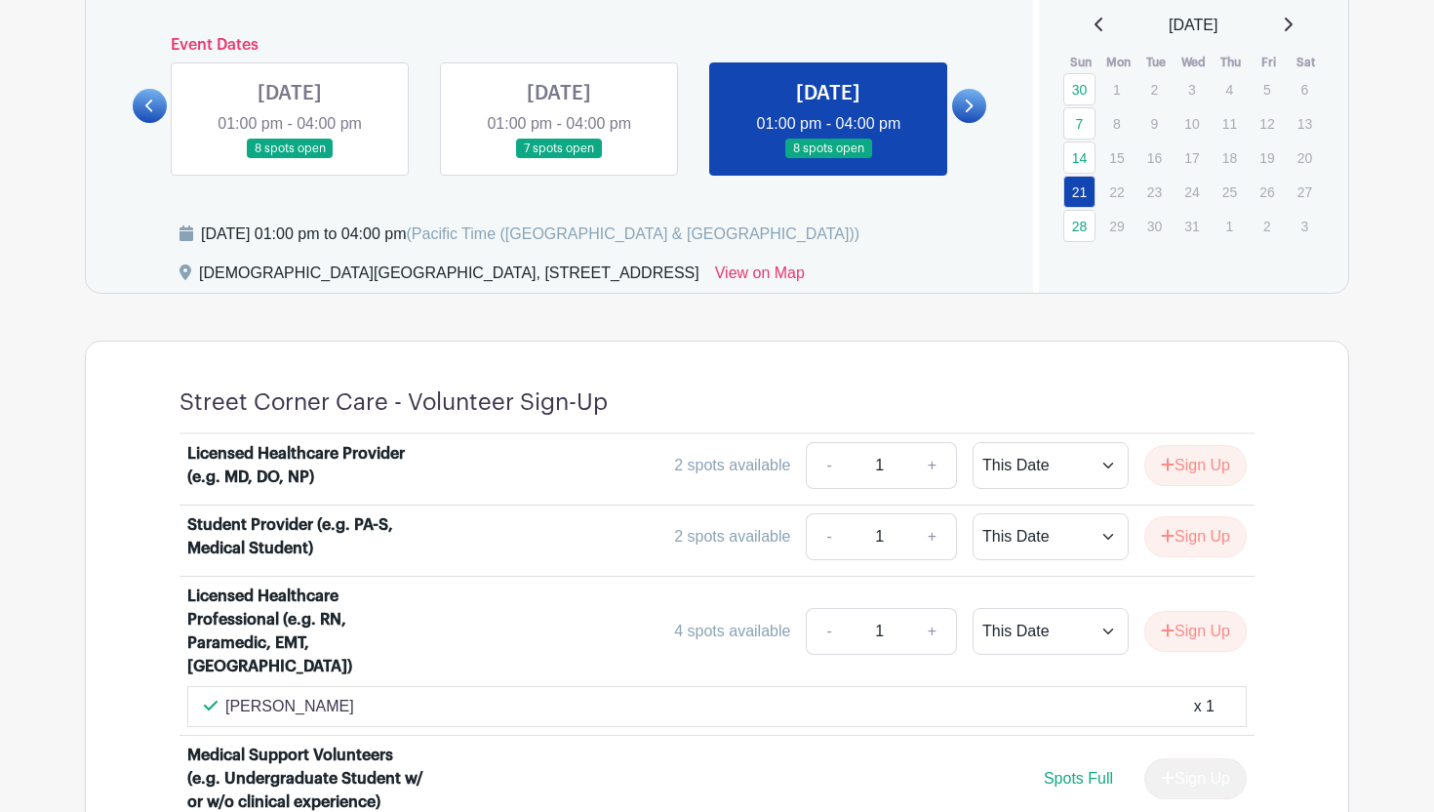
scroll to position [931, 0]
click at [973, 103] on link at bounding box center [969, 107] width 34 height 34
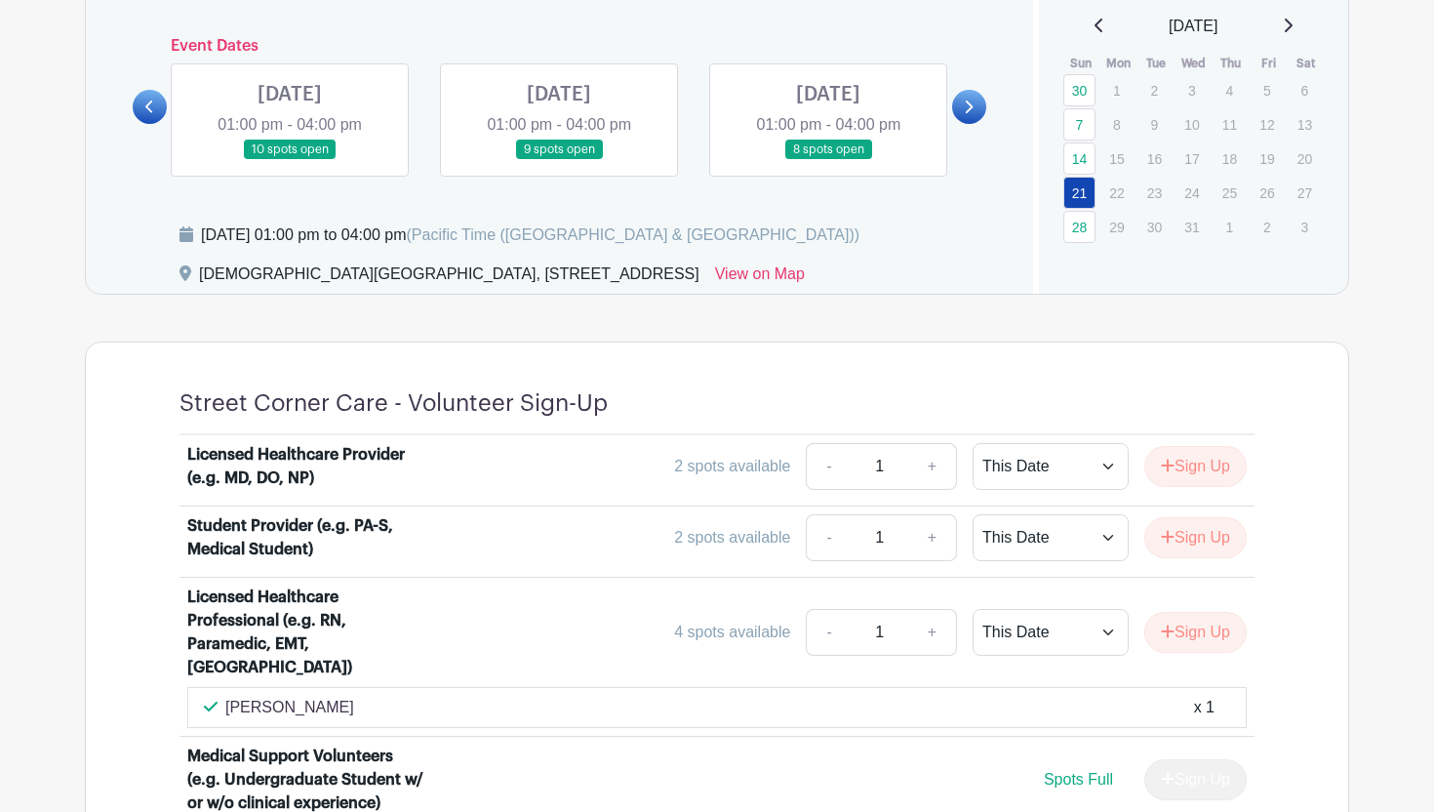
click at [290, 160] on link at bounding box center [290, 160] width 0 height 0
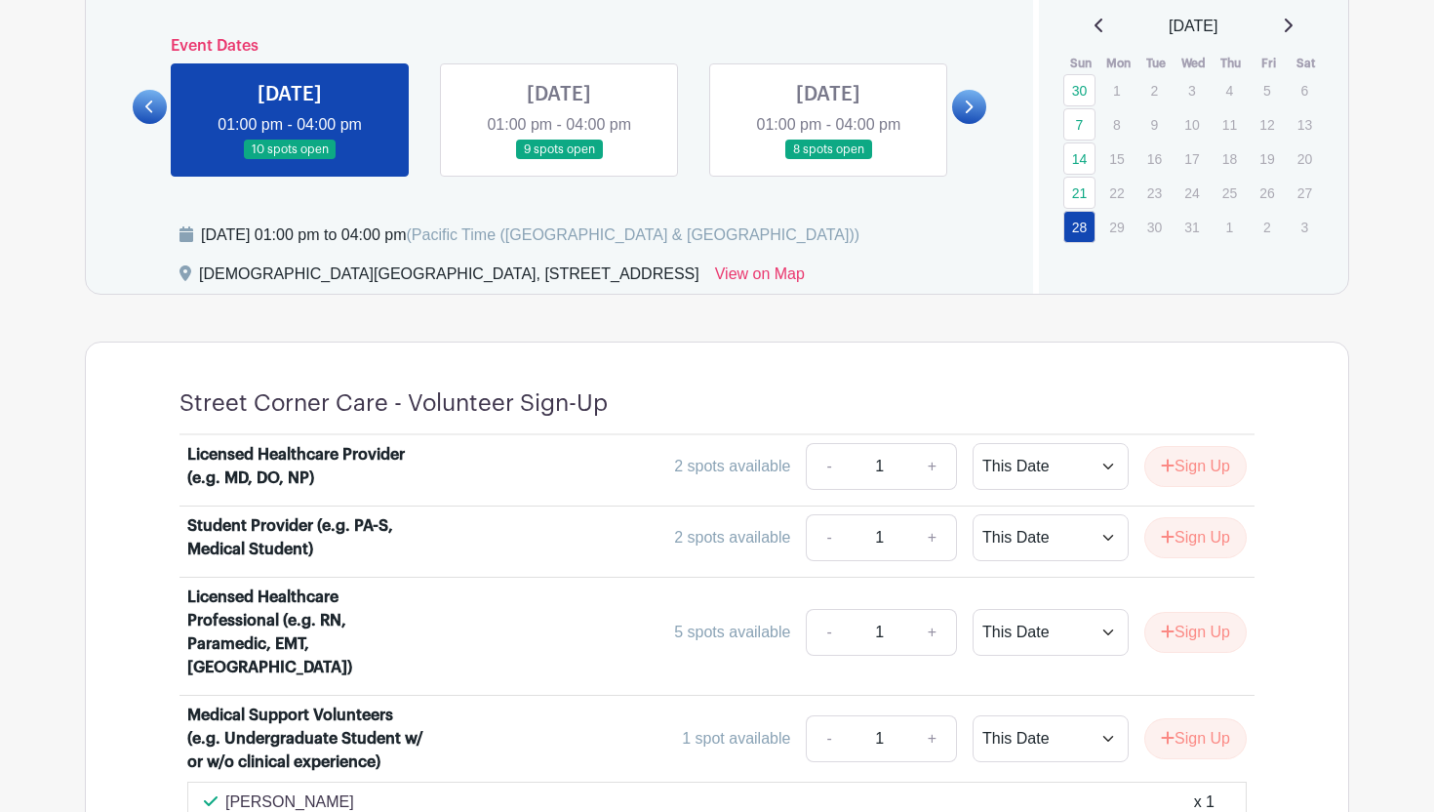
click at [966, 107] on icon at bounding box center [968, 107] width 9 height 15
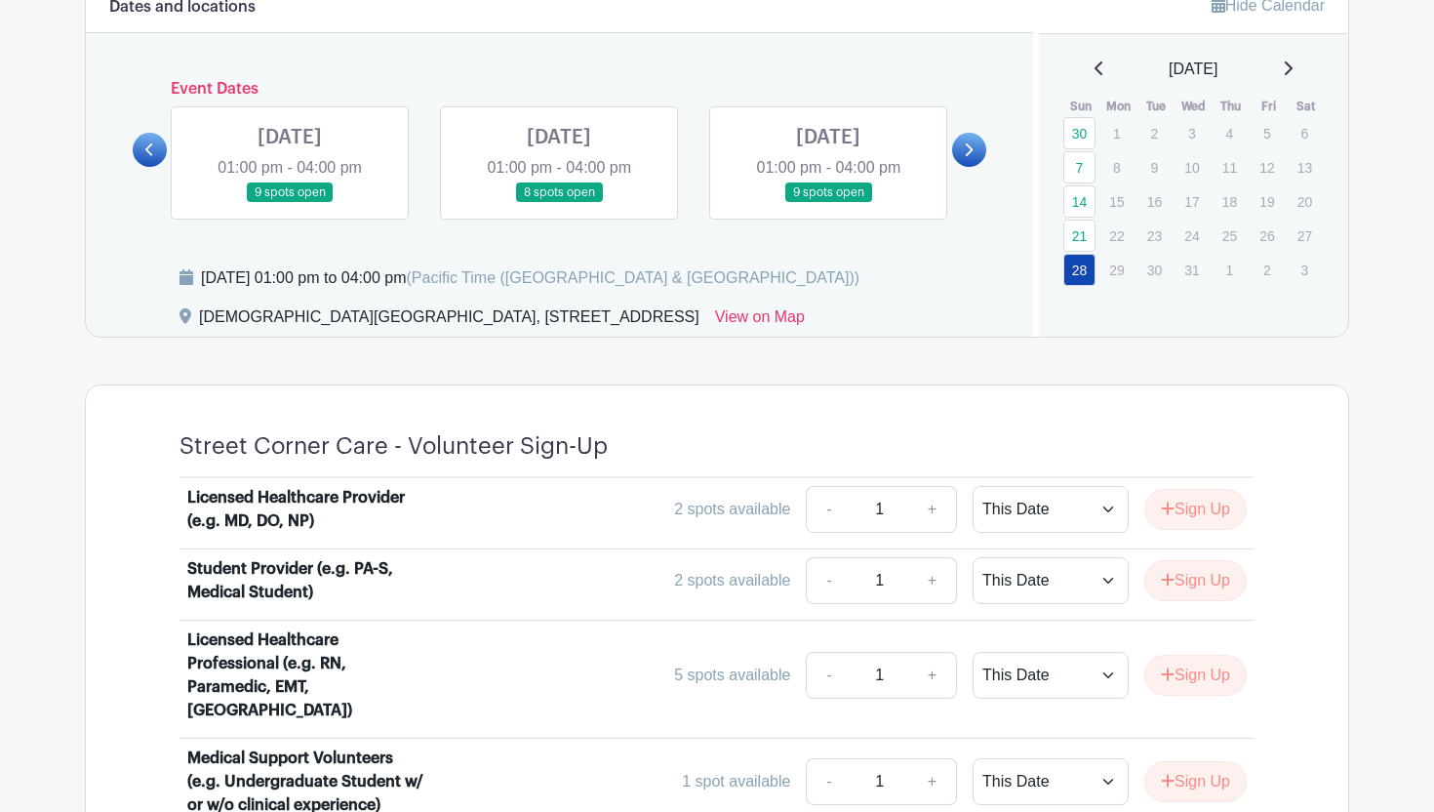
scroll to position [889, 0]
click at [828, 202] on link at bounding box center [828, 202] width 0 height 0
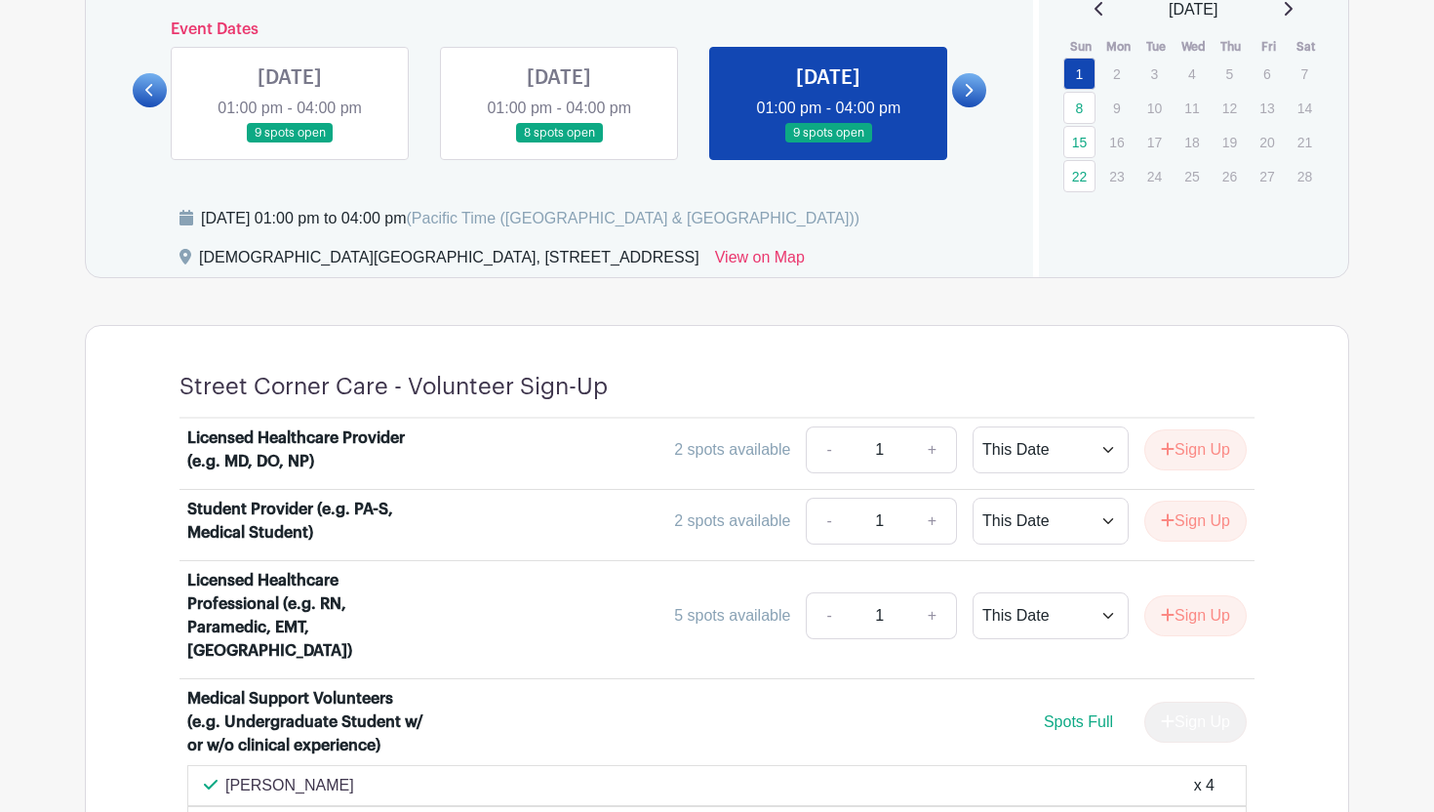
scroll to position [928, 0]
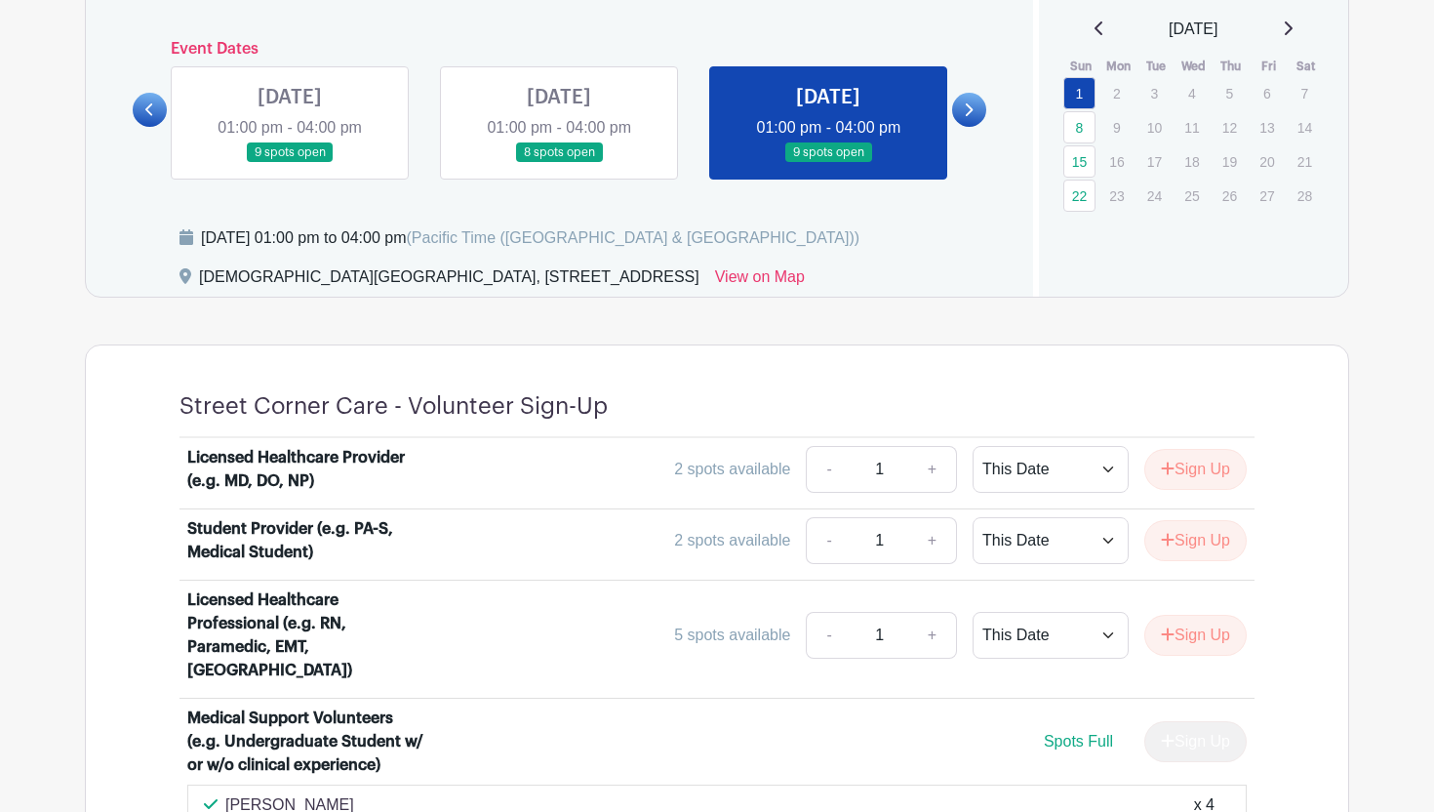
click at [966, 106] on icon at bounding box center [968, 109] width 9 height 15
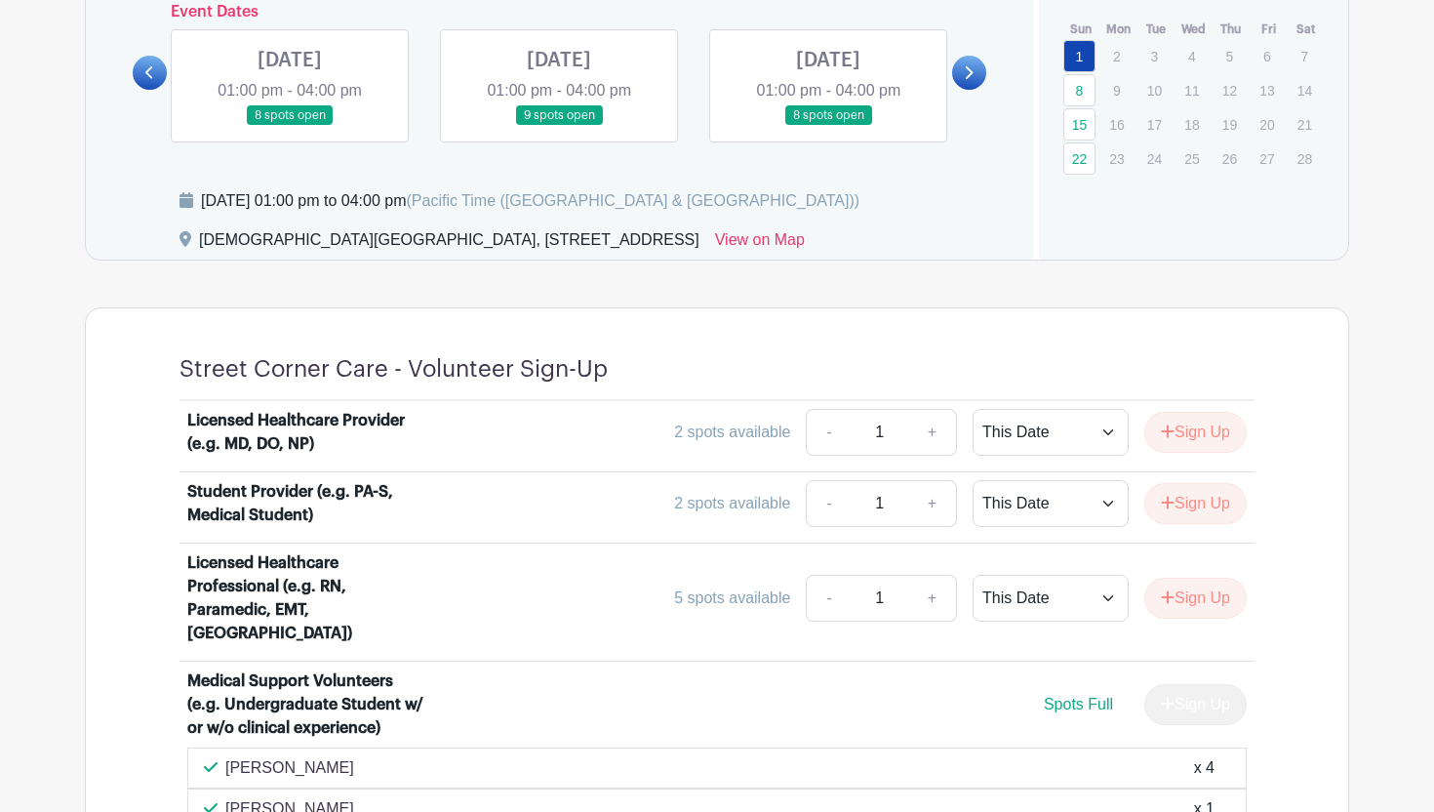
scroll to position [957, 0]
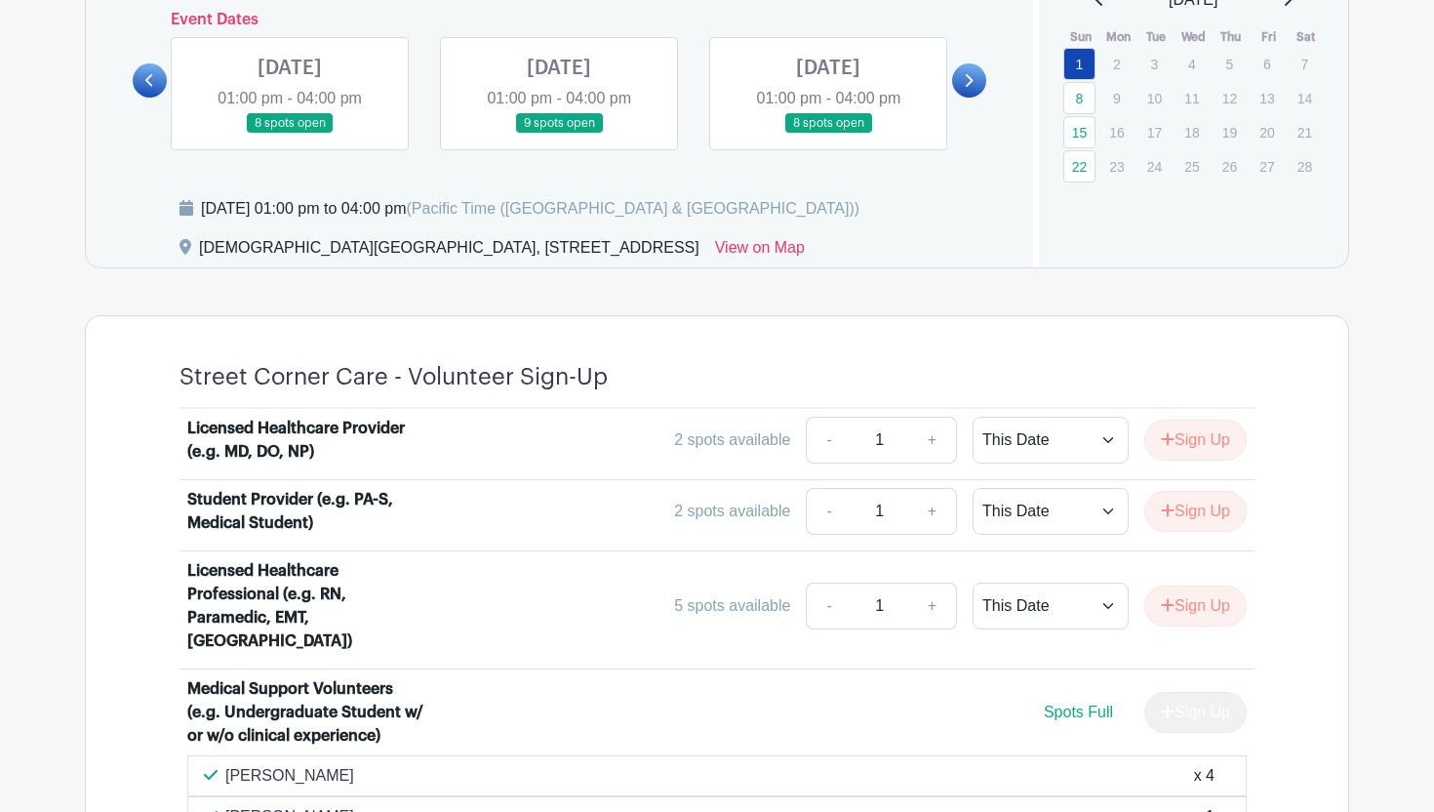
click at [689, 291] on turbo-frame "Dates and locations Event Dates [DATE] 01:30 pm - 04:00 pm many spots open [DAT…" at bounding box center [717, 441] width 1265 height 1067
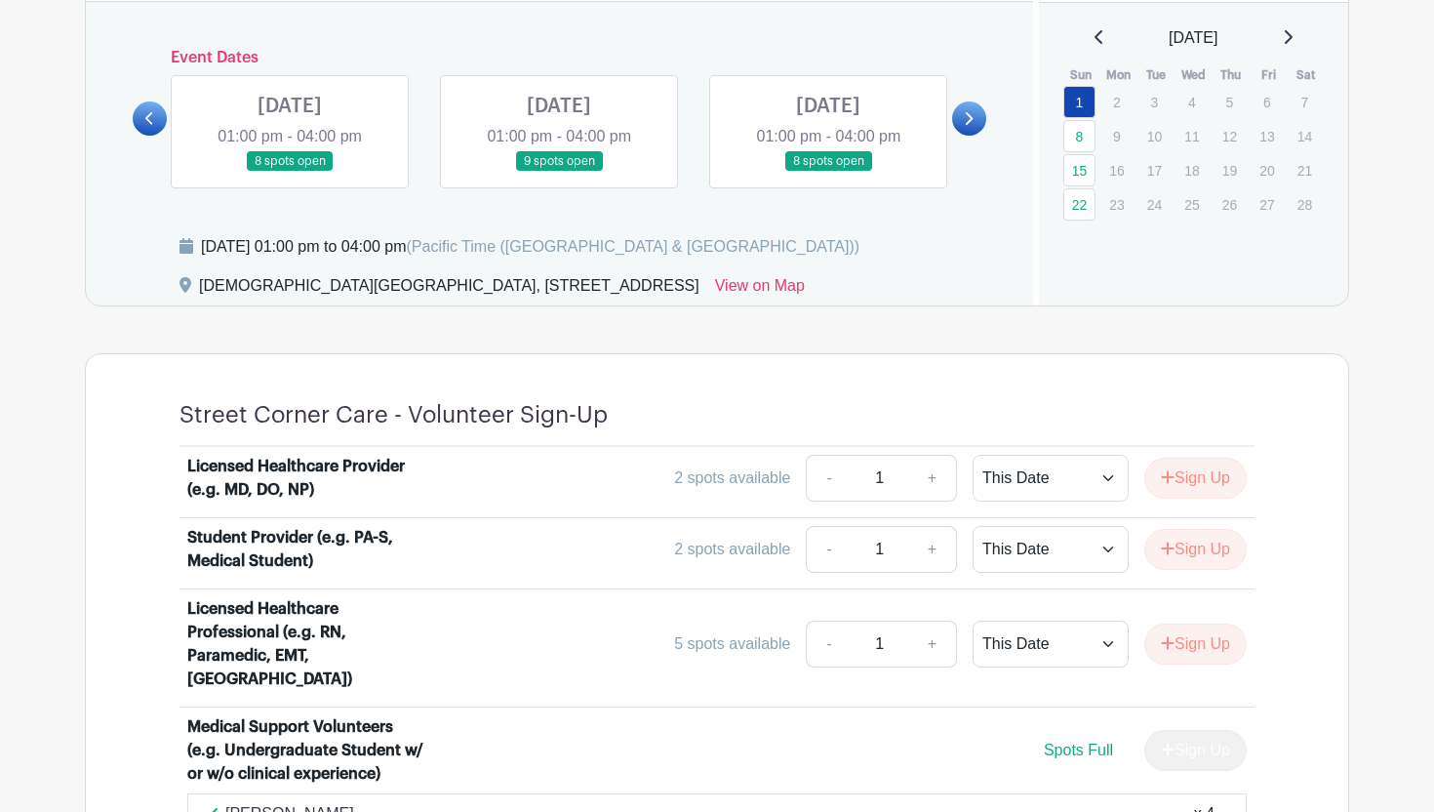
scroll to position [912, 0]
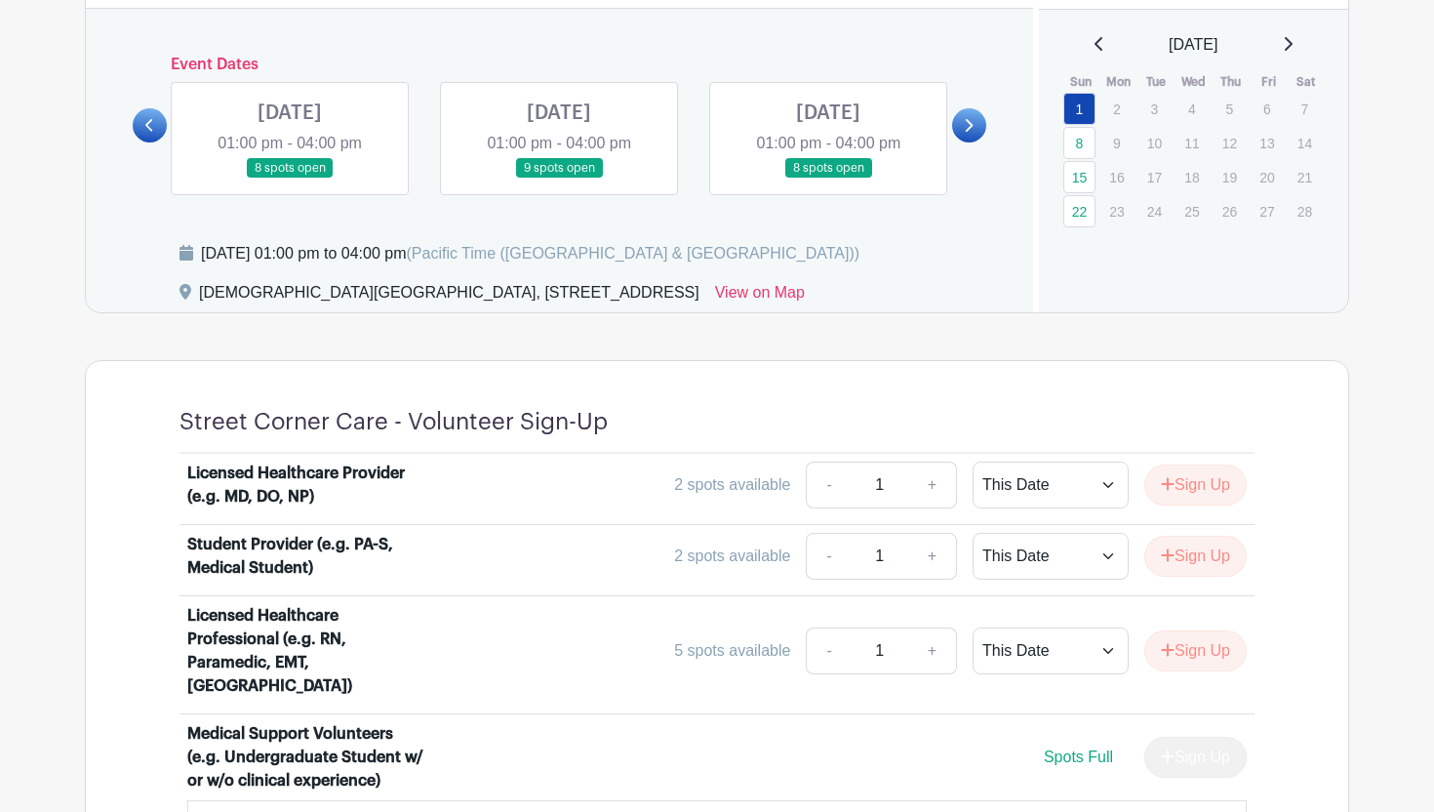
click at [559, 179] on link at bounding box center [559, 179] width 0 height 0
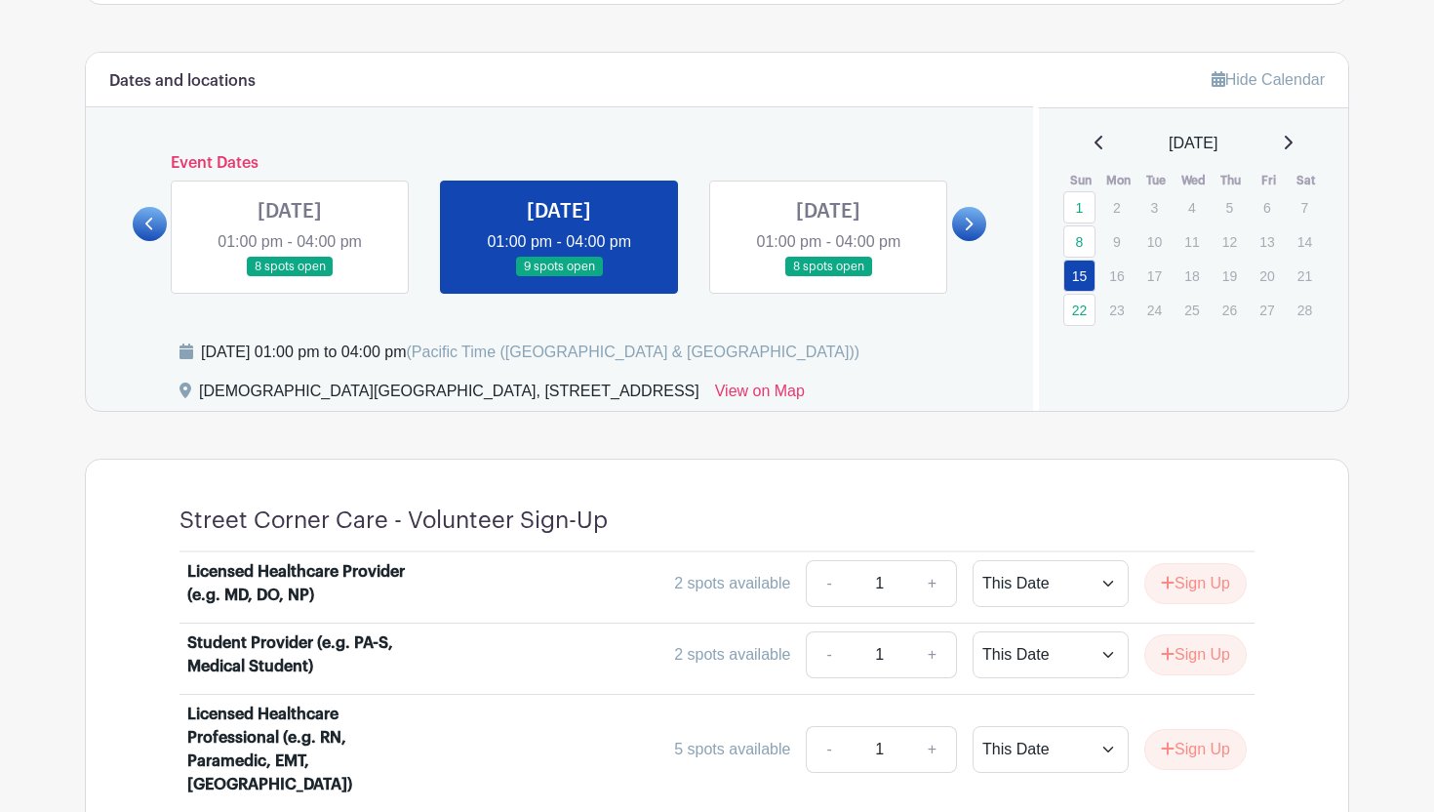
scroll to position [809, 0]
